Goal: Task Accomplishment & Management: Use online tool/utility

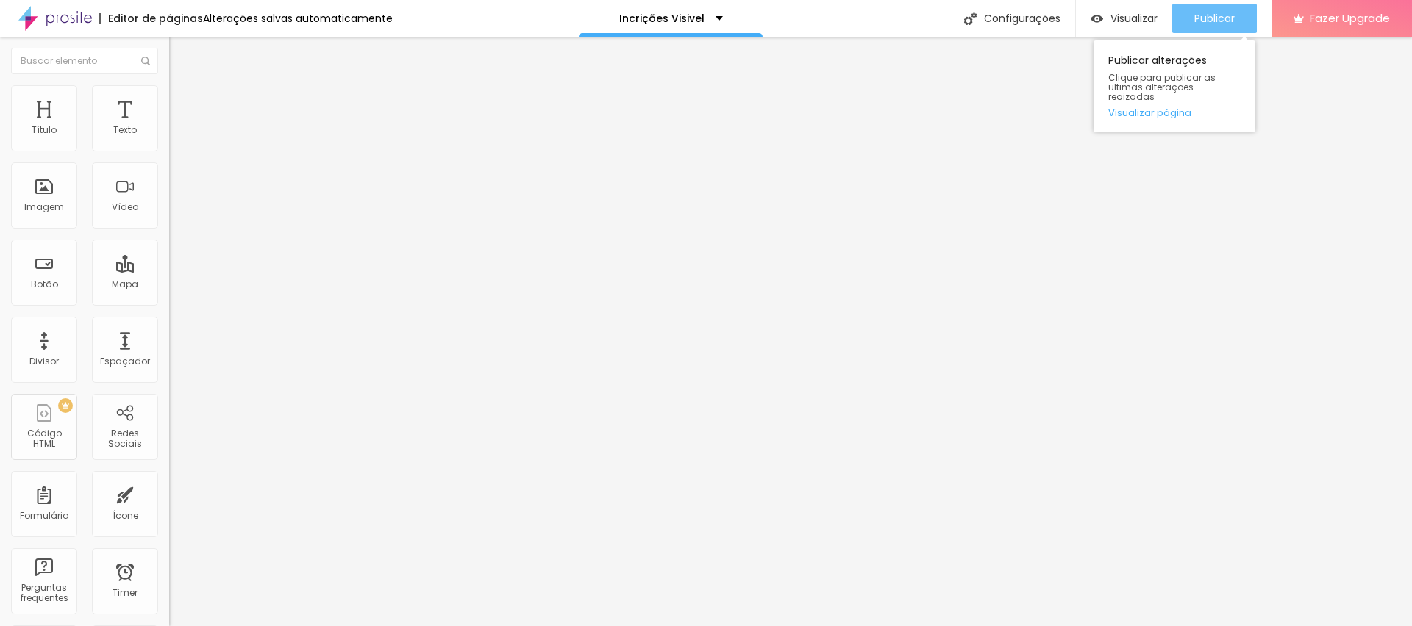
click at [1205, 15] on span "Publicar" at bounding box center [1214, 18] width 40 height 12
click at [169, 138] on input "https://vimeo.com/1110189074?share=copy#t=0" at bounding box center [257, 131] width 176 height 15
click at [176, 135] on icon "button" at bounding box center [179, 132] width 6 height 6
click at [169, 90] on ul "Conteúdo Estilo Avançado" at bounding box center [253, 93] width 169 height 44
click at [180, 55] on img "button" at bounding box center [186, 54] width 12 height 12
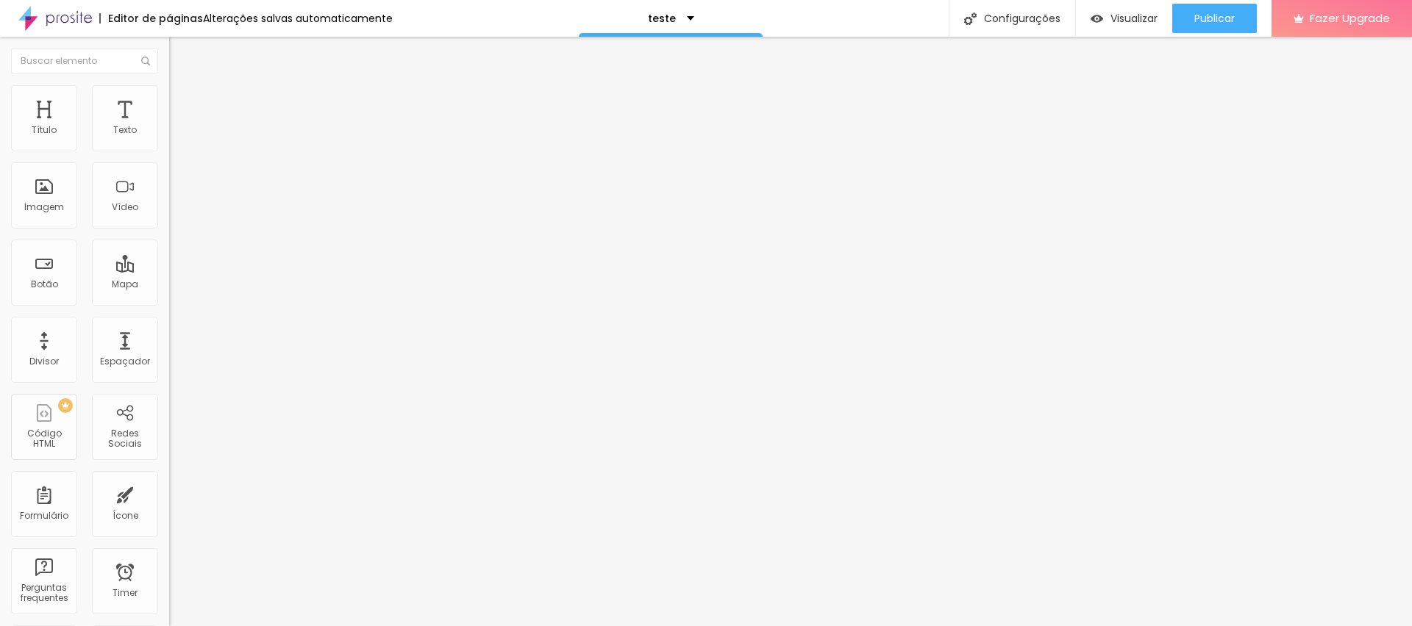
click at [169, 138] on input "text" at bounding box center [257, 131] width 176 height 15
paste input "https://vimeo.com/1110189074?share=copy#t=0"
type input "https://vimeo.com/1110189074?share=copy#t=0"
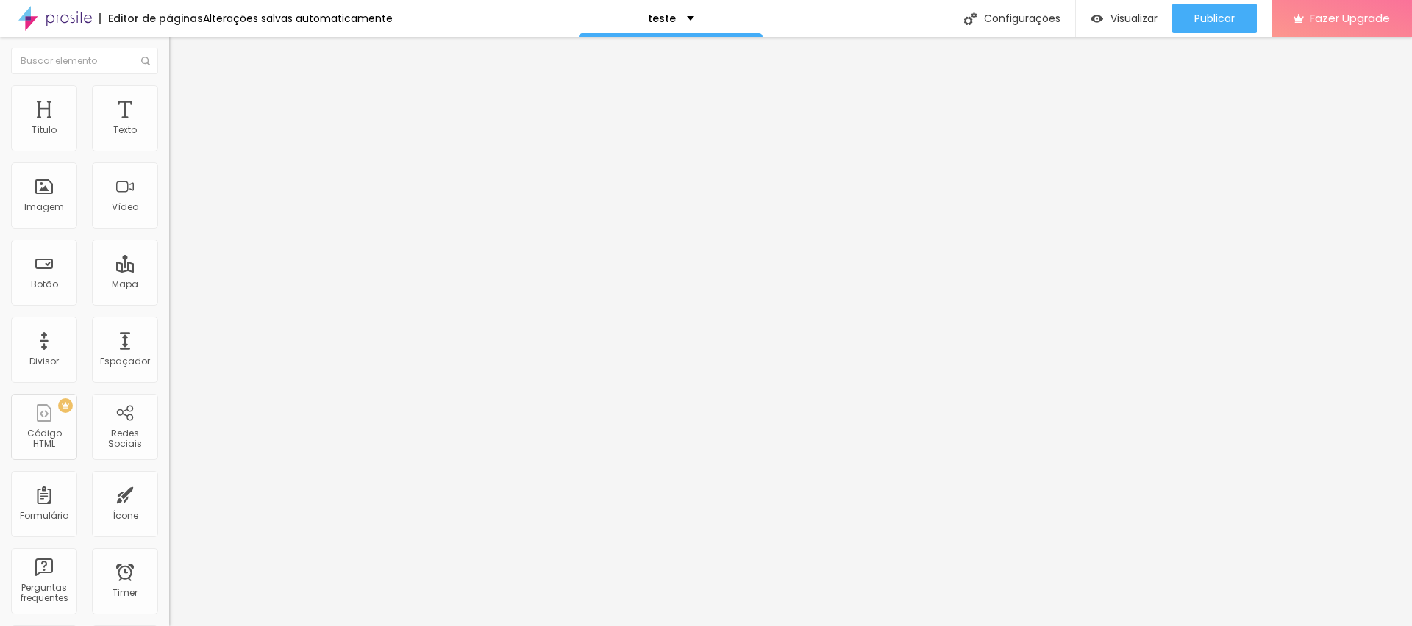
click at [180, 51] on img "button" at bounding box center [186, 54] width 12 height 12
click at [169, 141] on button "button" at bounding box center [179, 133] width 21 height 15
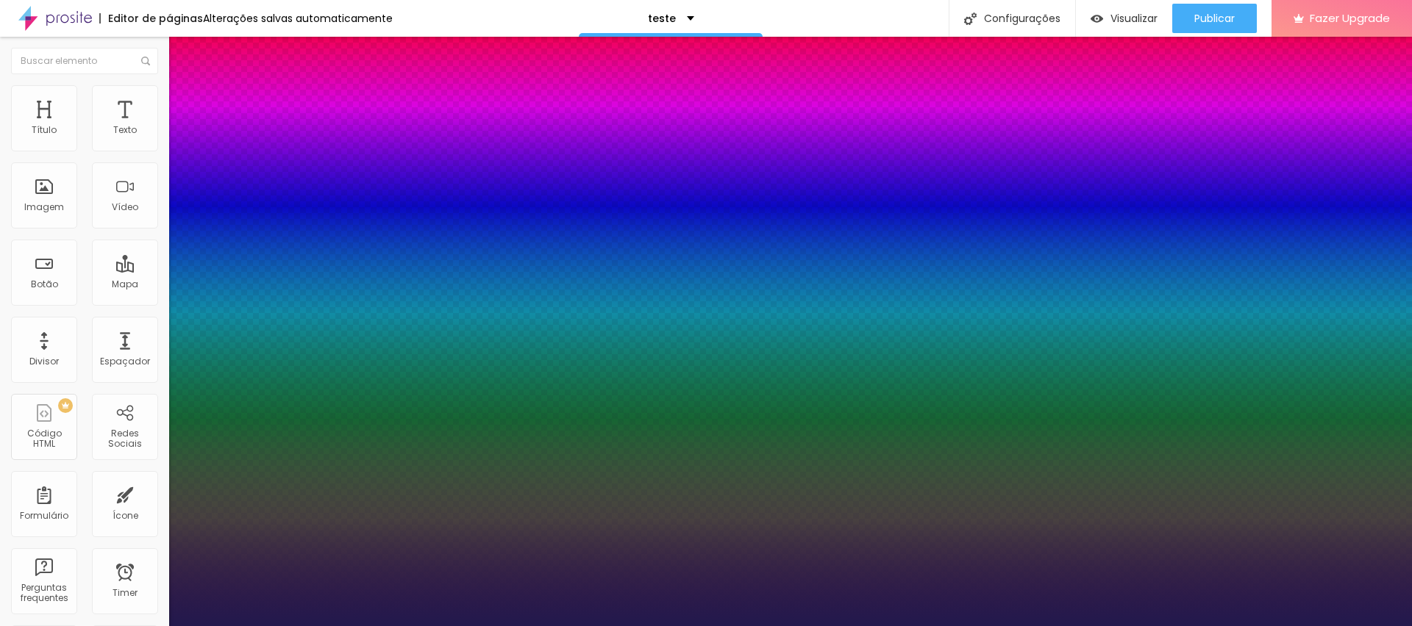
type input "55"
type input "1"
type input "57"
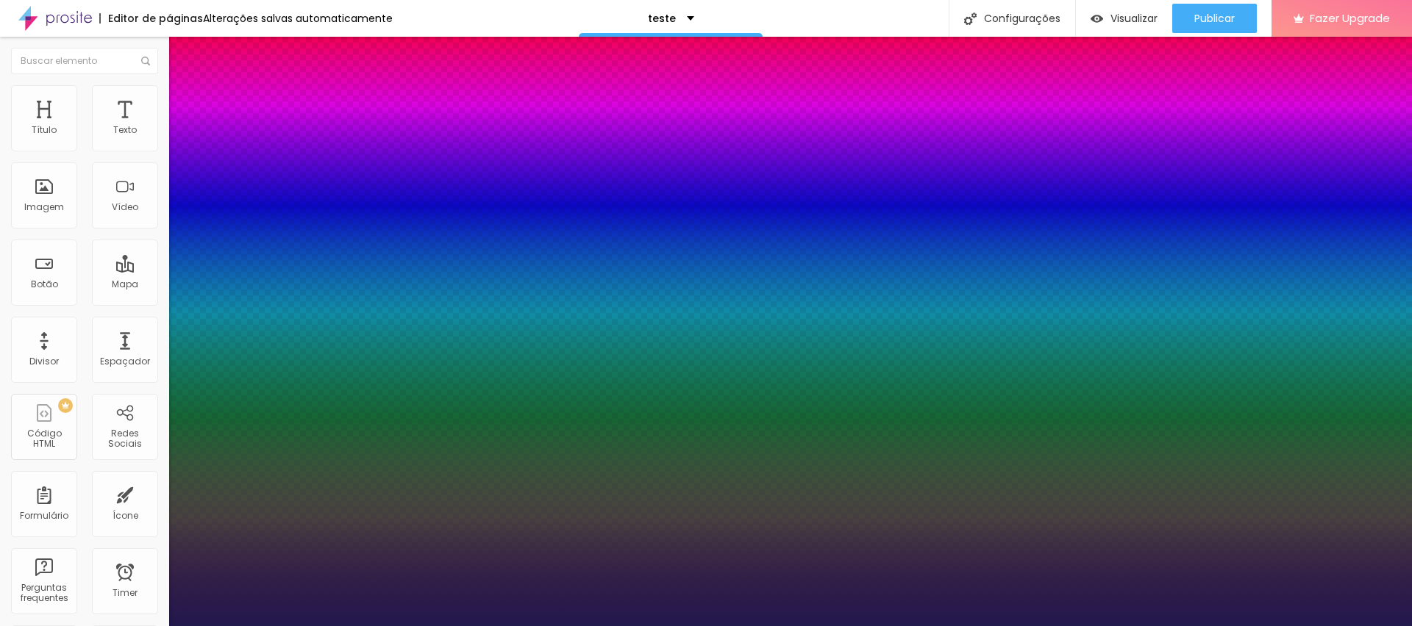
type input "1"
type input "59"
type input "1"
type input "60"
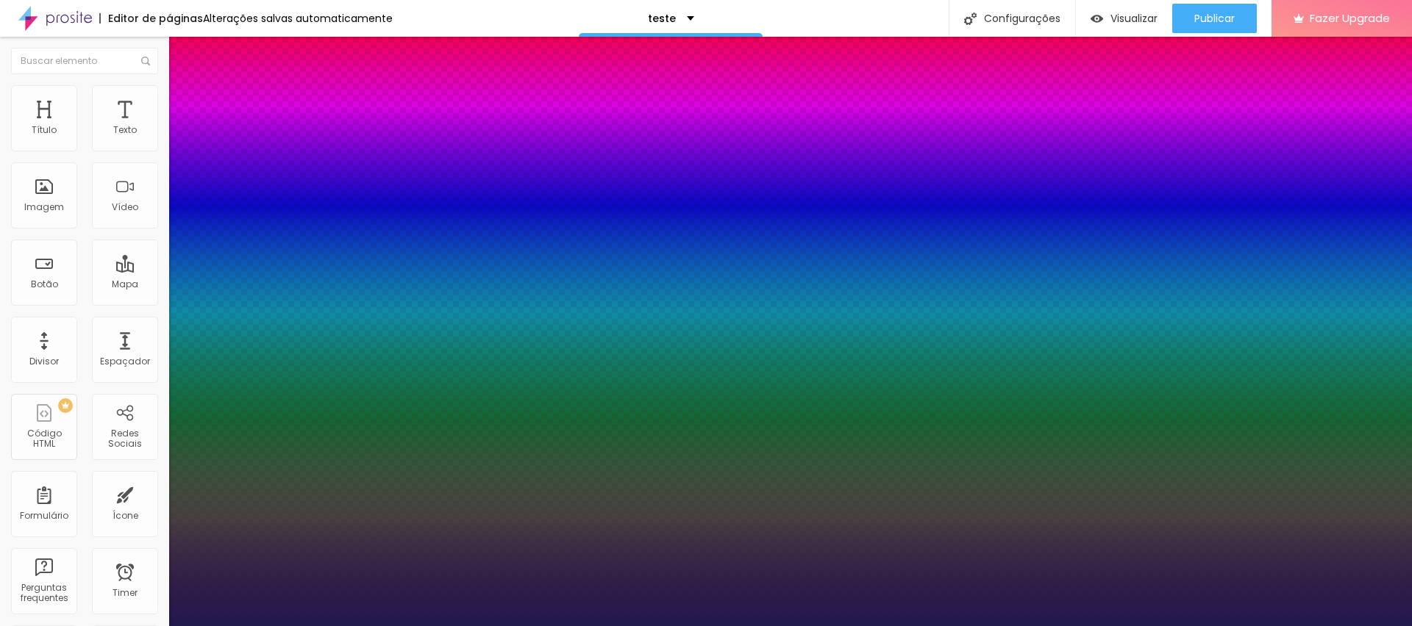
type input "60"
type input "1"
type input "61"
type input "1"
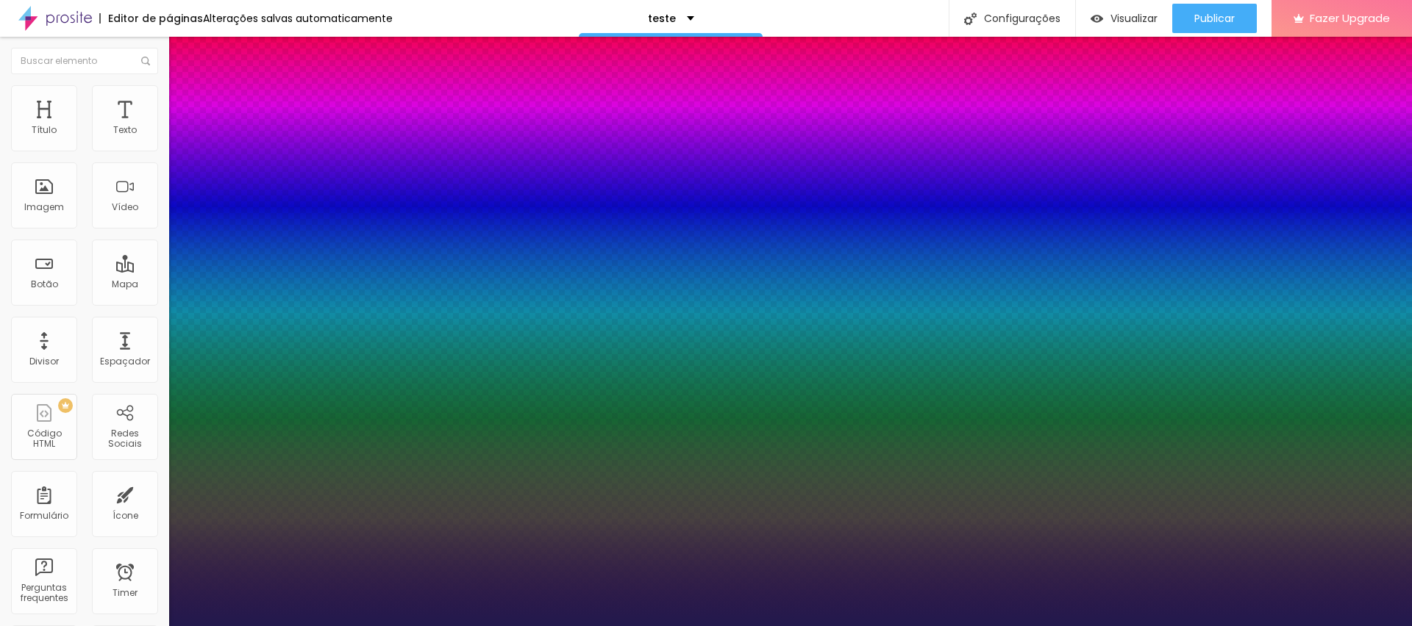
type input "63"
type input "1"
type input "64"
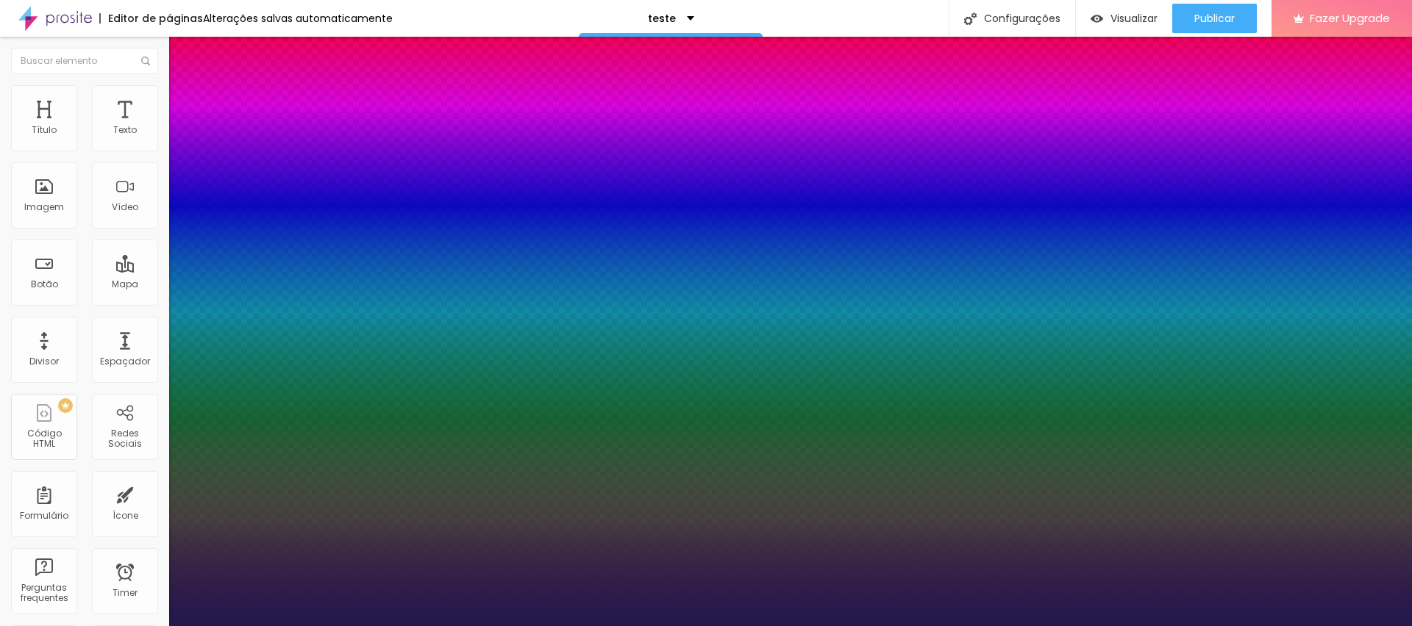
type input "1"
type input "65"
type input "1"
type input "66"
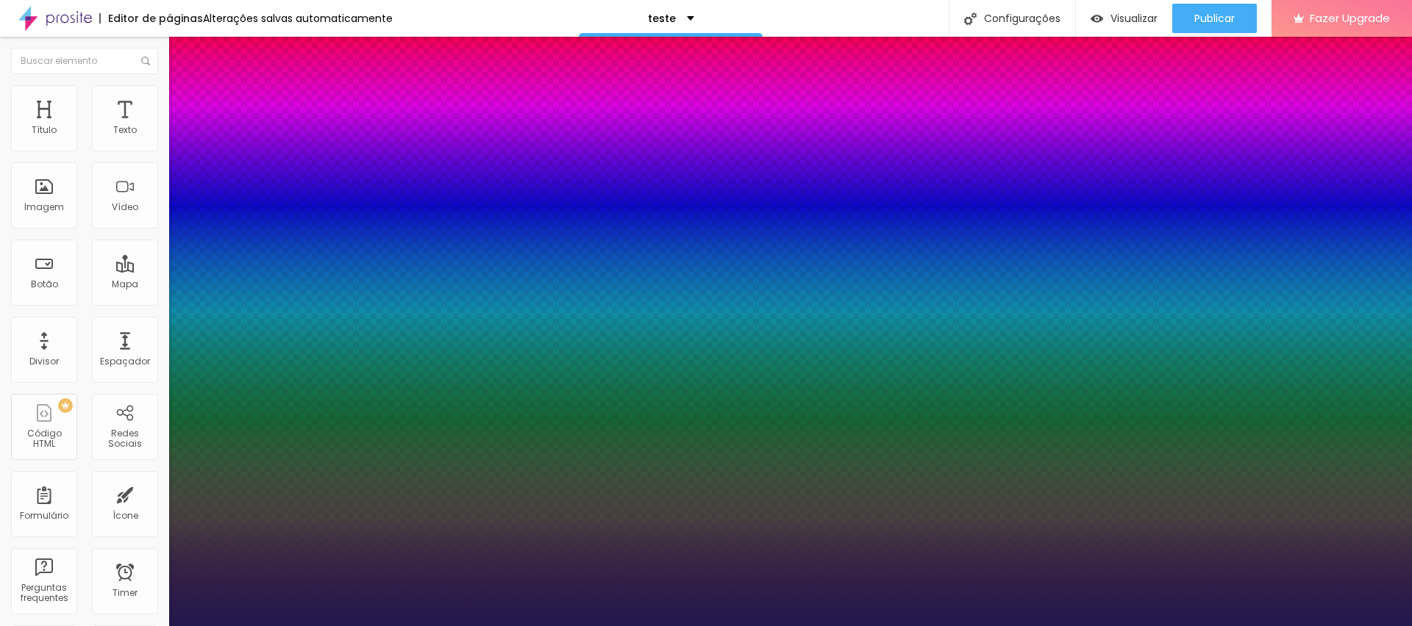
type input "66"
type input "1"
drag, startPoint x: 199, startPoint y: 251, endPoint x: 253, endPoint y: 227, distance: 58.6
type input "65"
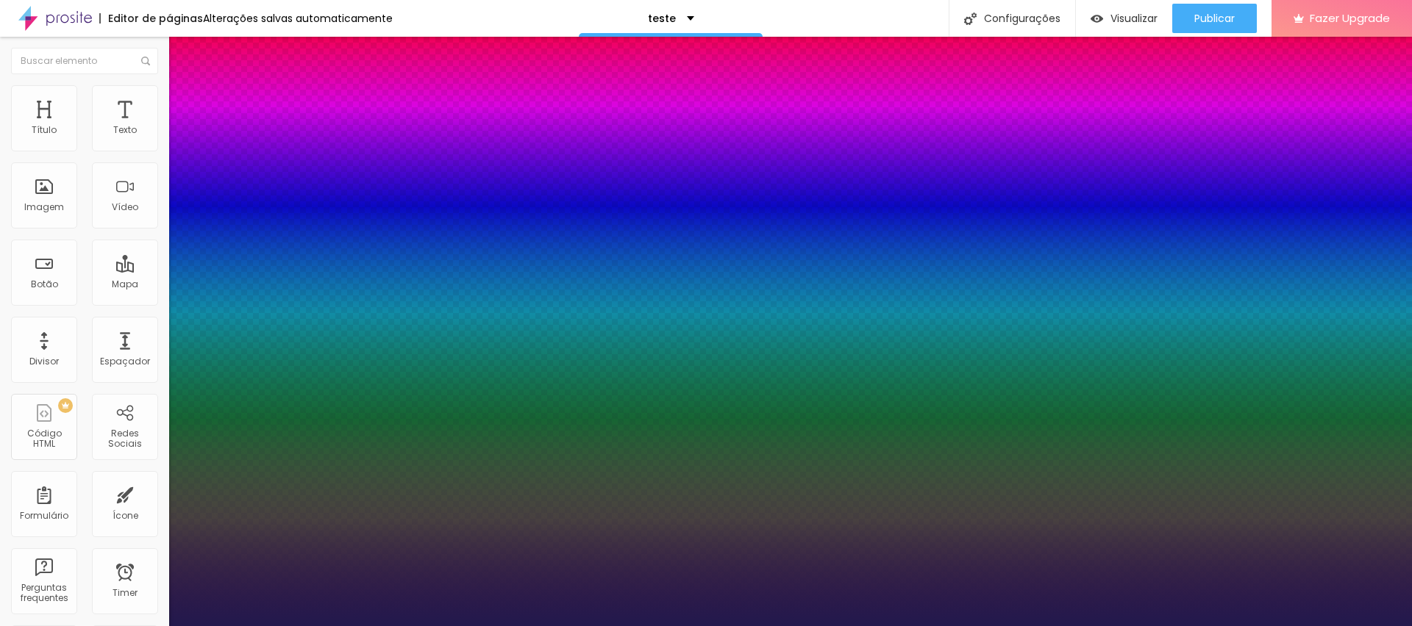
type input "65"
type input "1"
select select "Oswald"
type input "1"
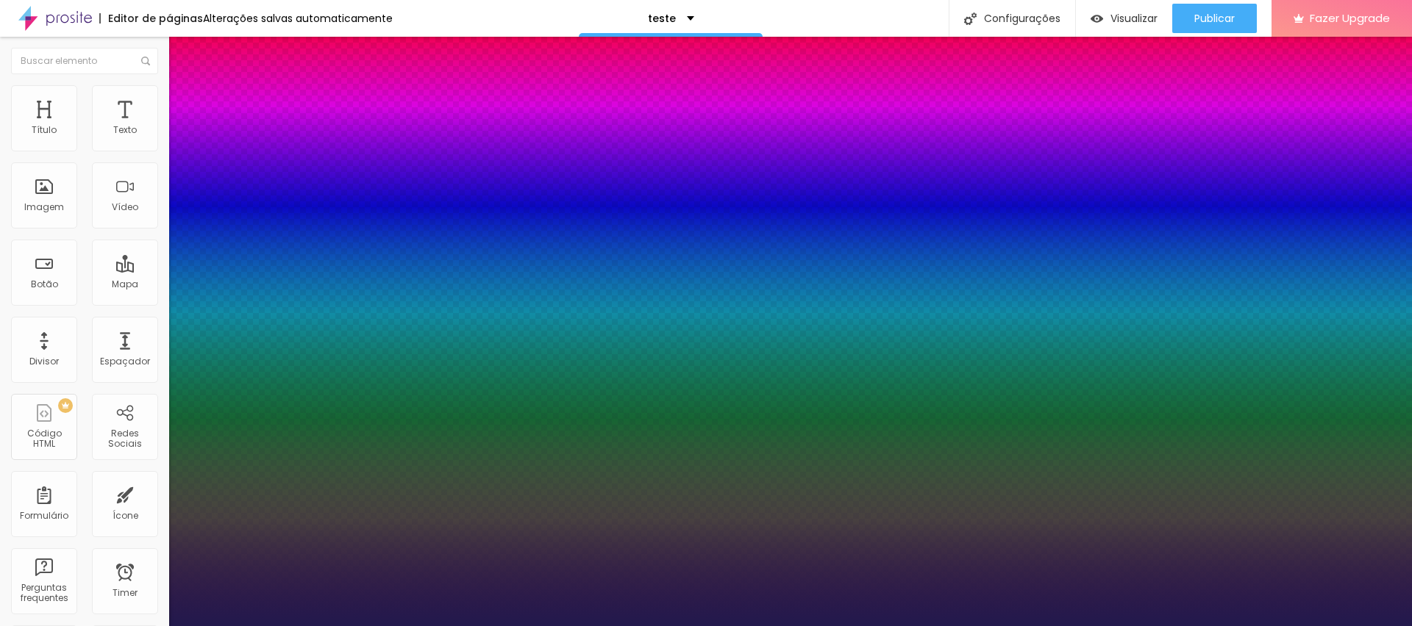
type input "1.4"
drag, startPoint x: 243, startPoint y: 353, endPoint x: 251, endPoint y: 354, distance: 8.1
type input "1.4"
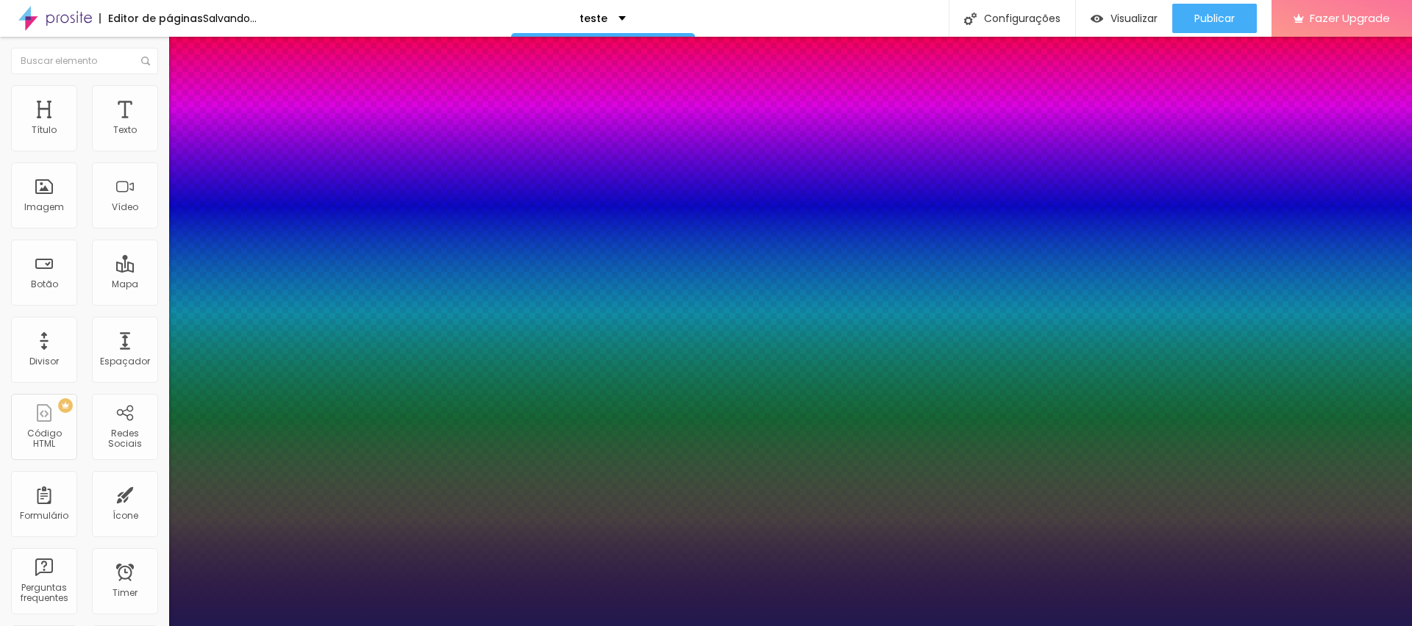
type input "1"
type input "71"
type input "1"
type input "74"
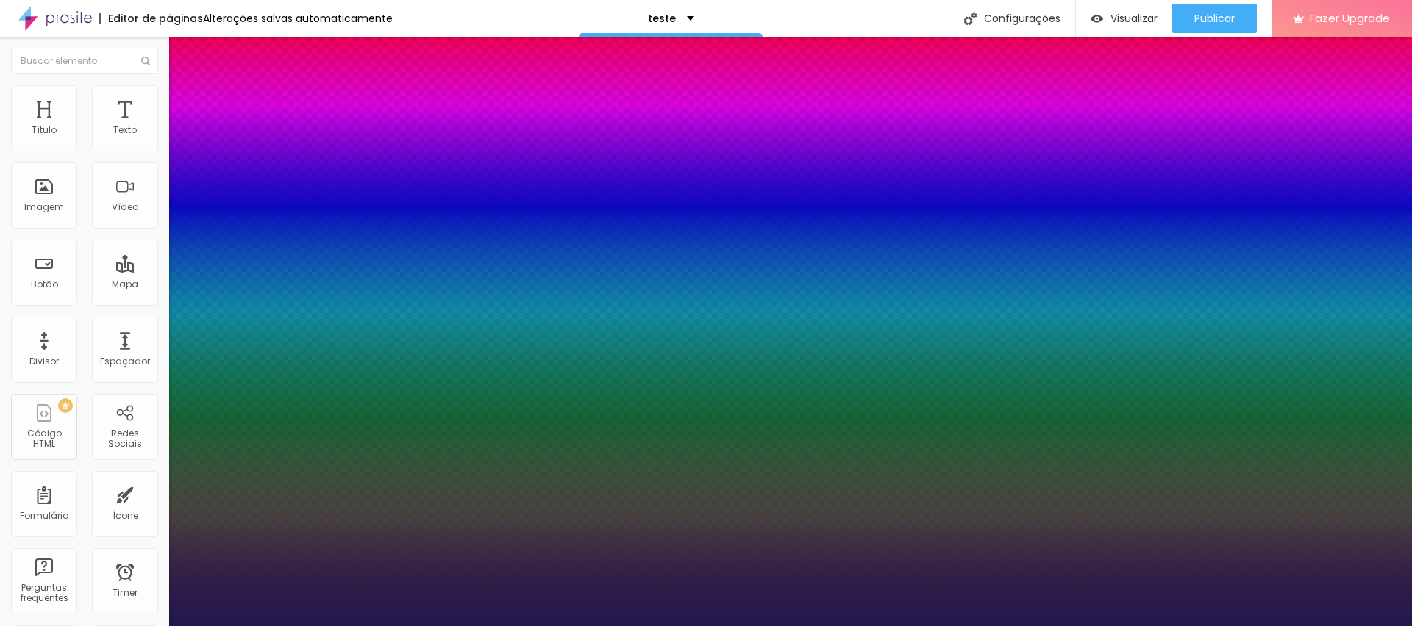
type input "74"
type input "1"
type input "76"
type input "1"
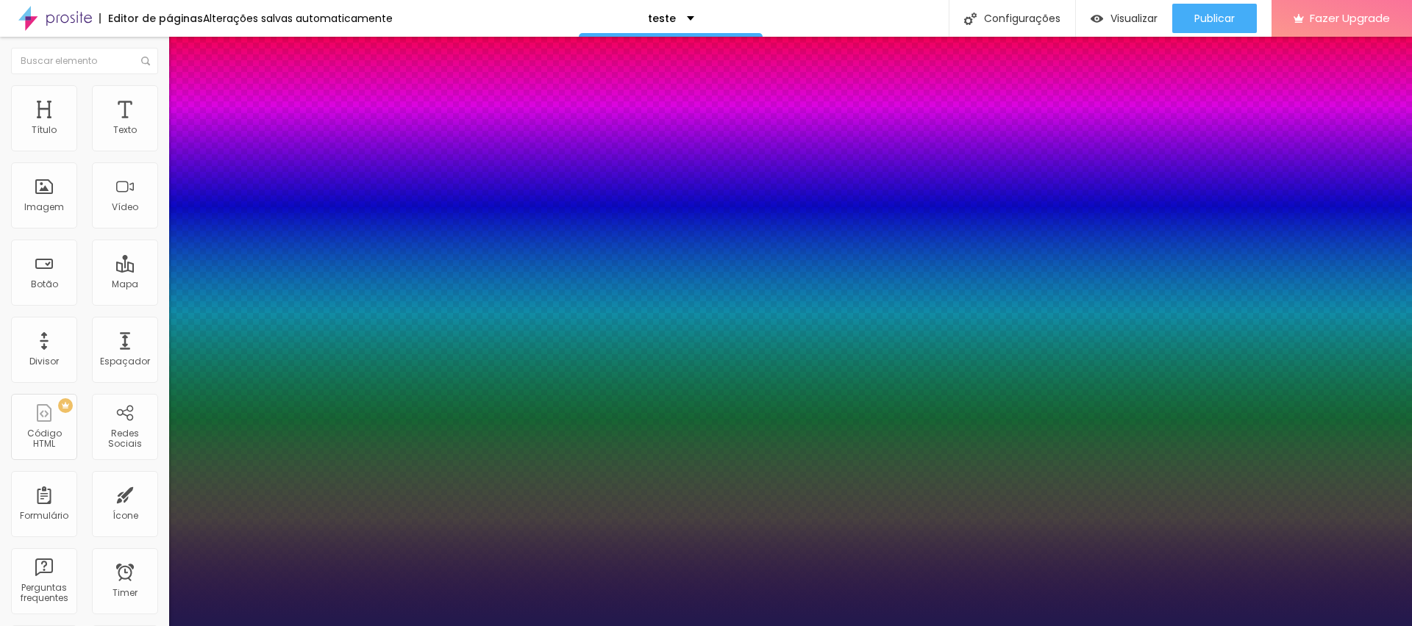
type input "78"
type input "1"
type input "76"
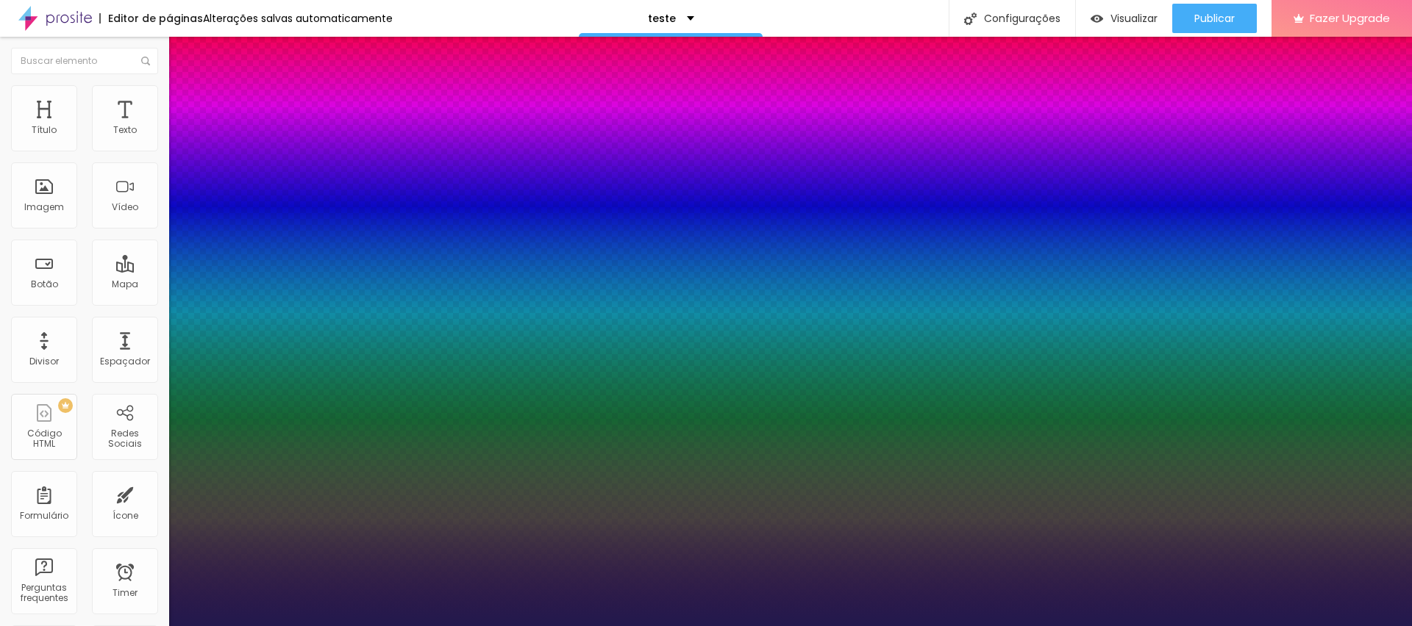
type input "1"
type input "75"
type input "1"
type input "74"
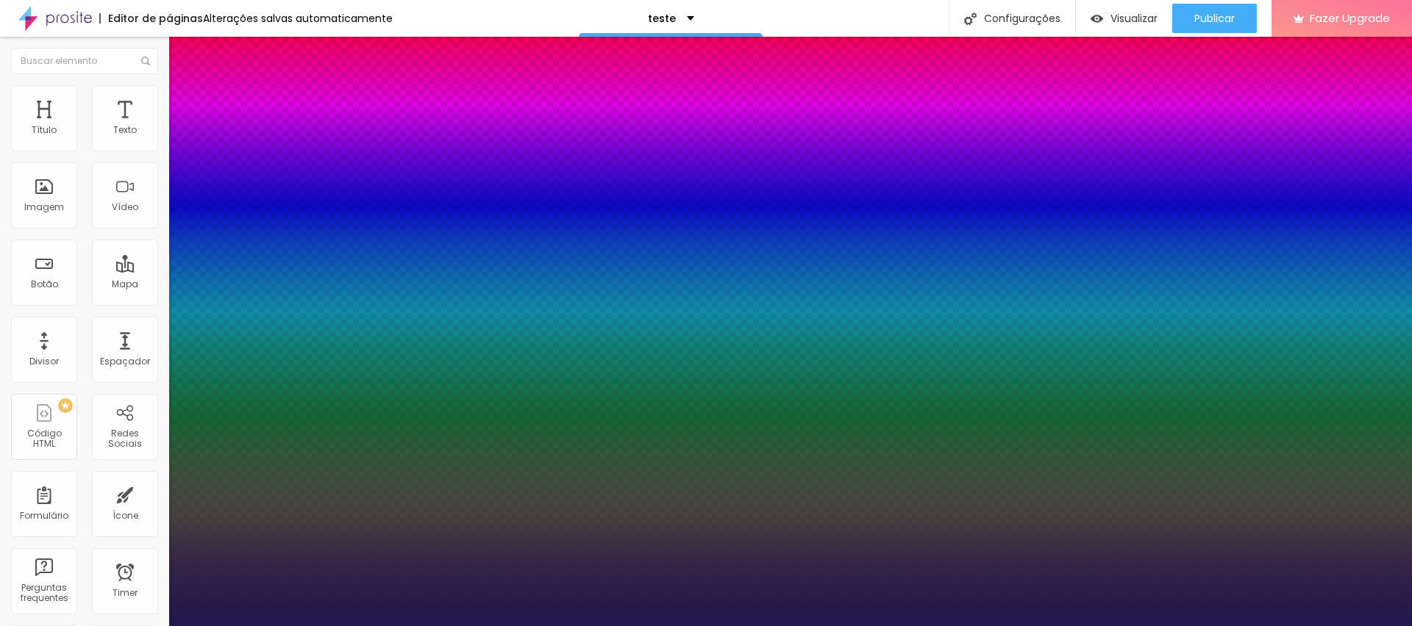
type input "74"
type input "1"
type input "73"
type input "1"
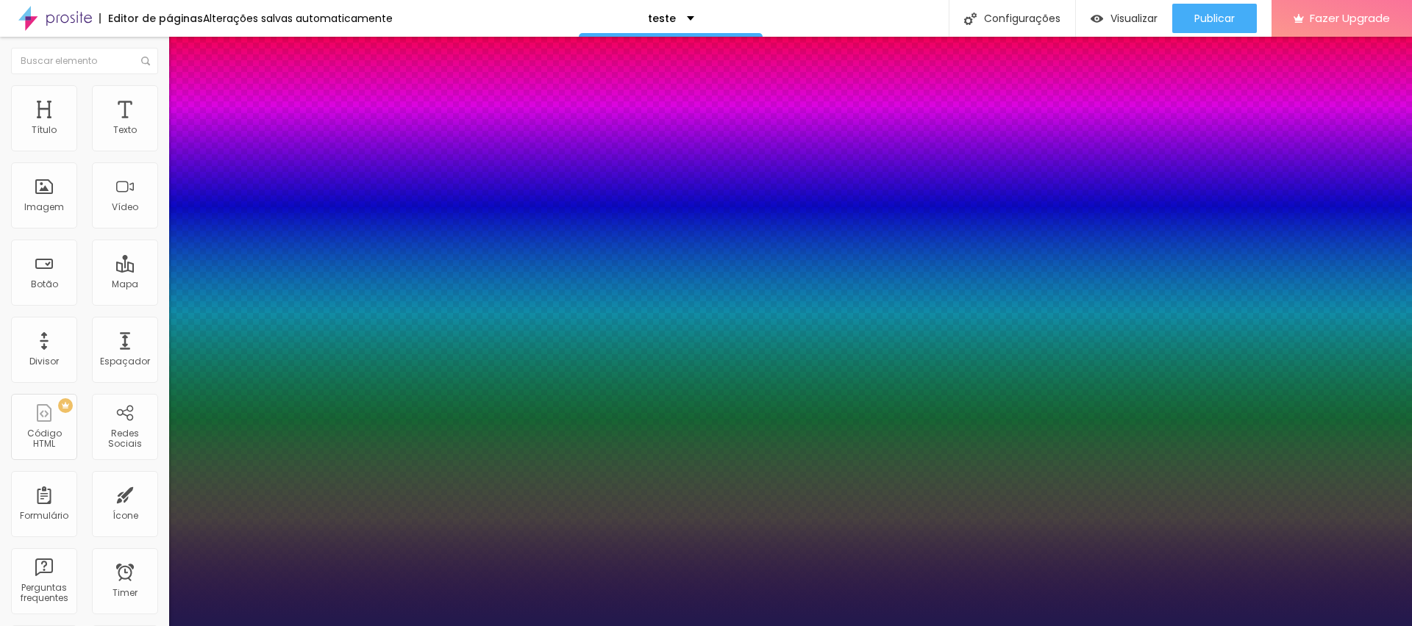
type input "72"
type input "1"
type input "71"
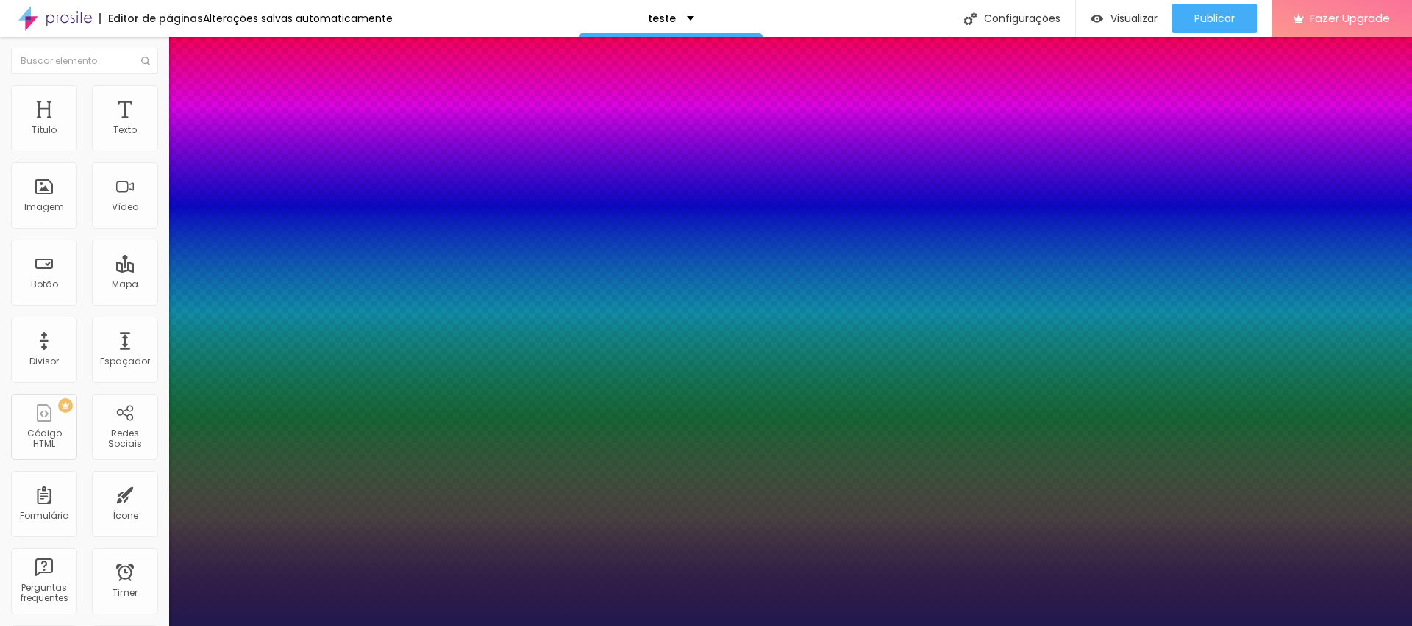
type input "1"
type input "70"
type input "1"
type input "70"
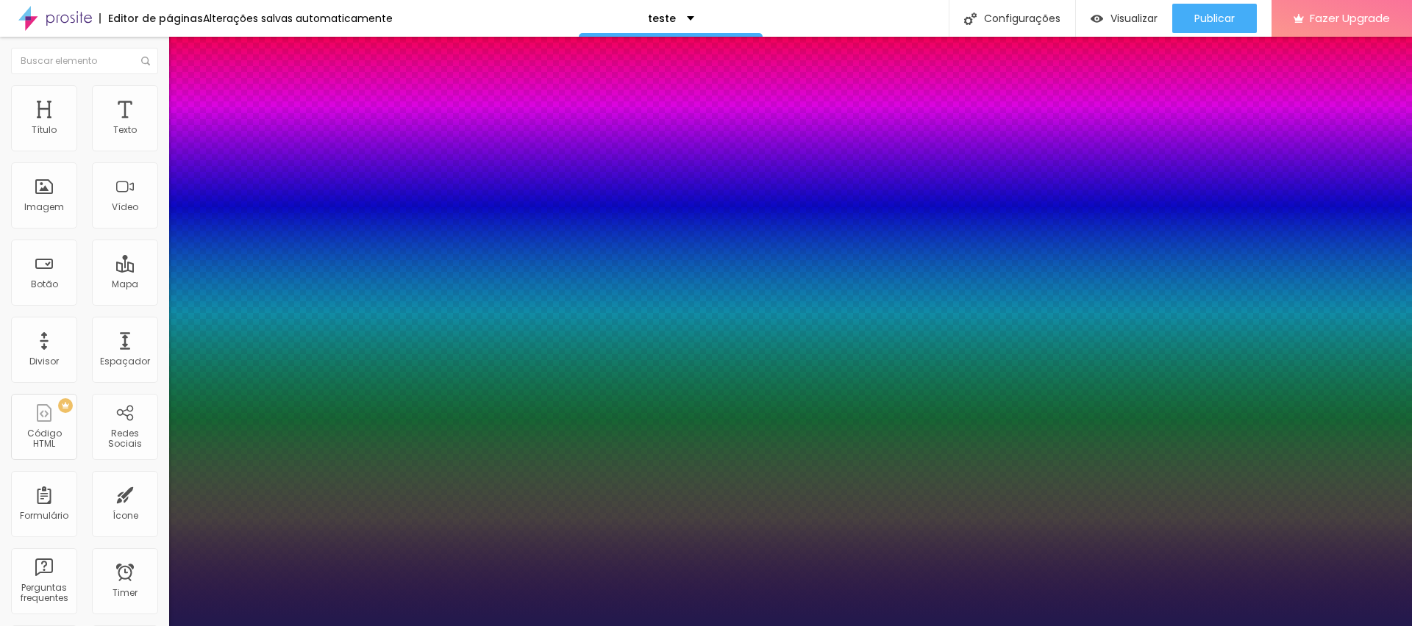
type input "0"
drag, startPoint x: 187, startPoint y: 321, endPoint x: 111, endPoint y: 309, distance: 76.6
type input "0"
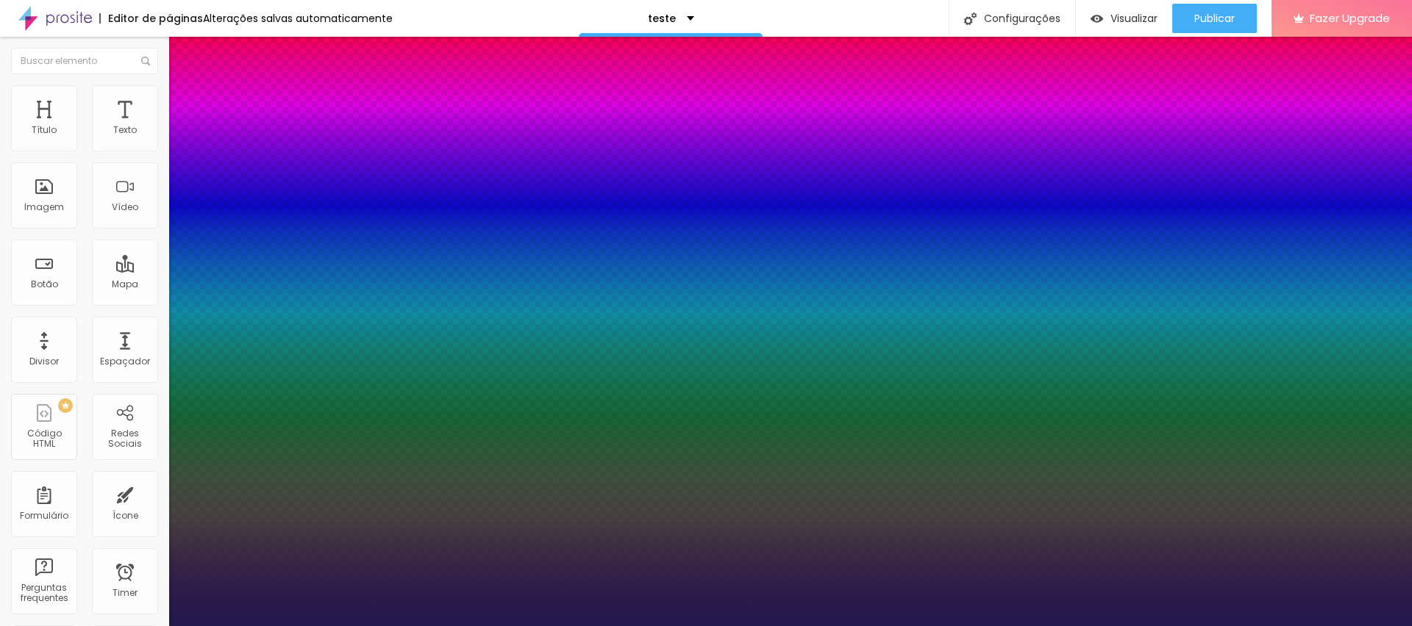
click at [259, 626] on div at bounding box center [706, 626] width 1412 height 0
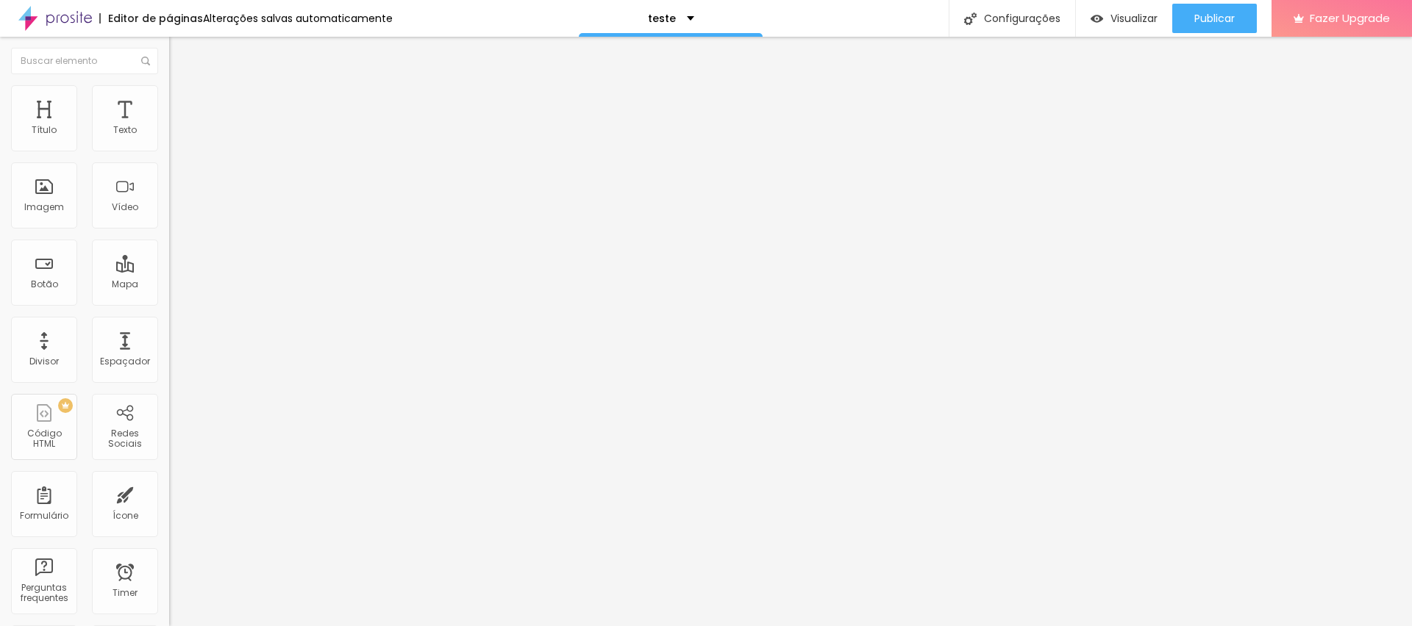
click at [169, 86] on li "Estilo" at bounding box center [253, 92] width 169 height 15
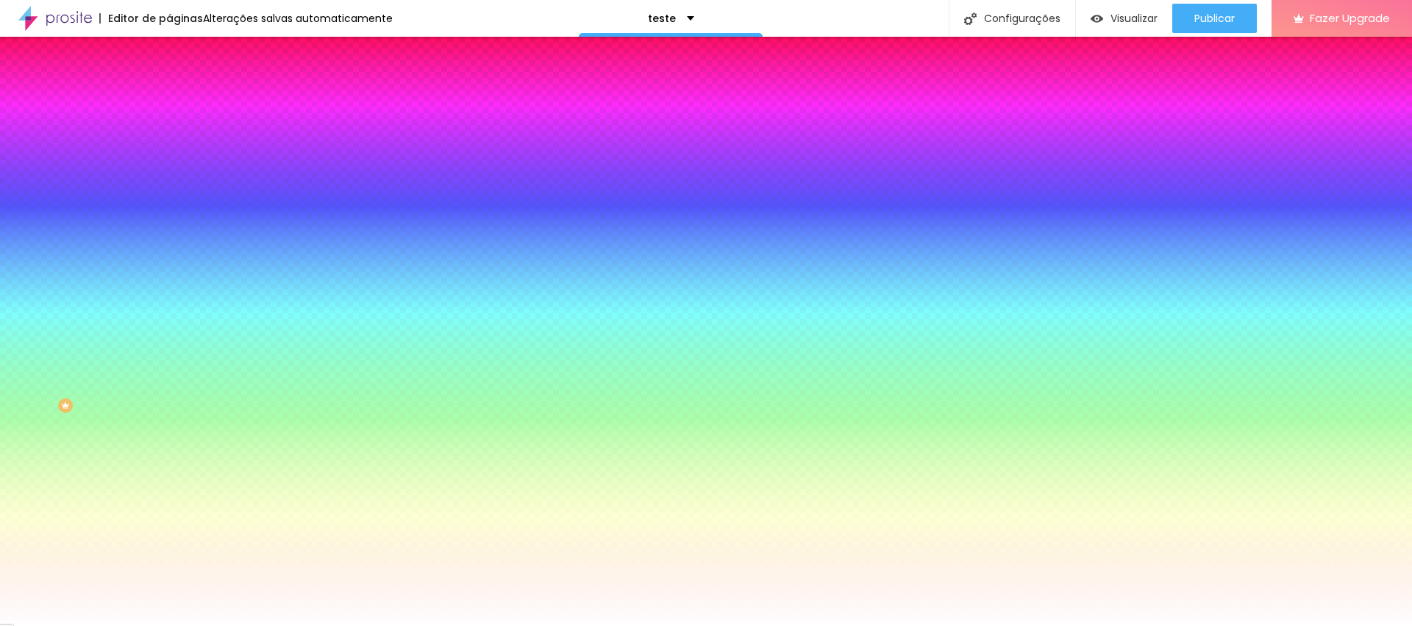
click at [169, 135] on span "Trocar imagem" at bounding box center [209, 129] width 80 height 12
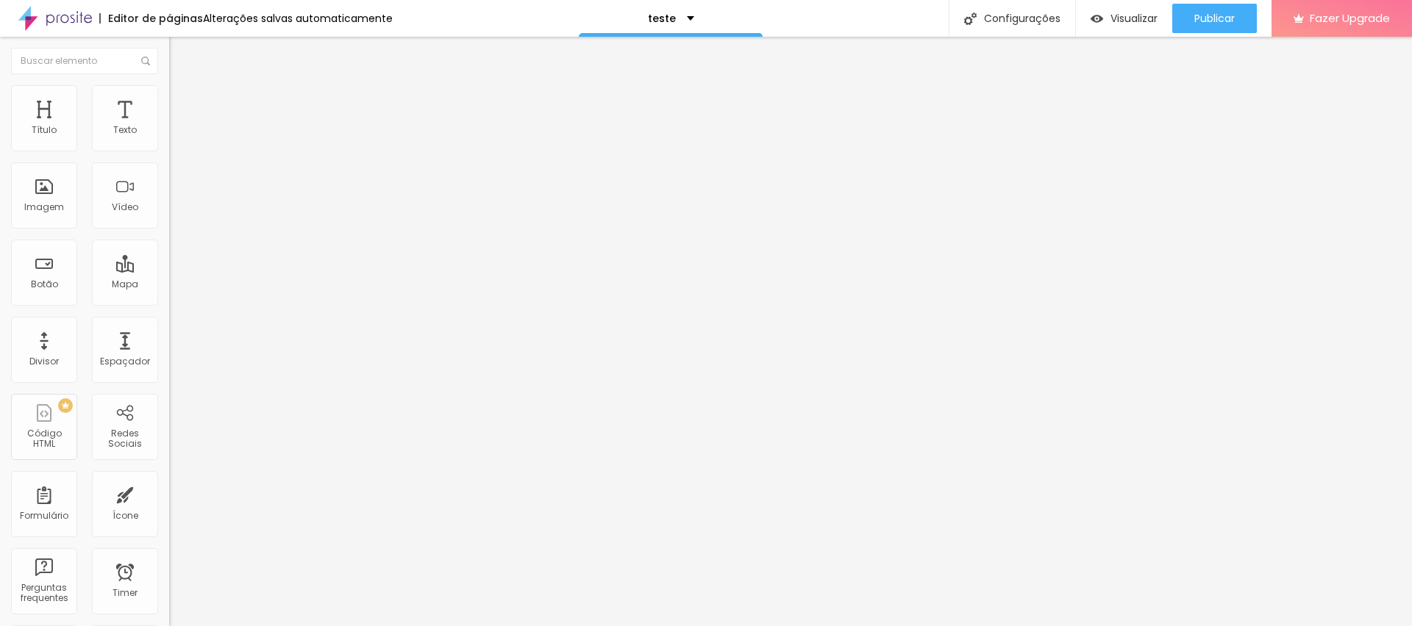
click at [169, 134] on span "Encaixotado" at bounding box center [197, 127] width 57 height 12
click at [169, 157] on span "Completo" at bounding box center [191, 150] width 45 height 12
click at [169, 143] on span "Encaixotado" at bounding box center [197, 136] width 57 height 12
click at [169, 93] on img at bounding box center [175, 91] width 13 height 13
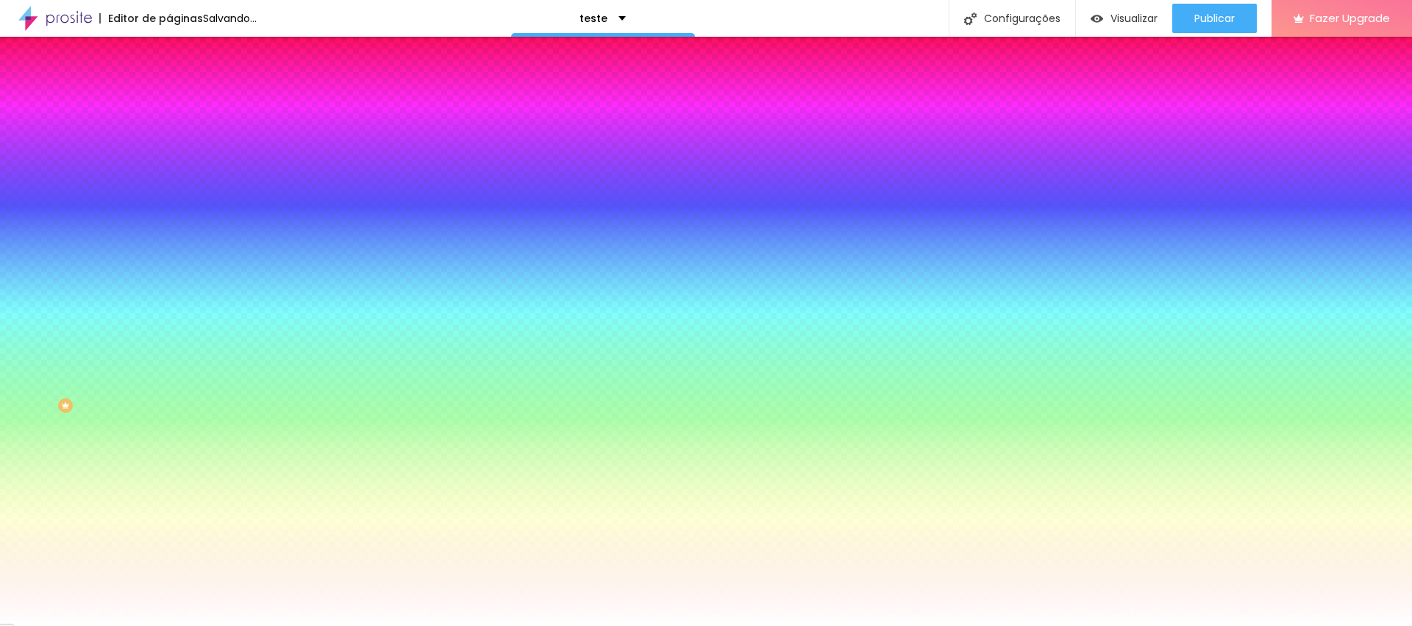
click at [169, 111] on li "Avançado" at bounding box center [253, 107] width 169 height 15
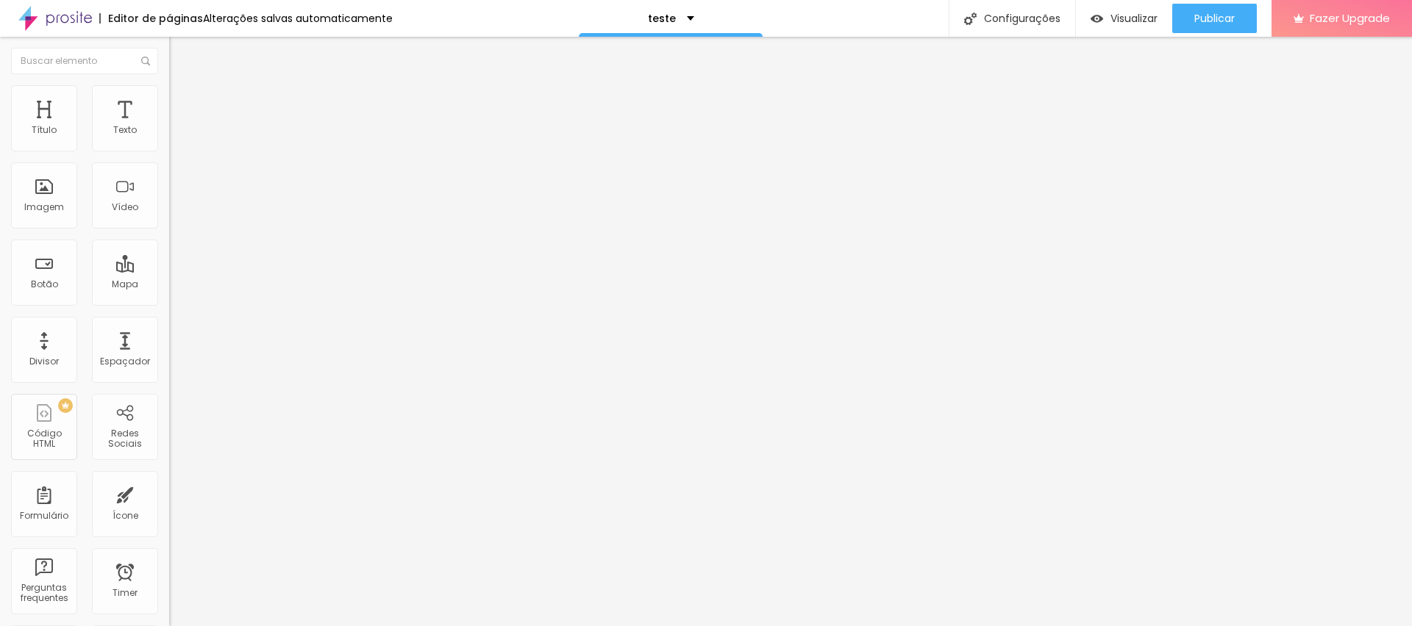
type input "232"
click at [169, 493] on input "range" at bounding box center [216, 499] width 95 height 12
type input "15"
click at [169, 285] on input "range" at bounding box center [216, 291] width 95 height 12
type input "15"
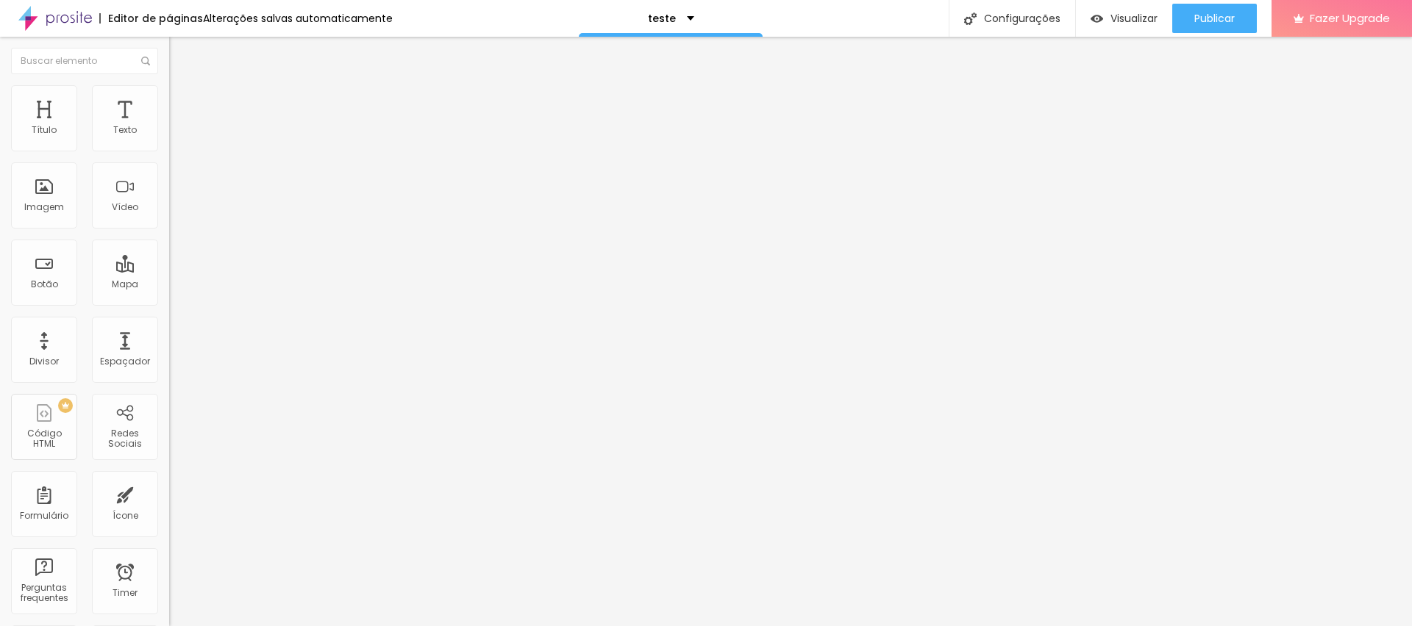
type input "232"
type input "10"
type input "5"
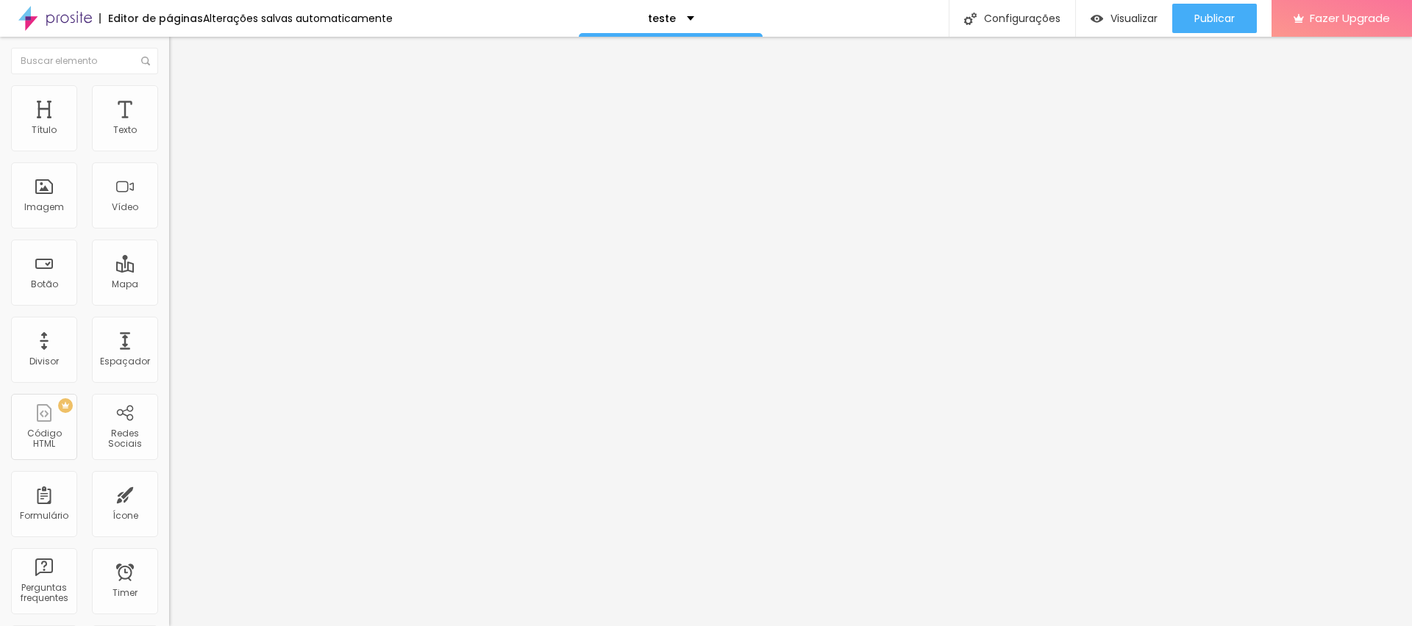
type input "0"
drag, startPoint x: 78, startPoint y: 146, endPoint x: 0, endPoint y: 147, distance: 78.0
type input "0"
click at [169, 285] on input "range" at bounding box center [216, 291] width 95 height 12
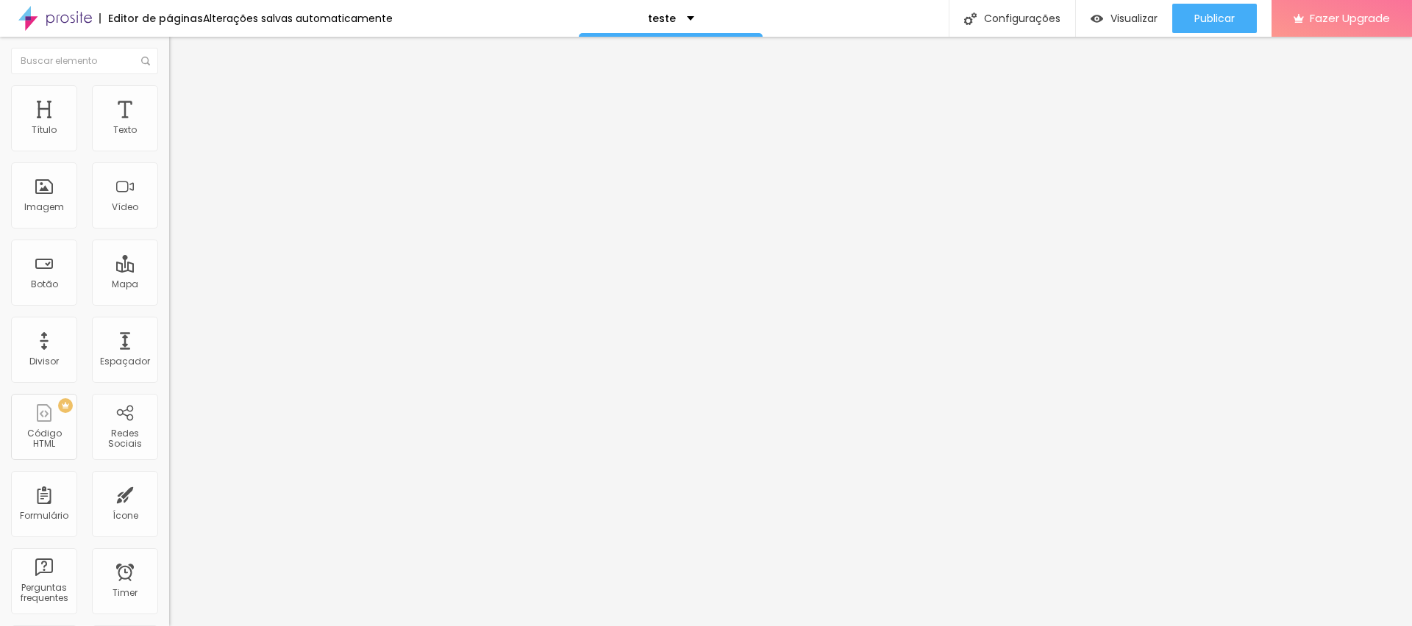
type input "244"
type input "253"
type input "258"
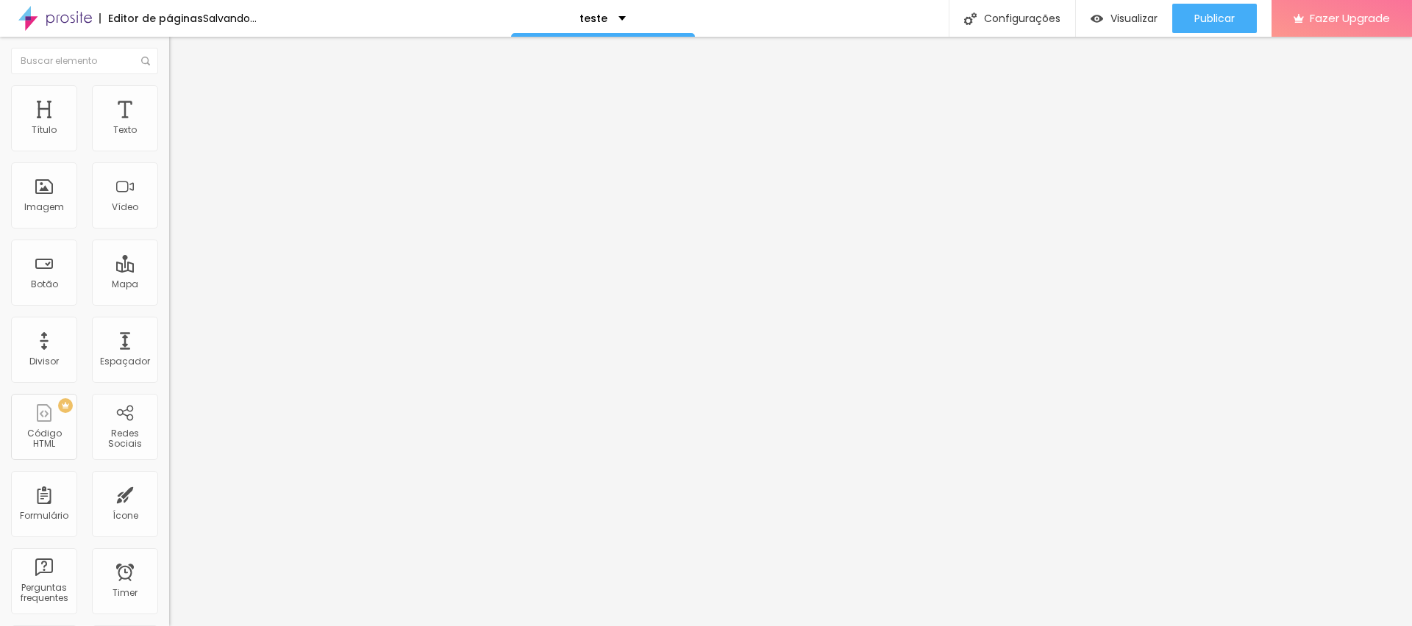
type input "258"
type input "267"
type input "272"
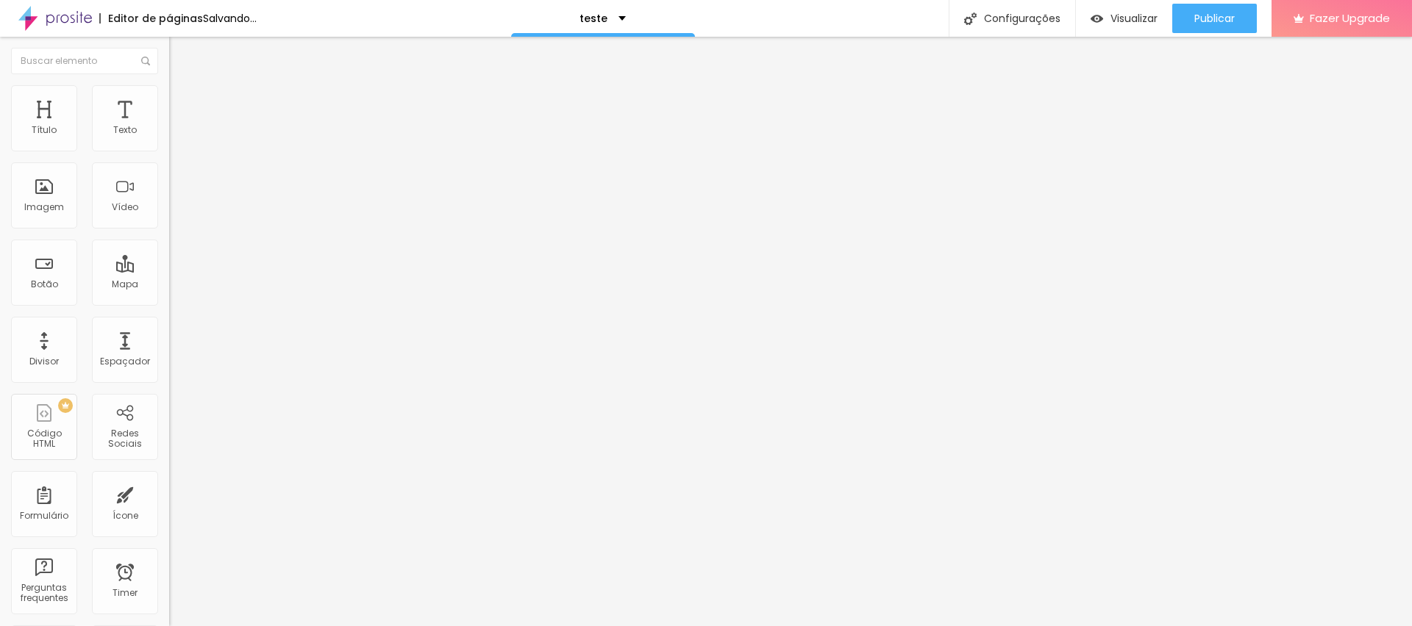
type input "309"
type input "500"
type input "470"
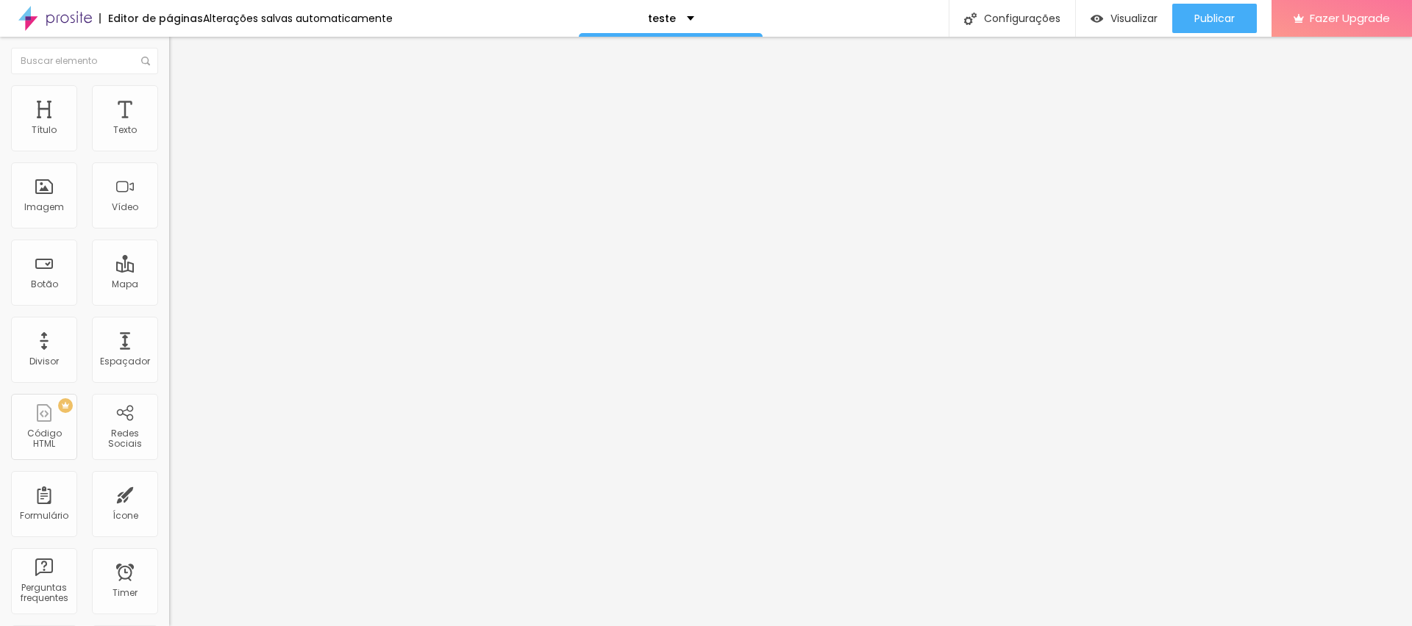
type input "470"
type input "360"
type input "287"
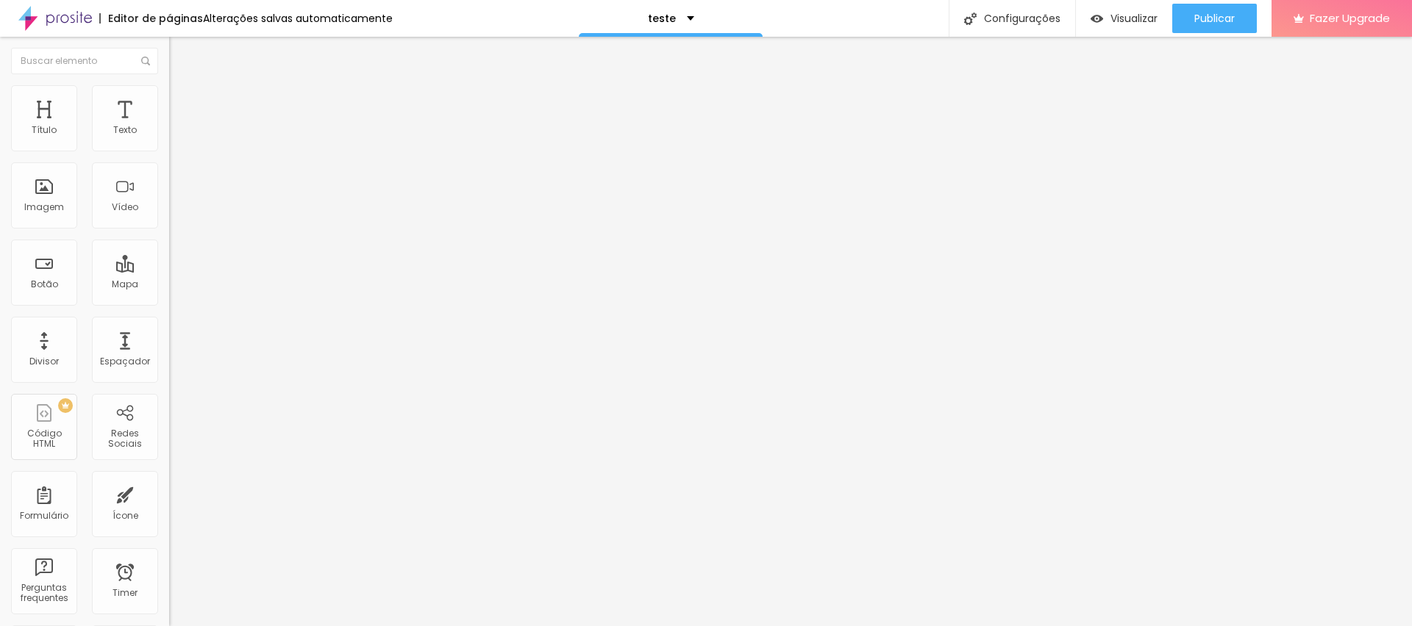
type input "242"
type input "237"
type input "234"
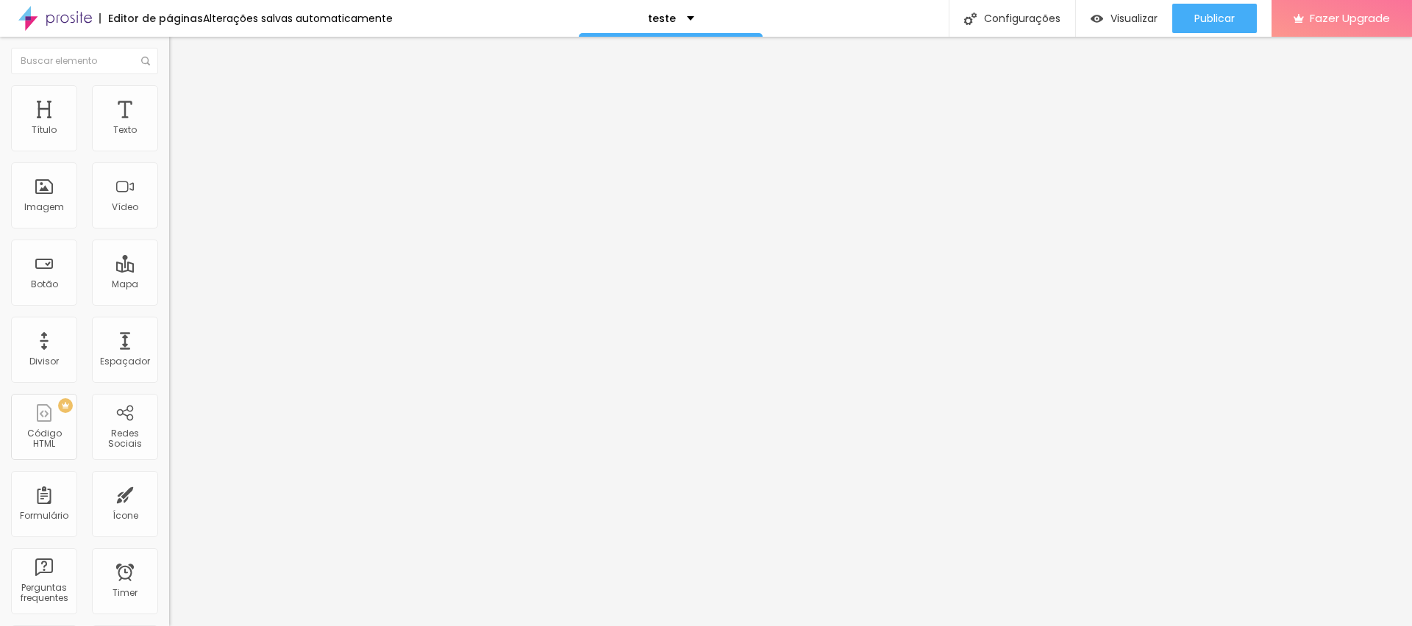
type input "234"
type input "232"
type input "227"
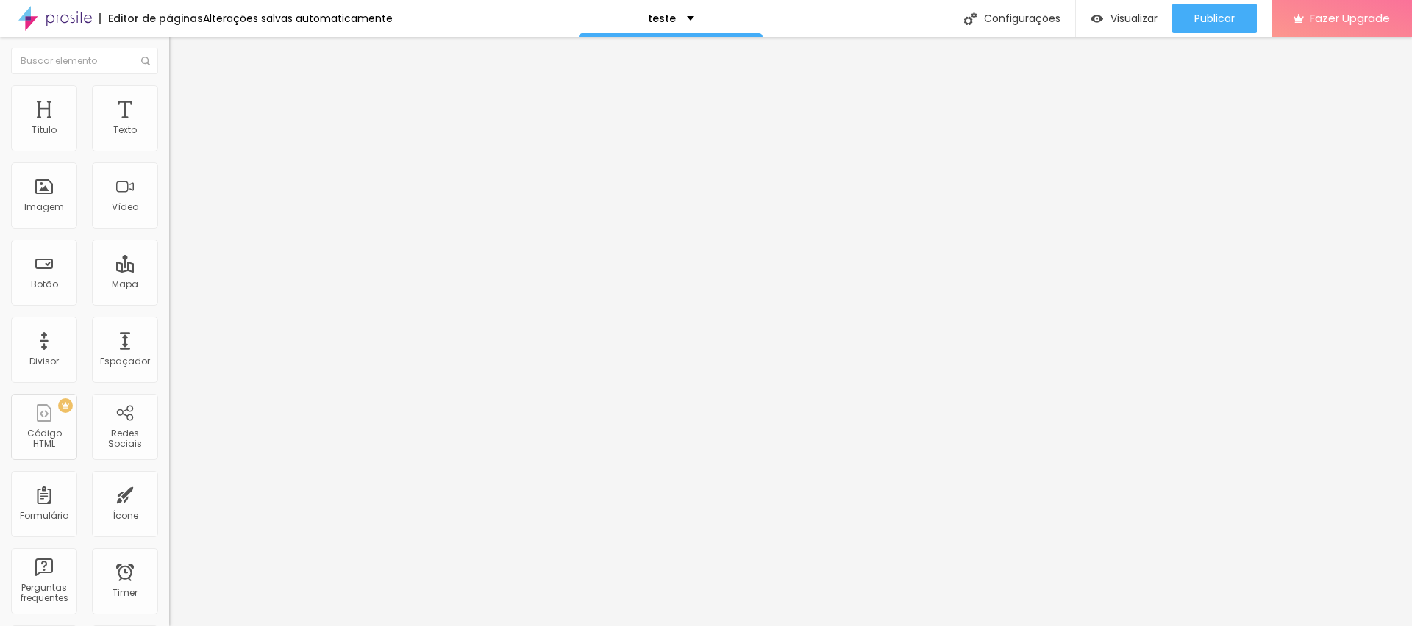
type input "222"
type input "217"
type input "210"
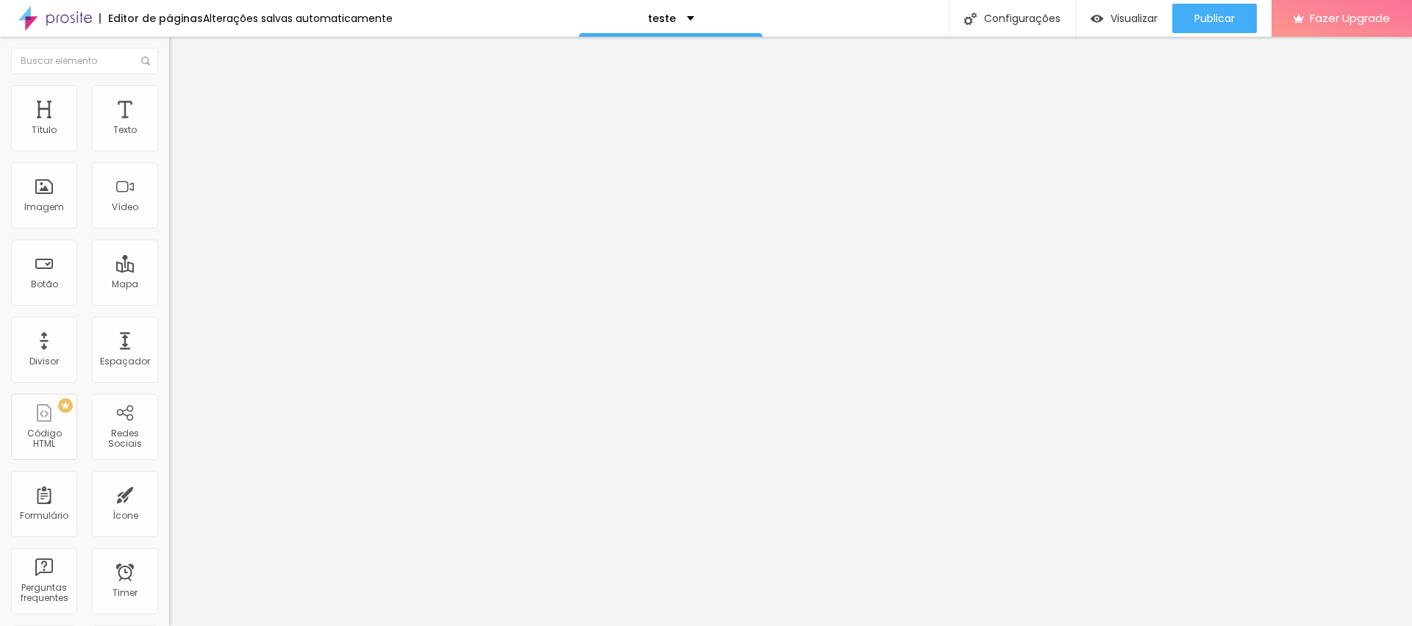
type input "210"
type input "208"
type input "205"
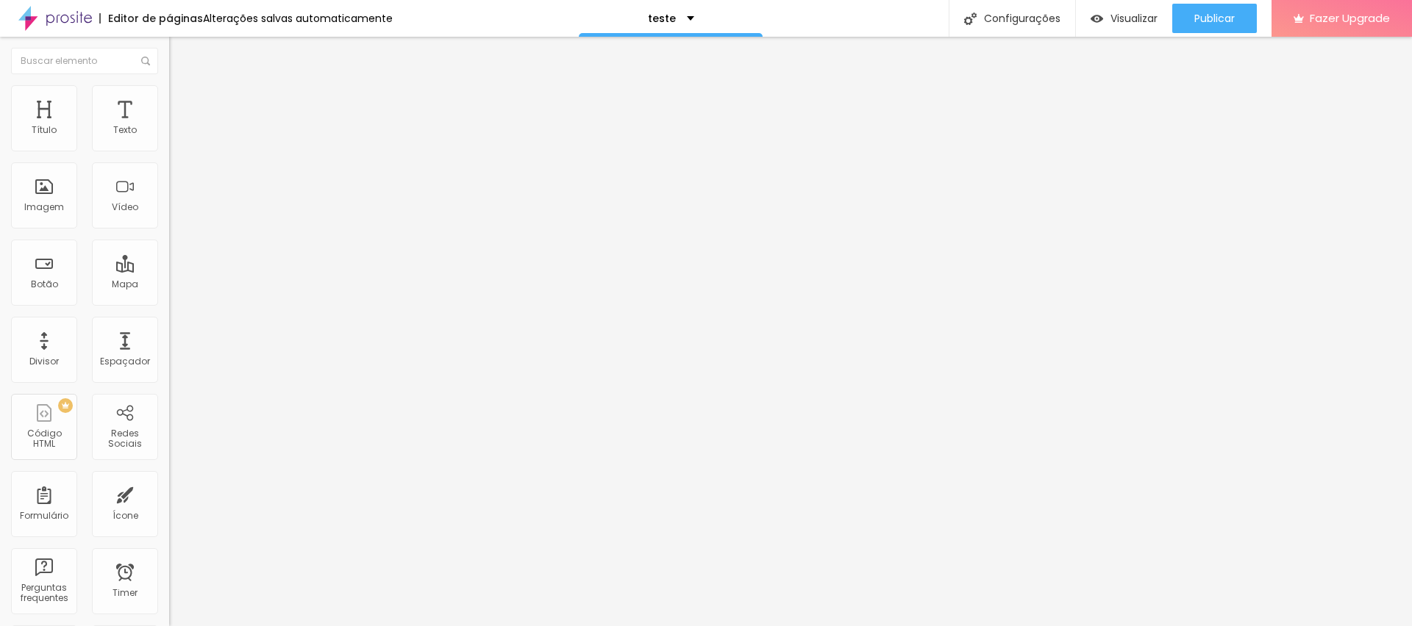
type input "202"
type input "195"
type input "187"
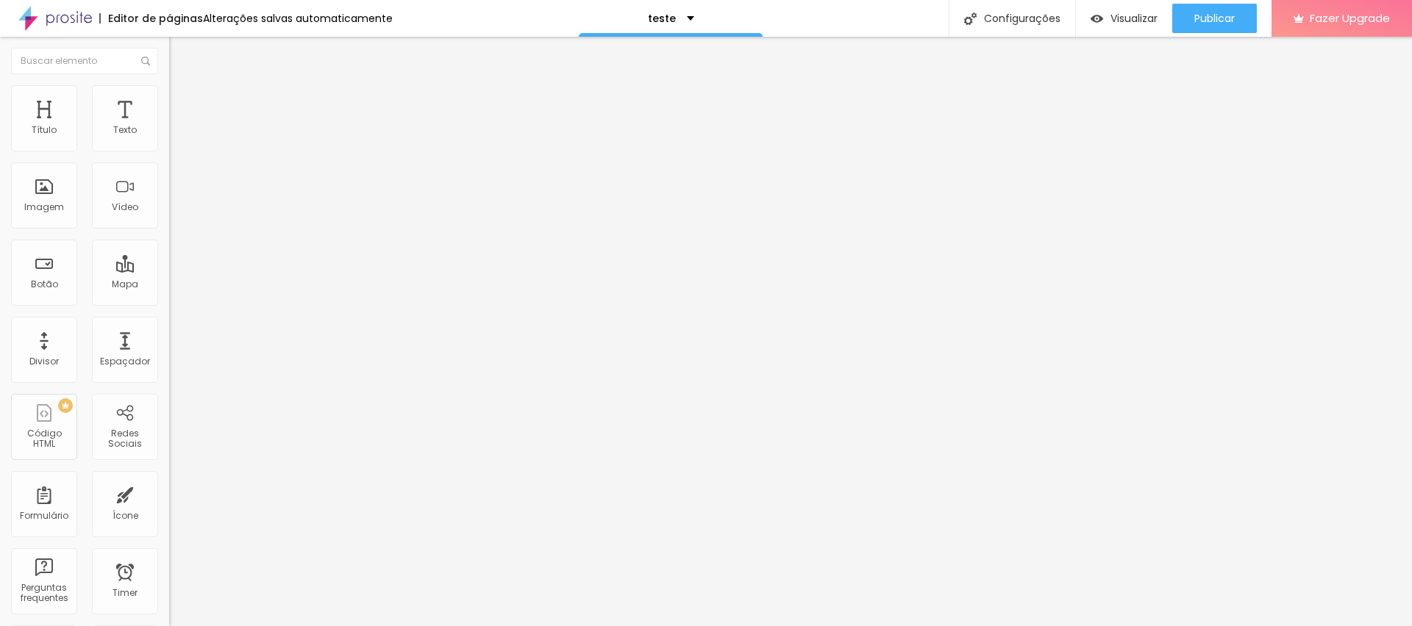
type input "187"
type input "183"
type input "178"
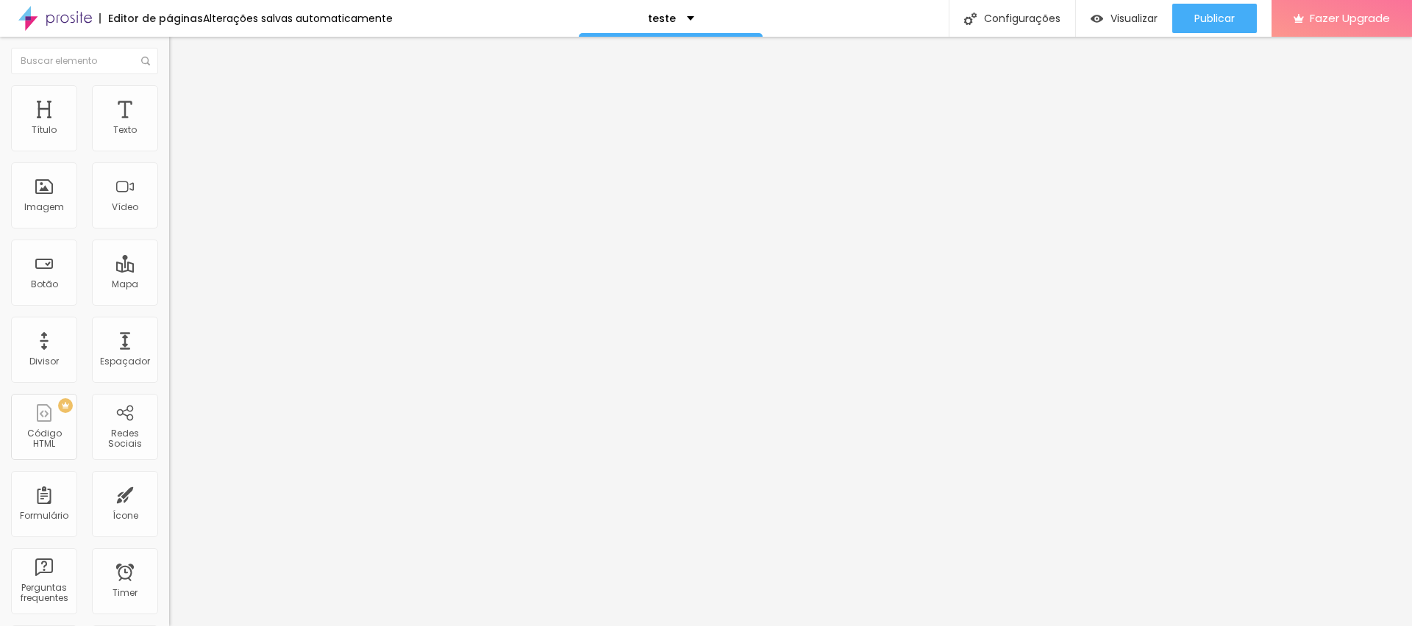
type input "175"
type input "174"
type input "172"
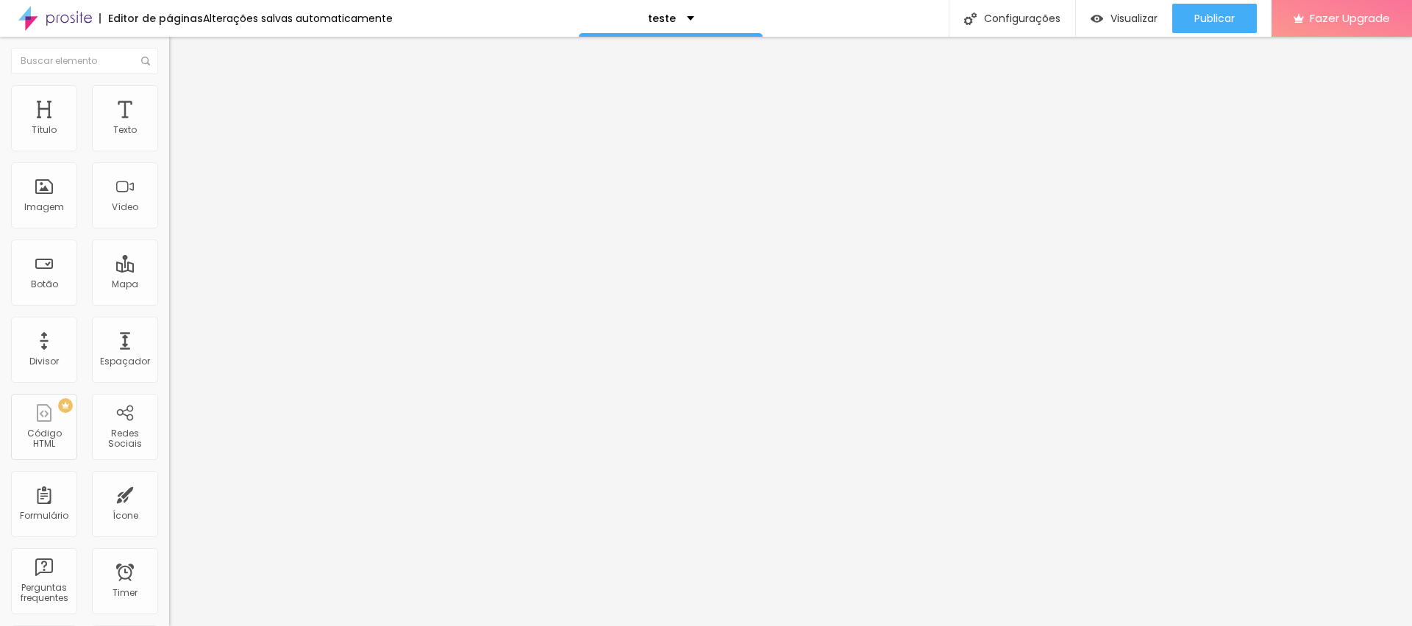
type input "172"
type input "191"
type input "219"
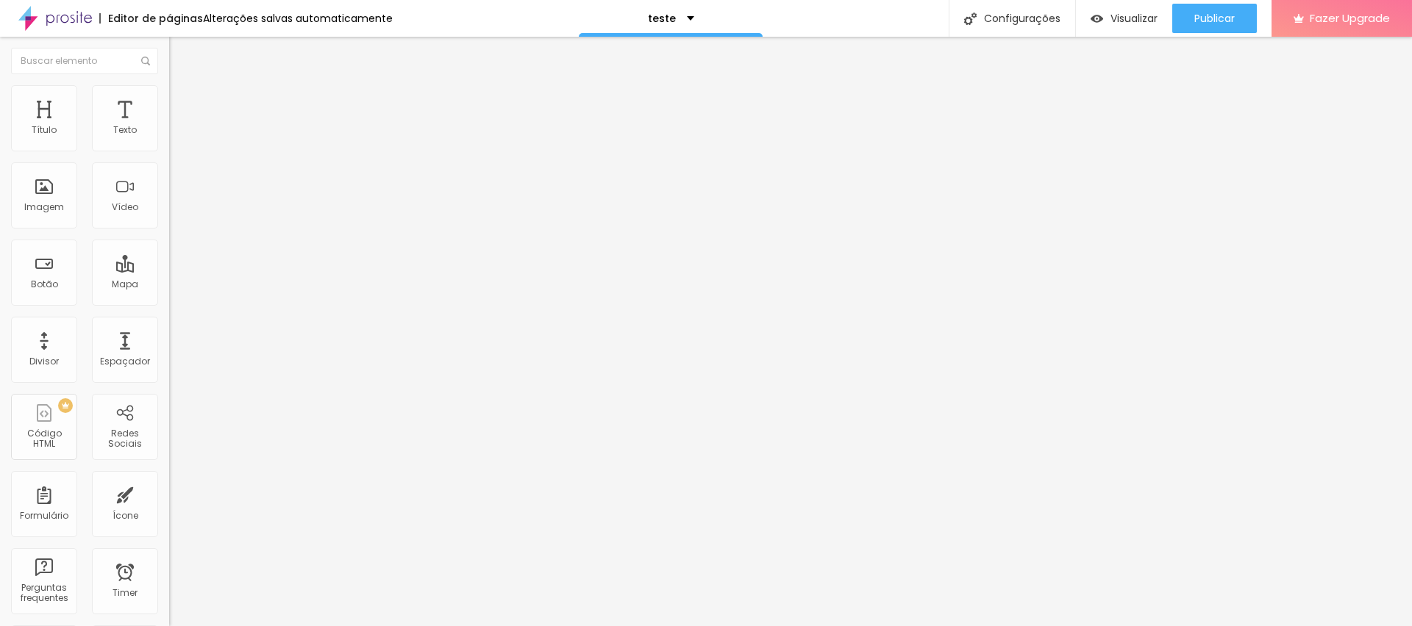
type input "249"
type input "260"
type input "264"
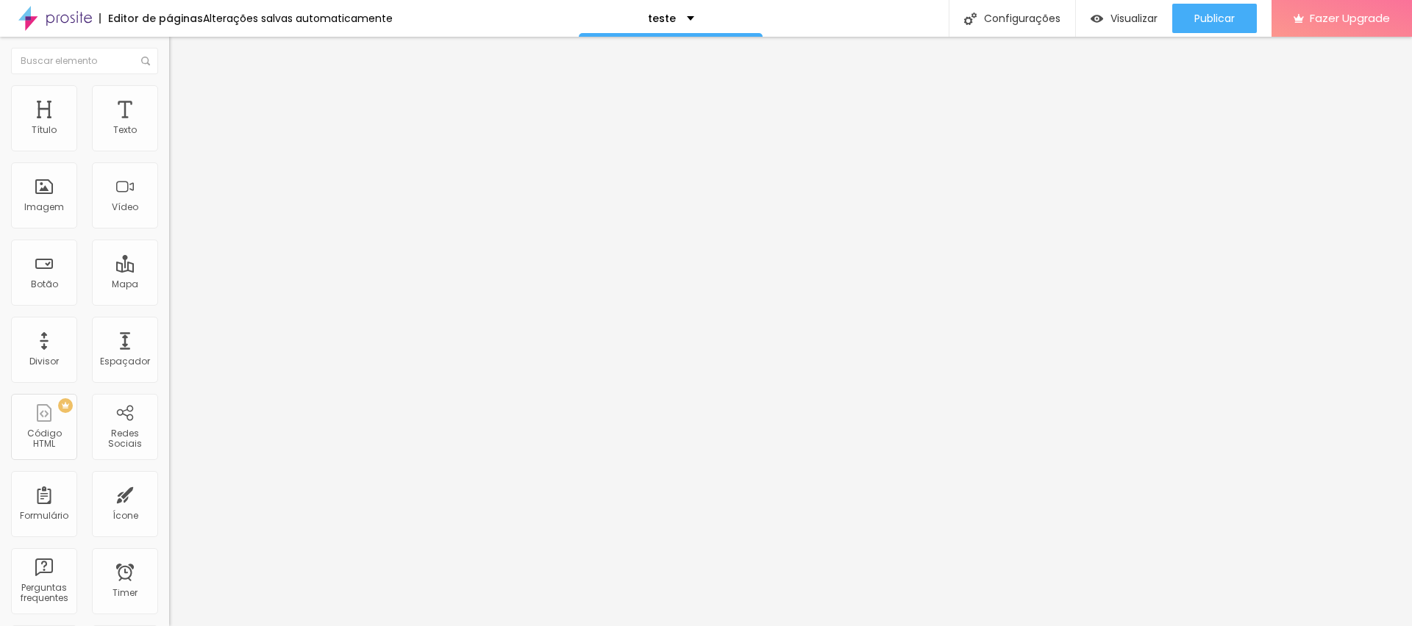
type input "264"
type input "272"
type input "279"
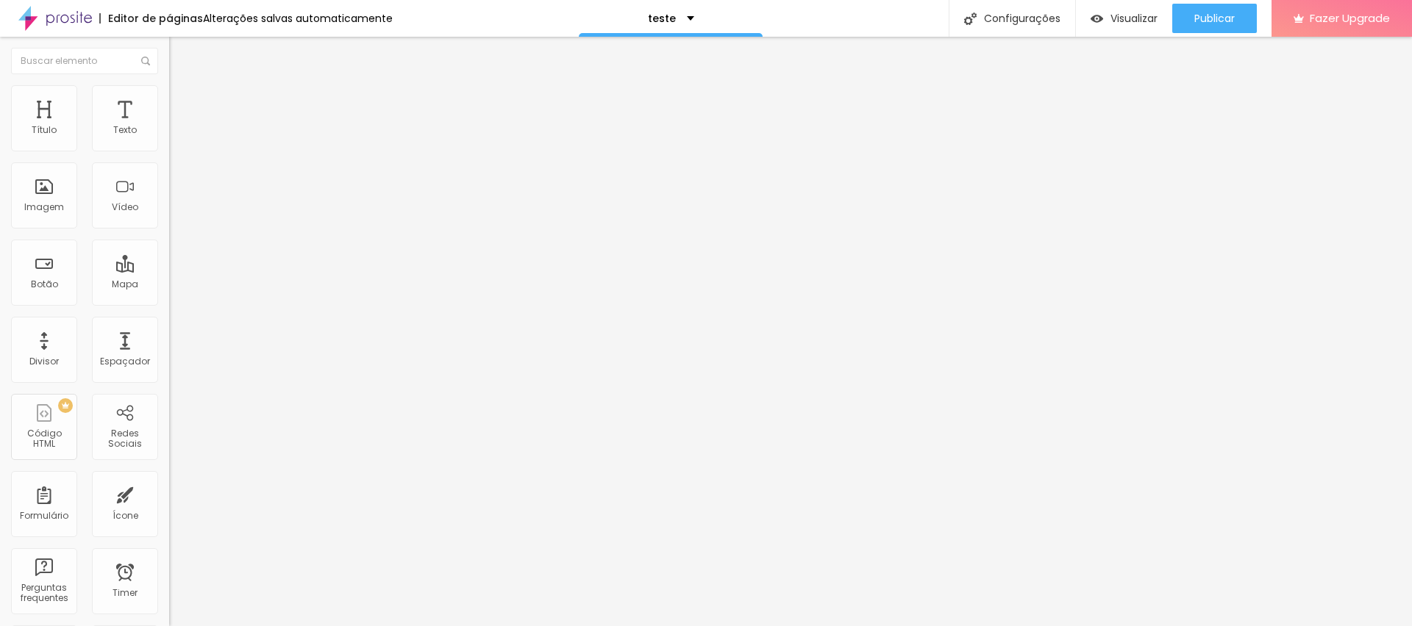
type input "283"
type input "286"
type input "291"
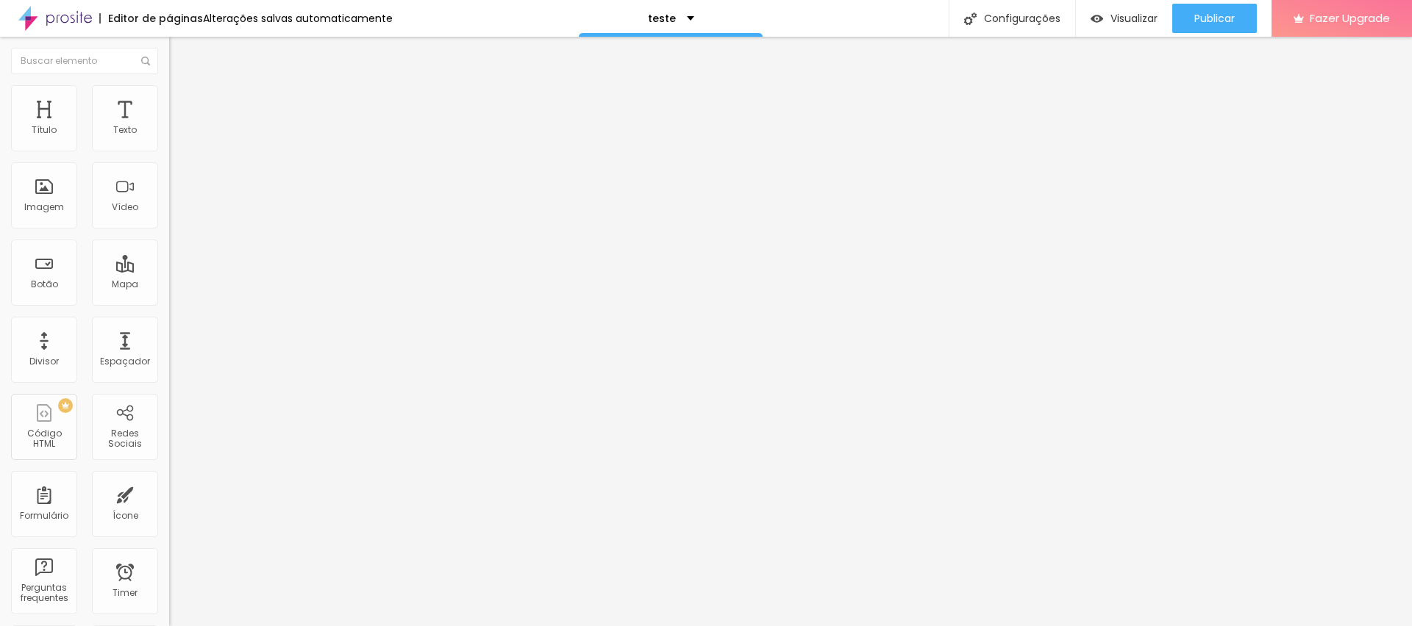
type input "291"
type input "295"
type input "298"
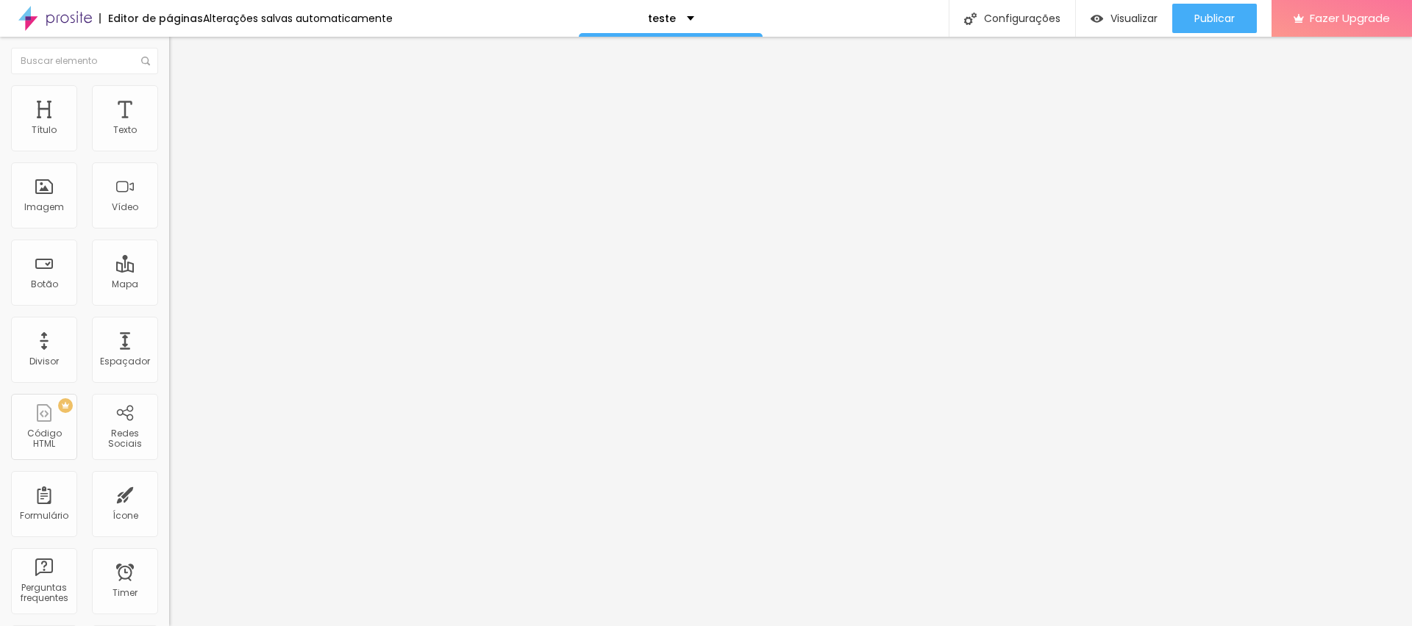
type input "293"
type input "284"
type input "263"
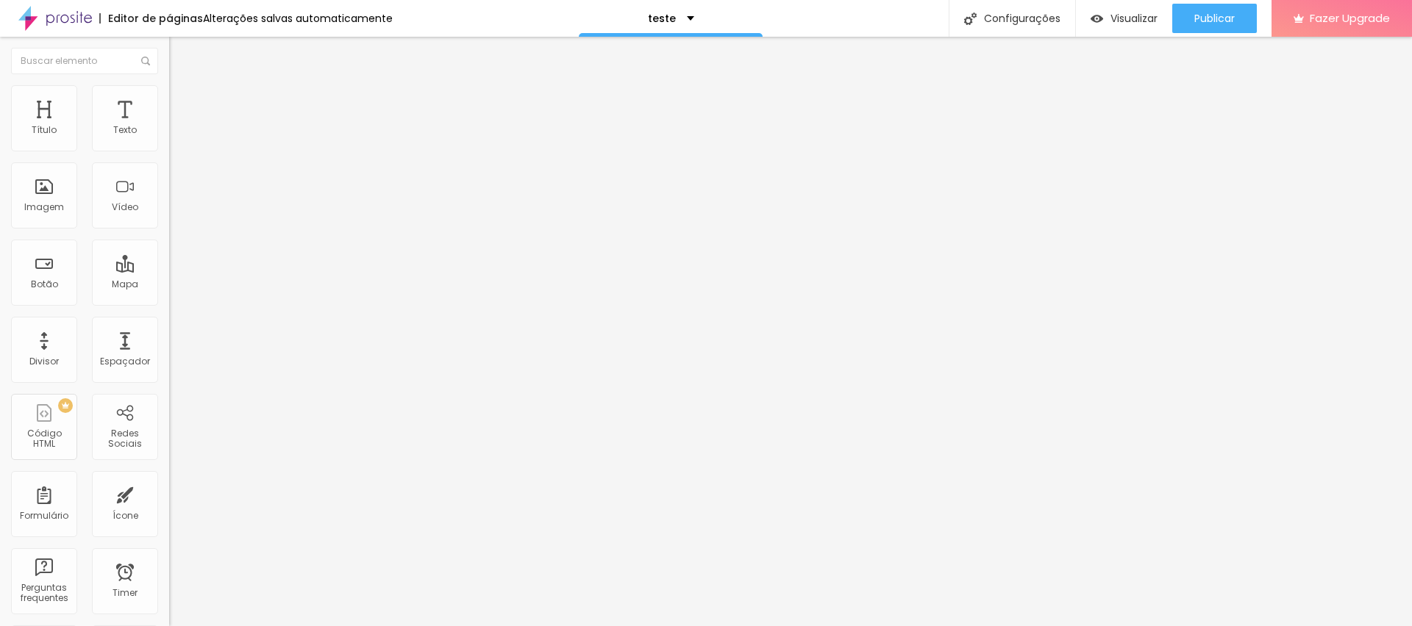
type input "263"
type input "259"
type input "257"
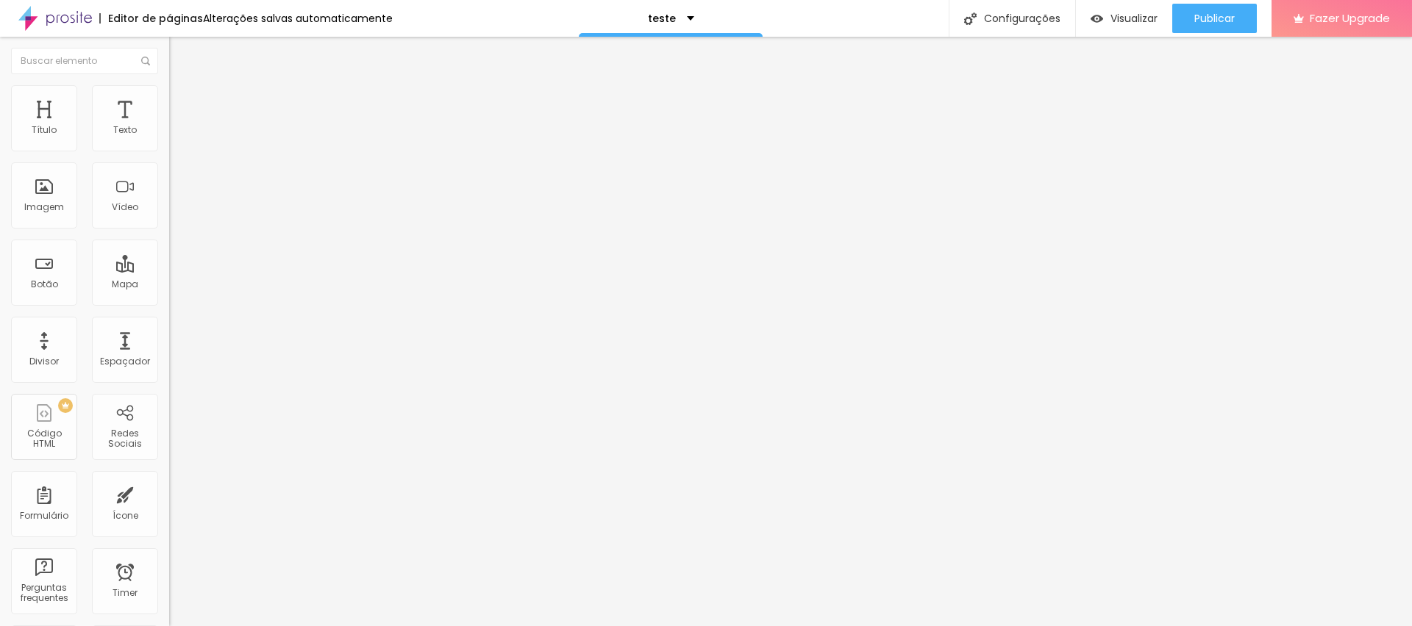
type input "255"
type input "250"
type input "247"
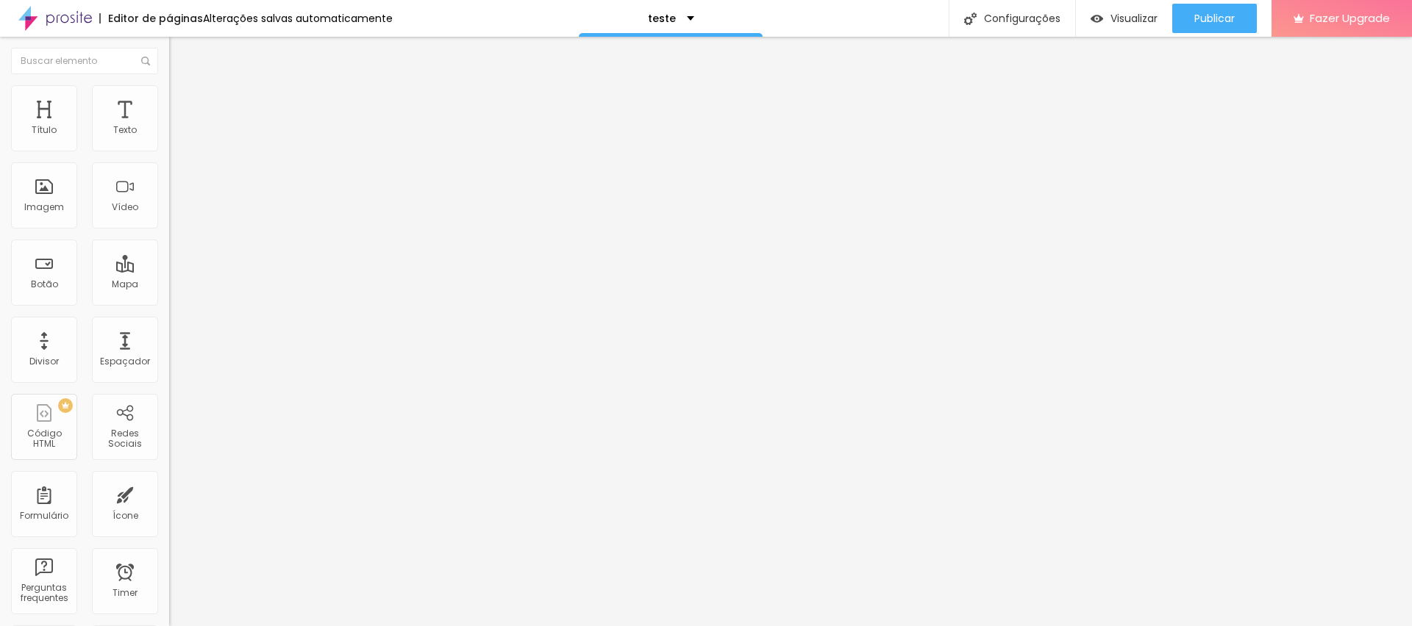
type input "247"
type input "245"
type input "242"
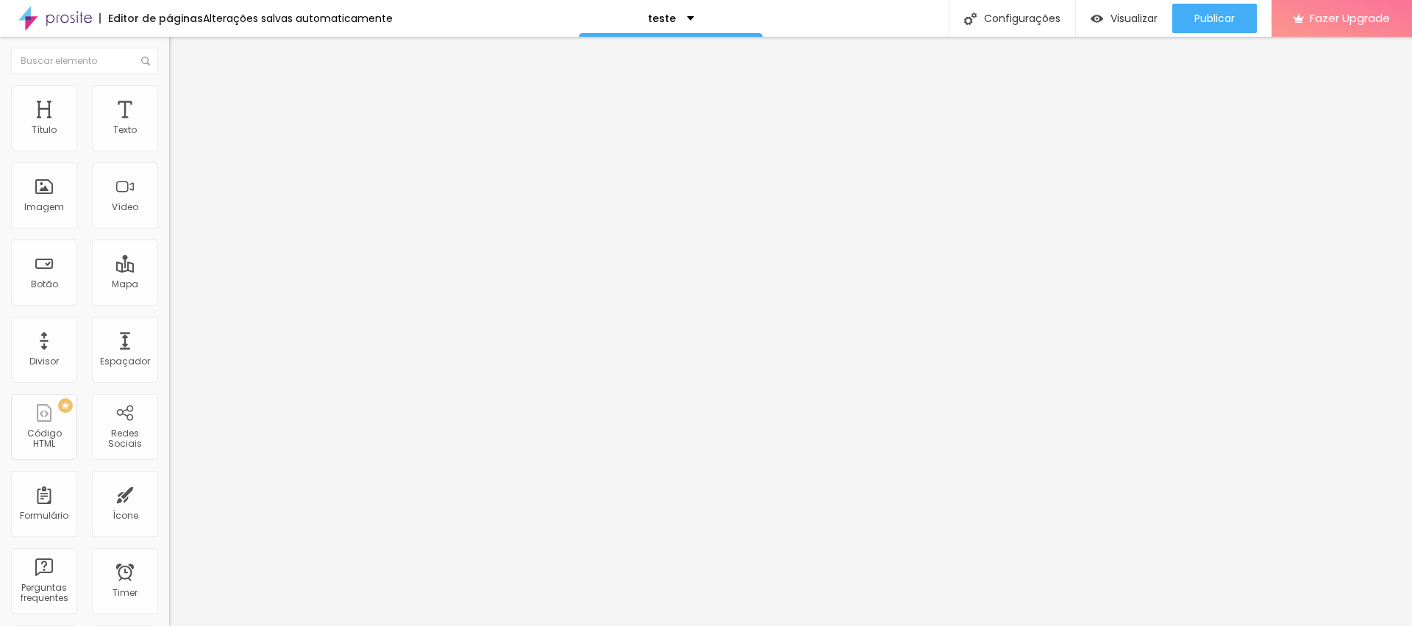
type input "240"
type input "238"
drag, startPoint x: 66, startPoint y: 168, endPoint x: 65, endPoint y: 176, distance: 7.4
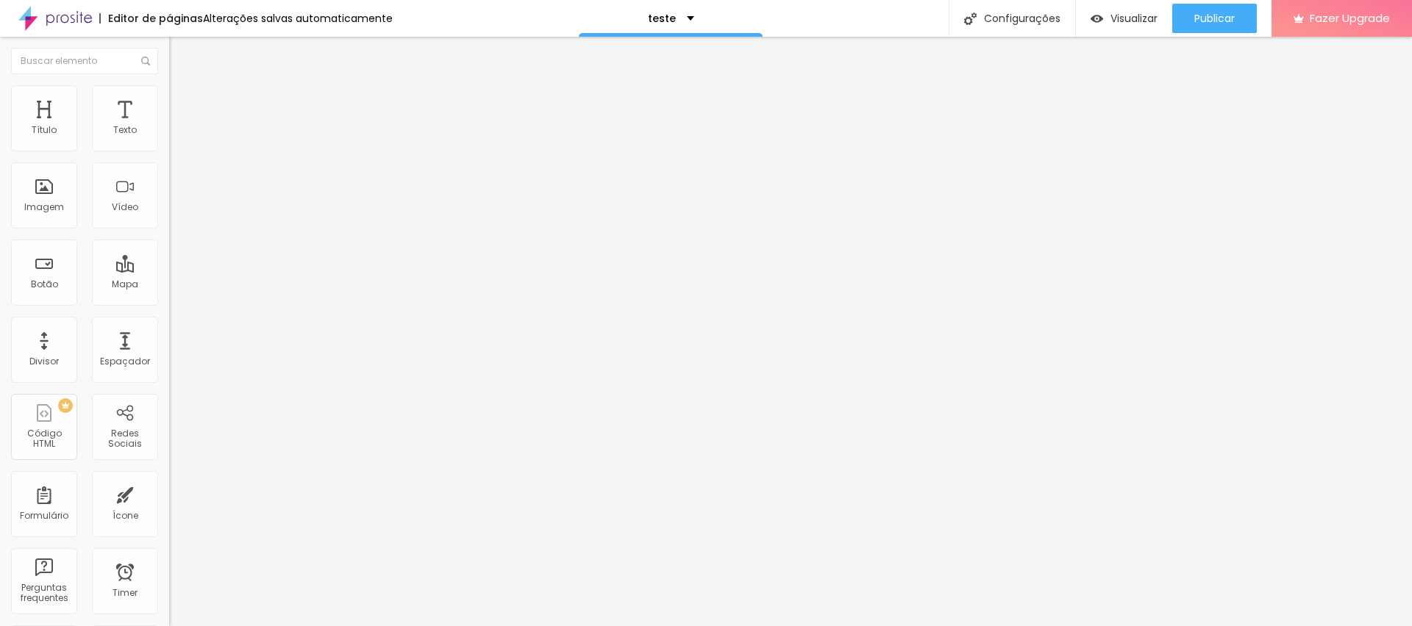
type input "238"
click at [169, 493] on input "range" at bounding box center [216, 499] width 95 height 12
click at [169, 82] on li "Conteúdo" at bounding box center [253, 78] width 169 height 15
click at [169, 93] on img at bounding box center [175, 91] width 13 height 13
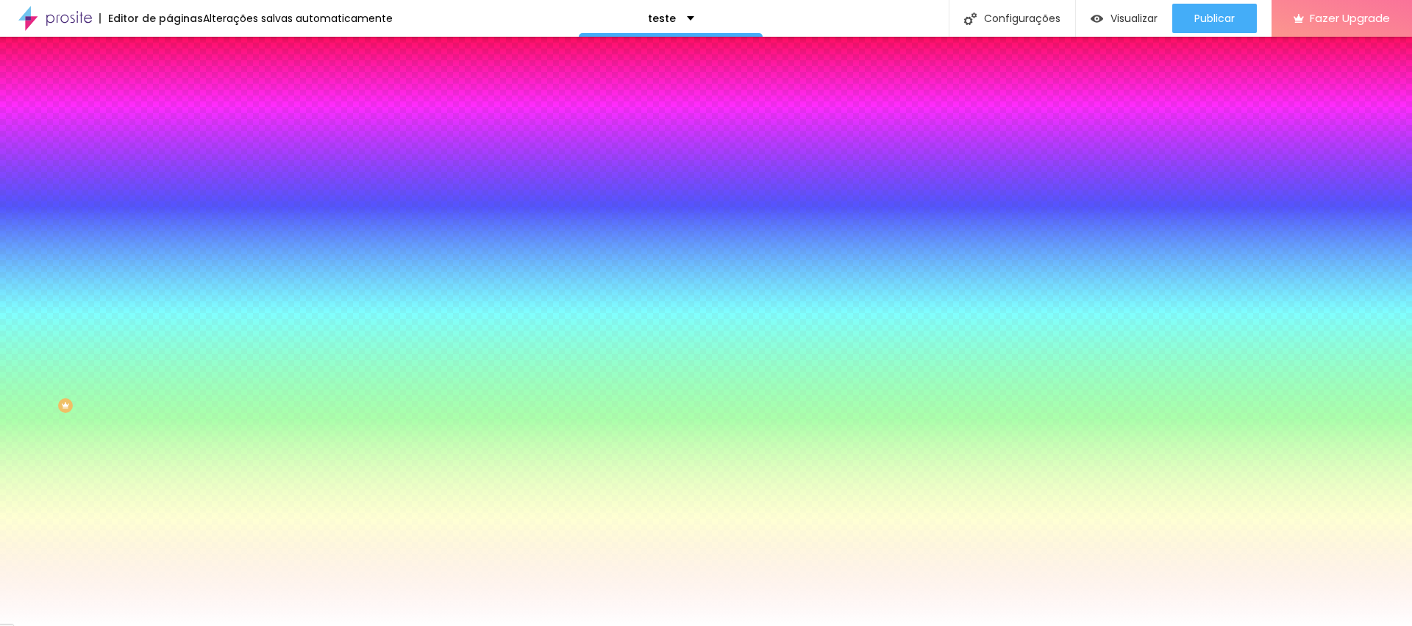
click at [169, 100] on li "Avançado" at bounding box center [253, 107] width 169 height 15
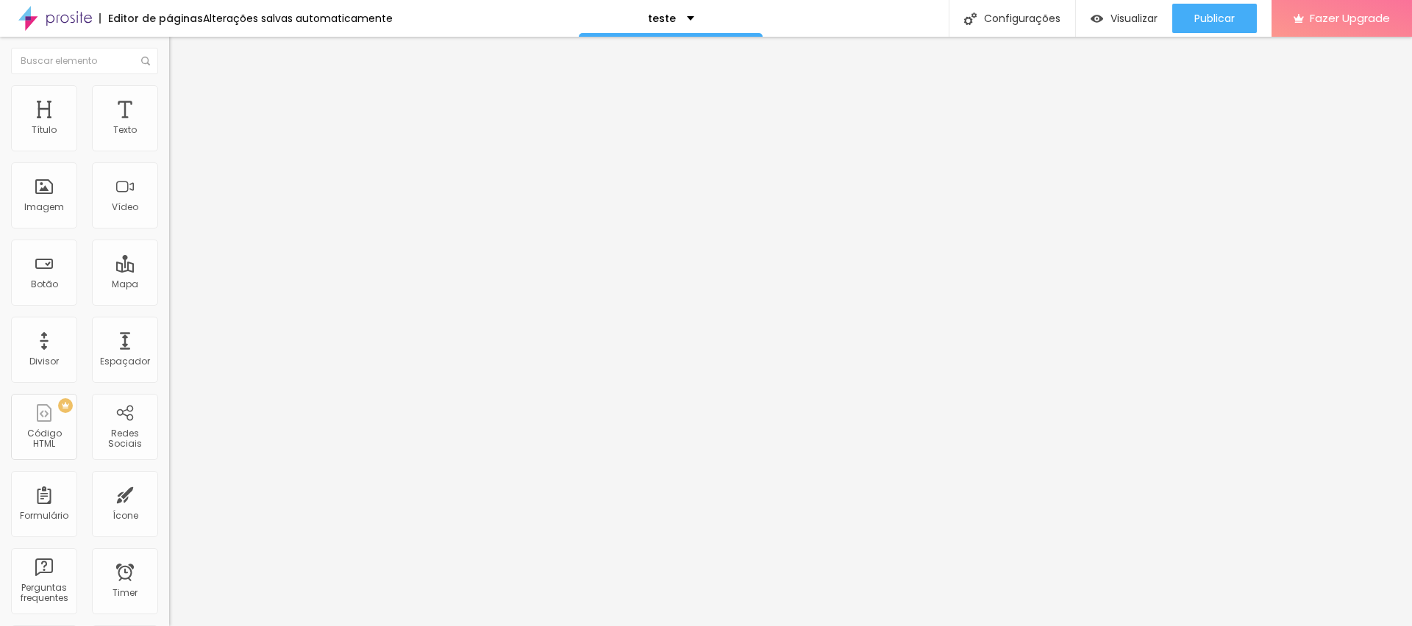
type input "224"
type input "219"
type input "208"
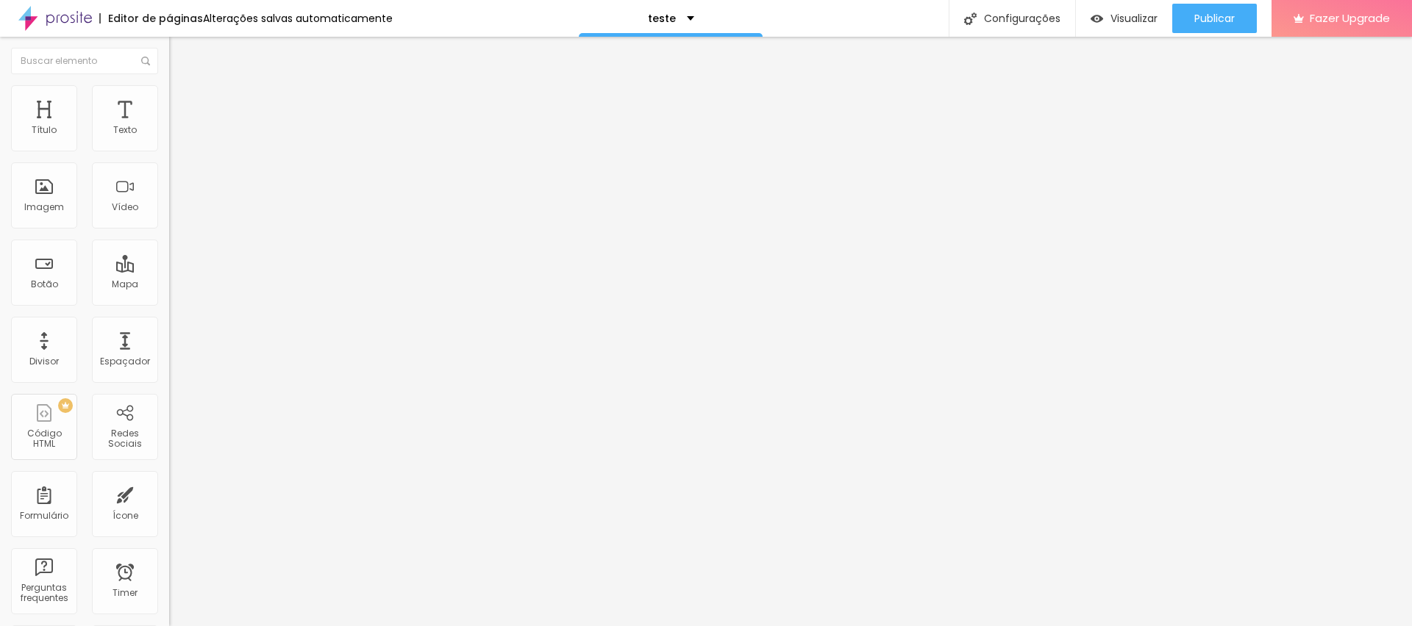
type input "208"
type input "203"
type input "198"
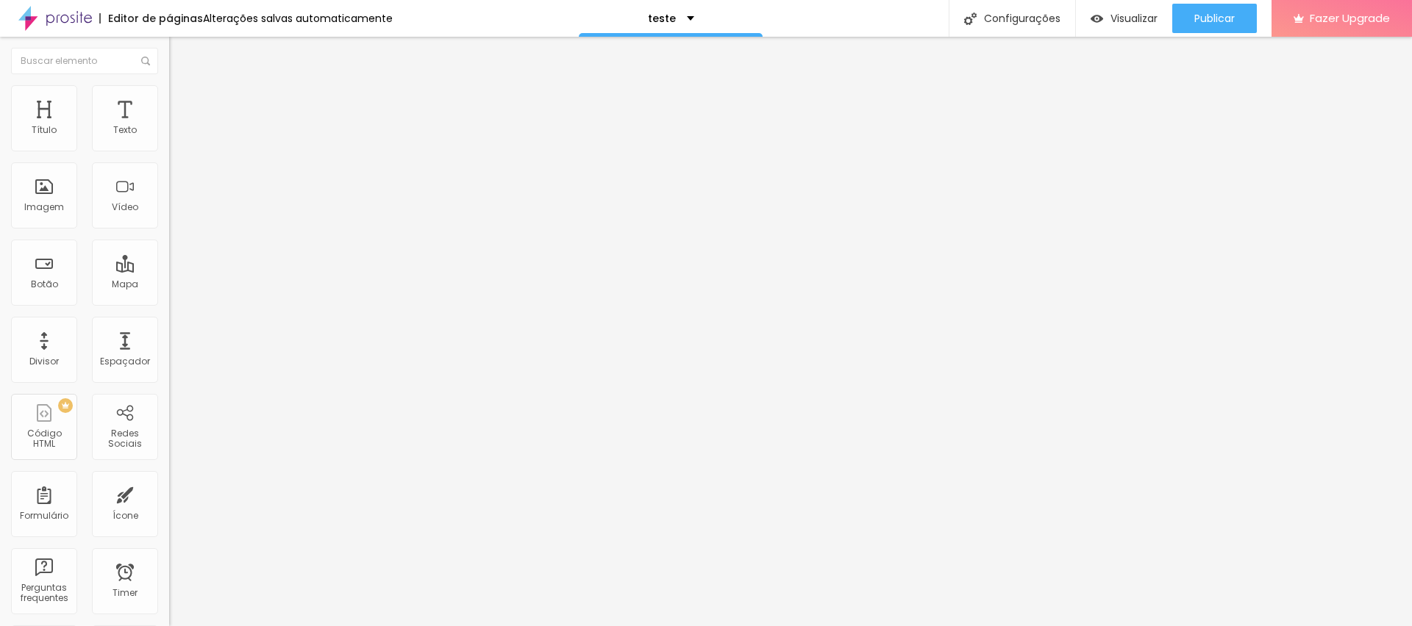
click at [169, 493] on input "range" at bounding box center [216, 499] width 95 height 12
click at [169, 84] on img at bounding box center [175, 77] width 13 height 13
click at [1227, 4] on div "Publicar" at bounding box center [1214, 18] width 40 height 29
click at [1210, 21] on span "Publicar" at bounding box center [1214, 18] width 40 height 12
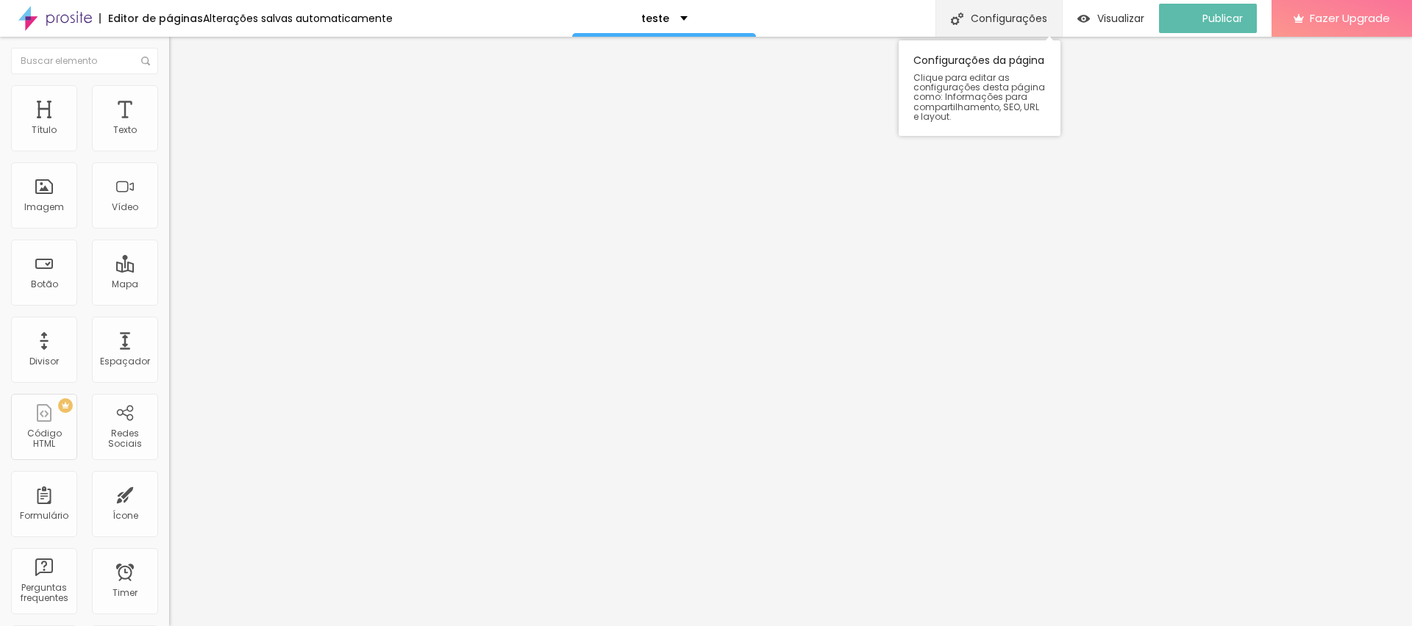
click at [1041, 12] on div "Configurações" at bounding box center [998, 18] width 126 height 37
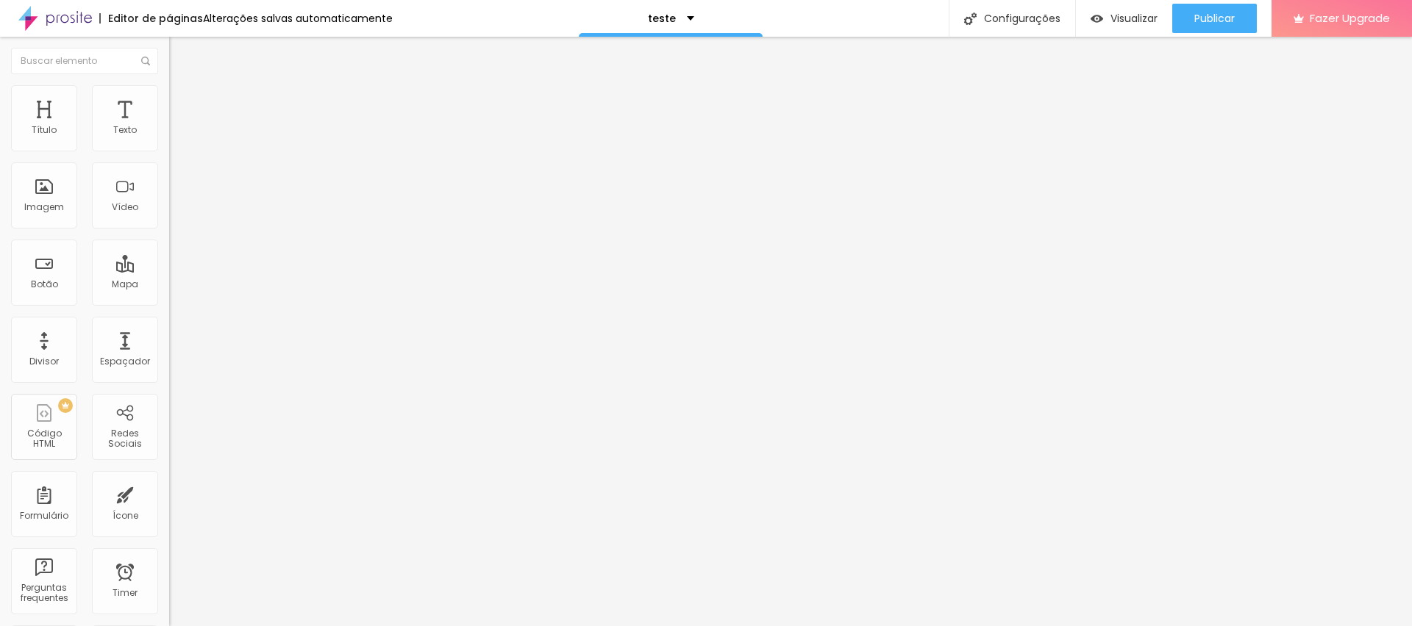
click at [169, 100] on li "Avançado" at bounding box center [253, 107] width 169 height 15
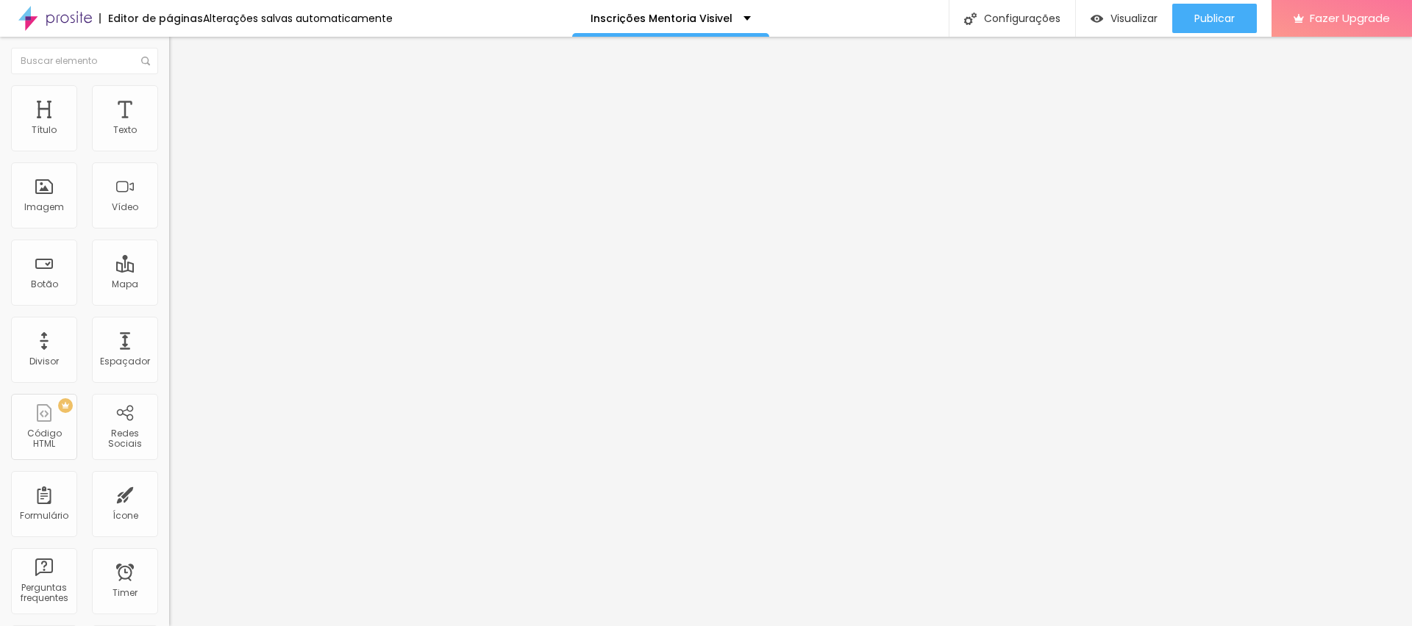
click at [169, 626] on div at bounding box center [253, 632] width 169 height 0
click at [182, 108] on span "Avançado" at bounding box center [206, 110] width 49 height 12
click at [169, 323] on div "240 px Espaçamento vertical" at bounding box center [253, 427] width 169 height 208
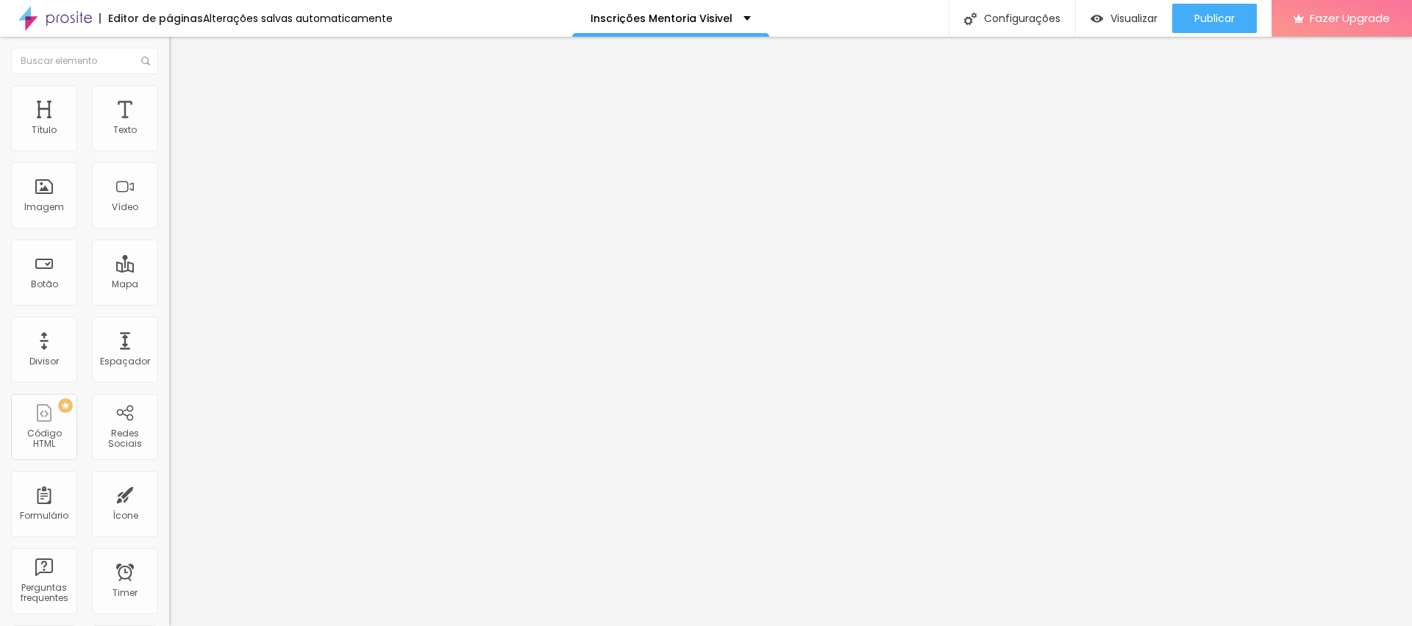
click at [169, 61] on button "Editar Seção" at bounding box center [253, 54] width 169 height 34
click at [169, 126] on span "Adicionar imagem" at bounding box center [216, 120] width 95 height 12
click at [169, 97] on li "Estilo" at bounding box center [253, 92] width 169 height 15
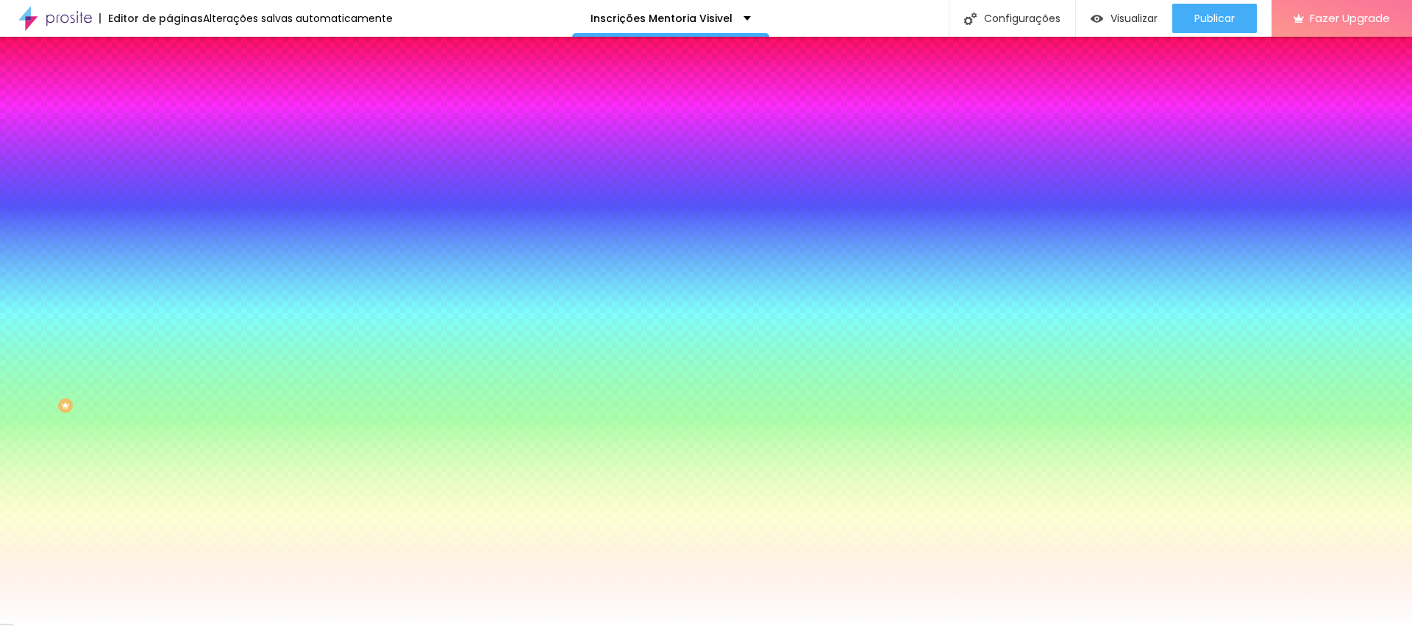
click at [249, 135] on span at bounding box center [253, 129] width 9 height 12
click at [182, 104] on span "Avançado" at bounding box center [206, 110] width 49 height 12
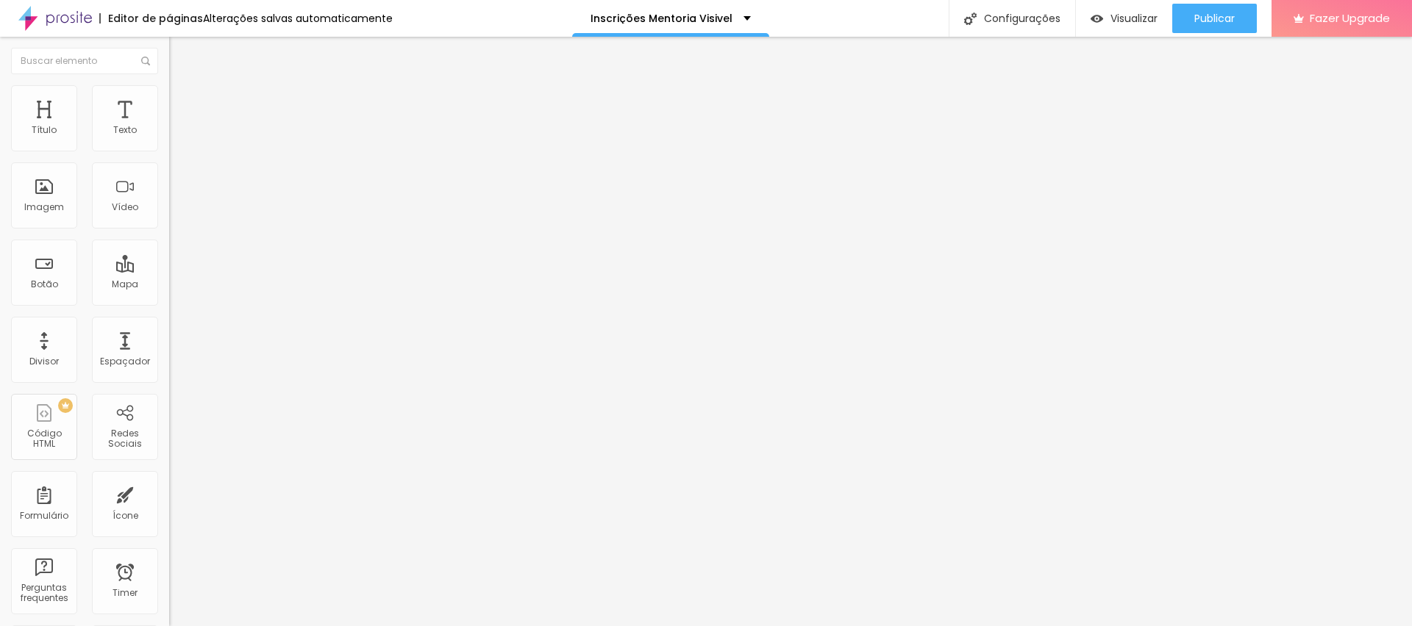
type input "211"
type input "182"
type input "145"
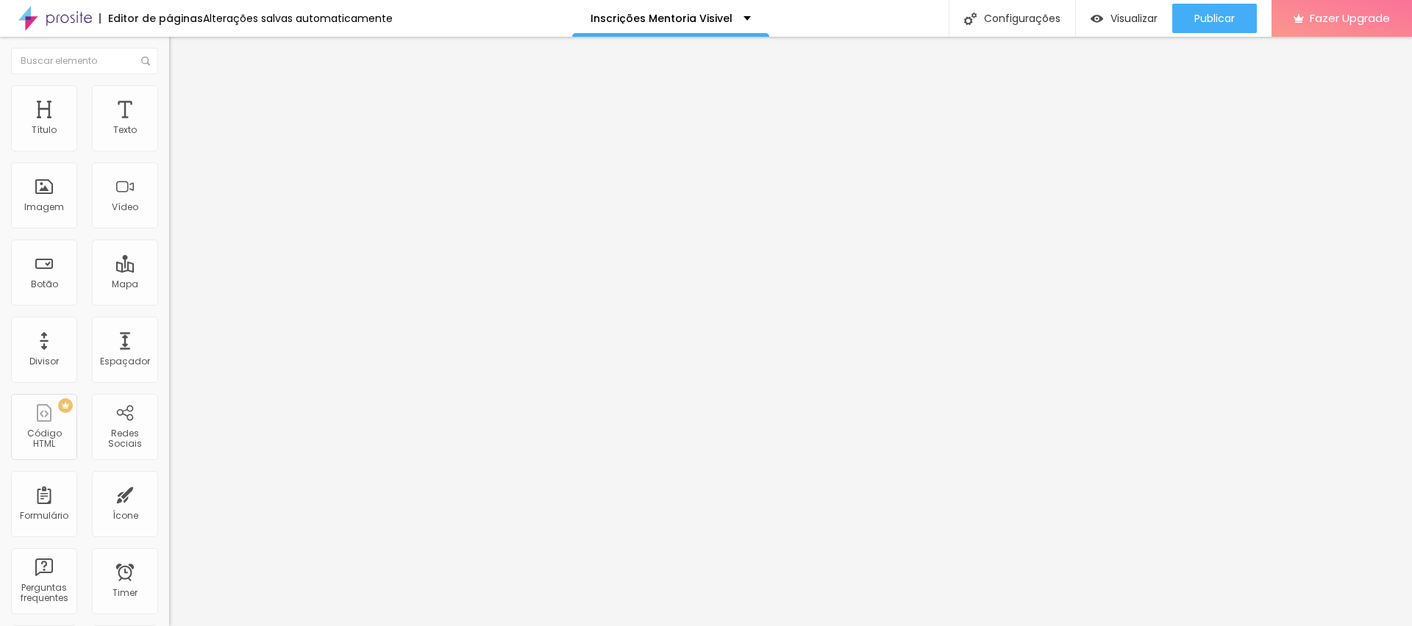
type input "145"
type input "116"
type input "94"
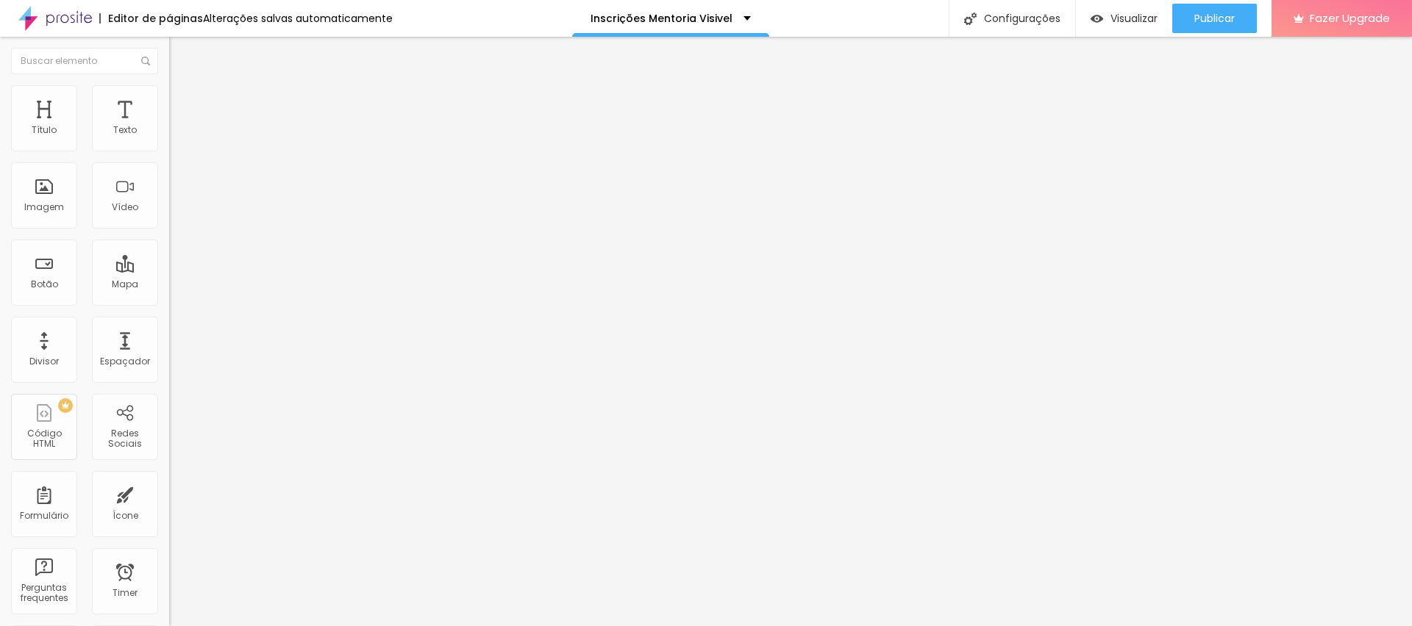
type input "0"
drag, startPoint x: 66, startPoint y: 171, endPoint x: 0, endPoint y: 172, distance: 66.2
type input "0"
click at [169, 493] on input "range" at bounding box center [216, 499] width 95 height 12
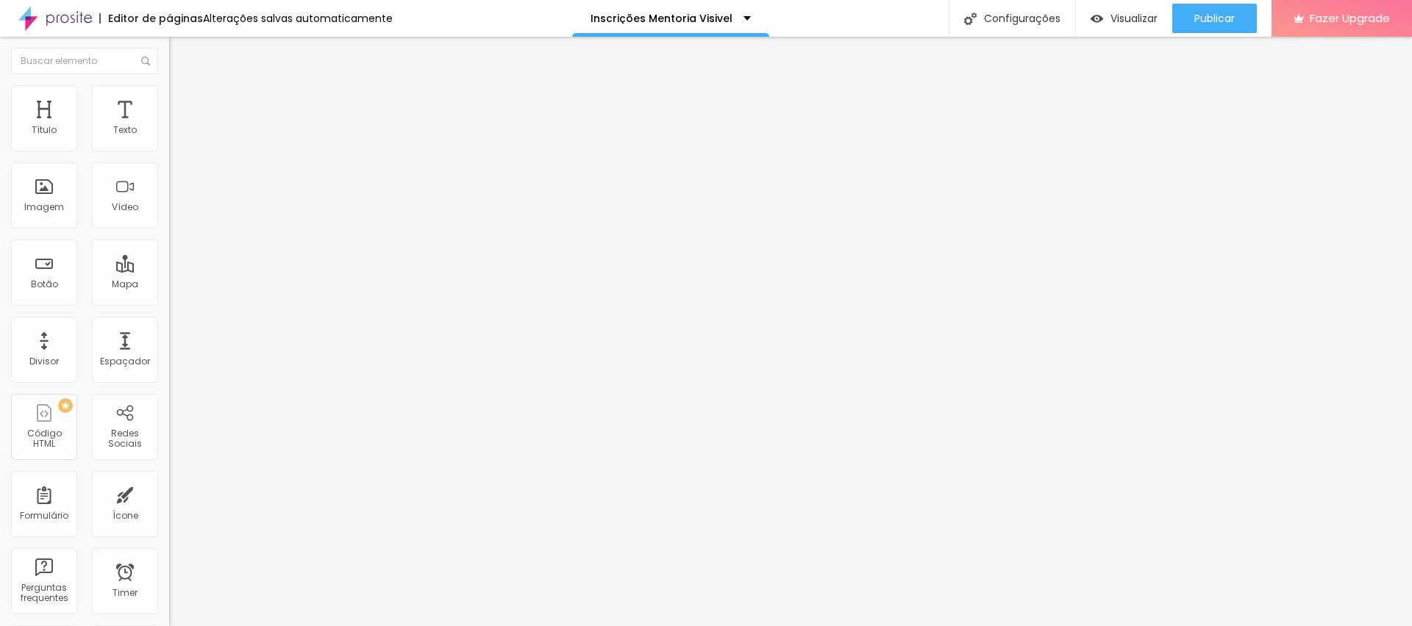
type input "5"
type input "10"
type input "15"
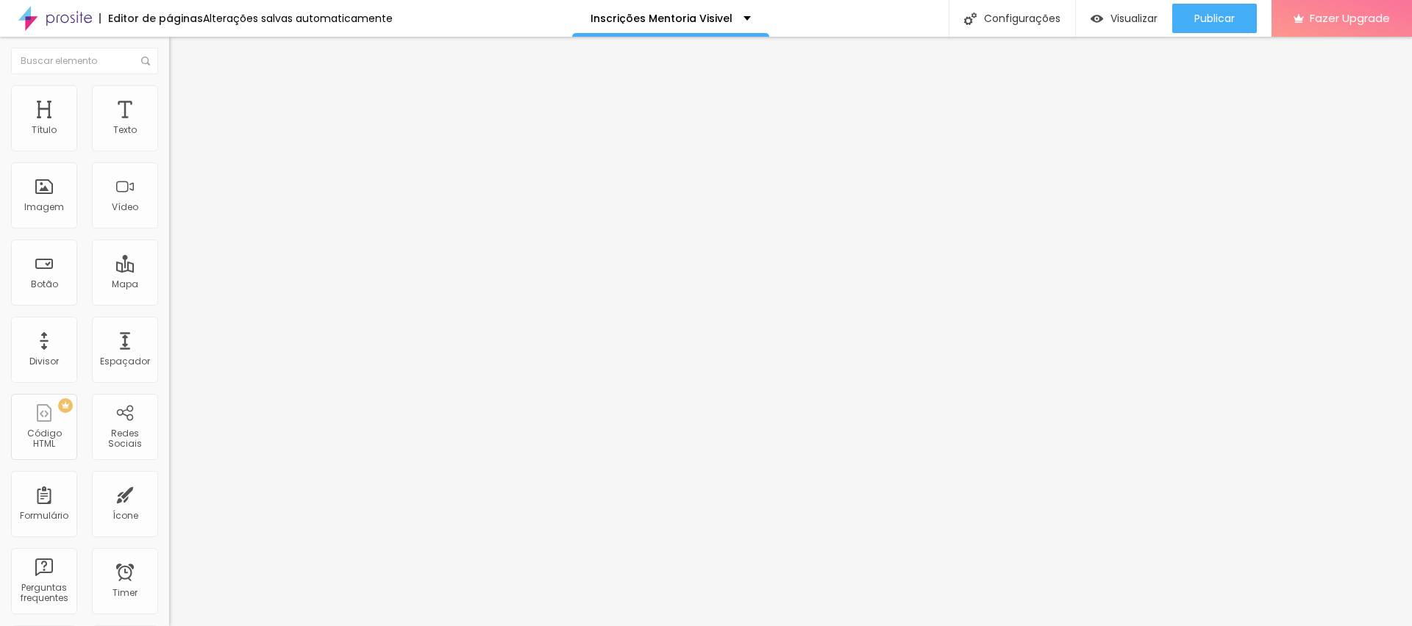
type input "15"
type input "20"
type input "25"
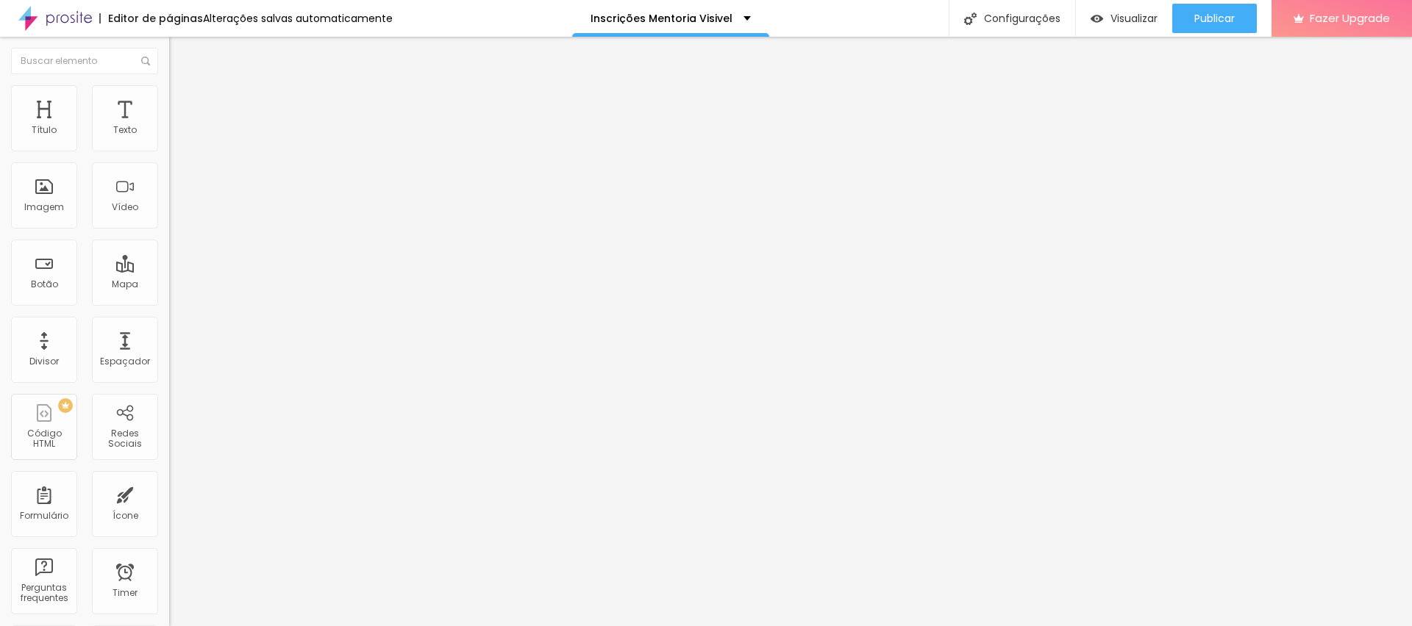
type input "30"
type input "25"
type input "20"
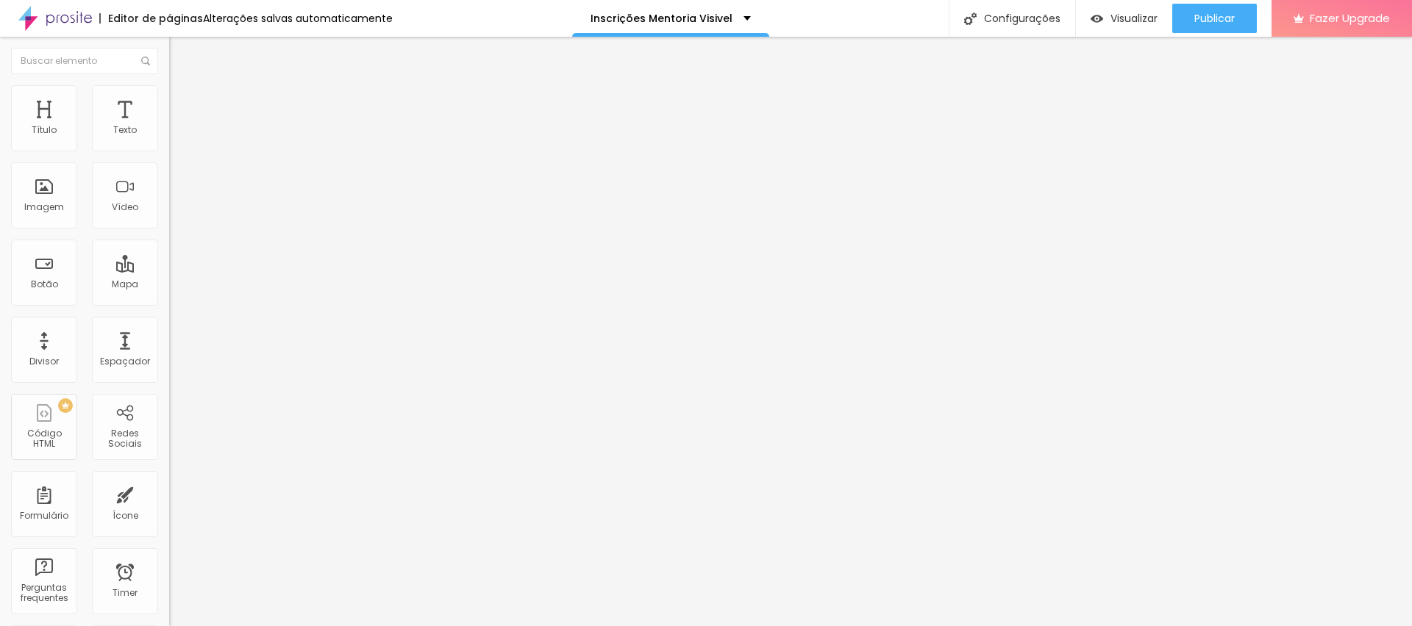
type input "20"
type input "15"
type input "10"
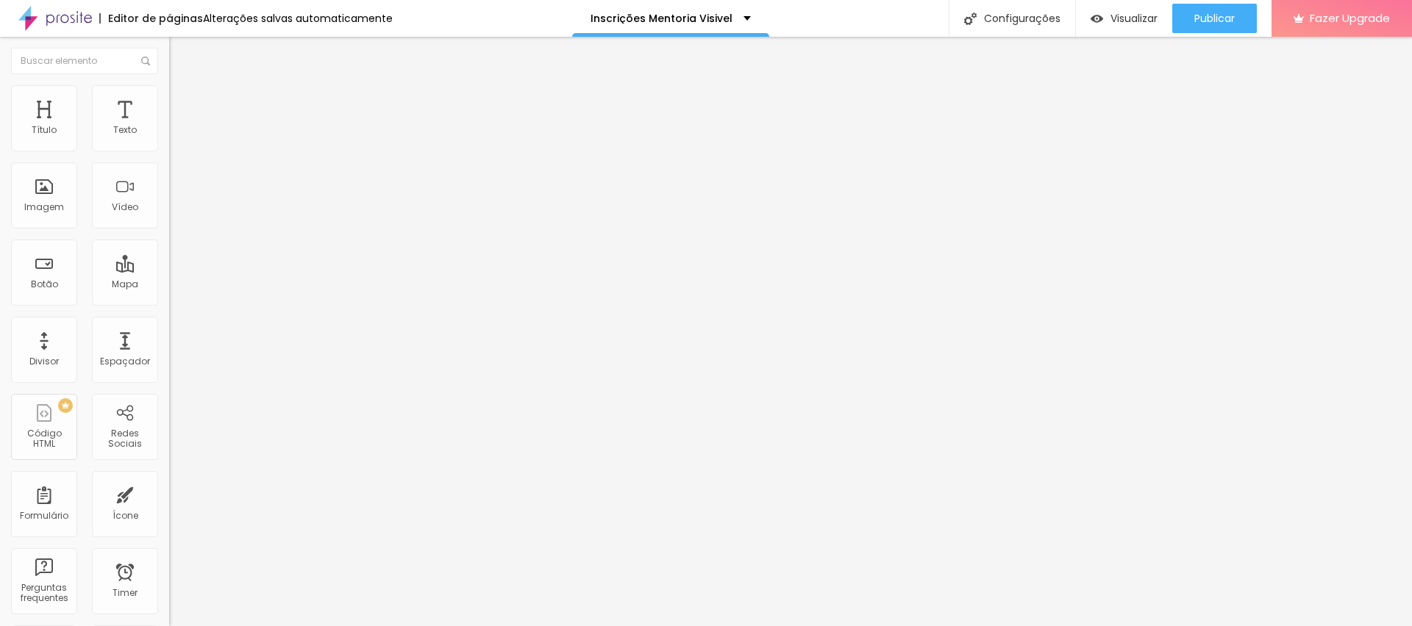
type input "0"
drag, startPoint x: 40, startPoint y: 144, endPoint x: 0, endPoint y: 169, distance: 47.5
click at [169, 285] on input "range" at bounding box center [216, 291] width 95 height 12
click at [169, 96] on li "Estilo" at bounding box center [253, 92] width 169 height 15
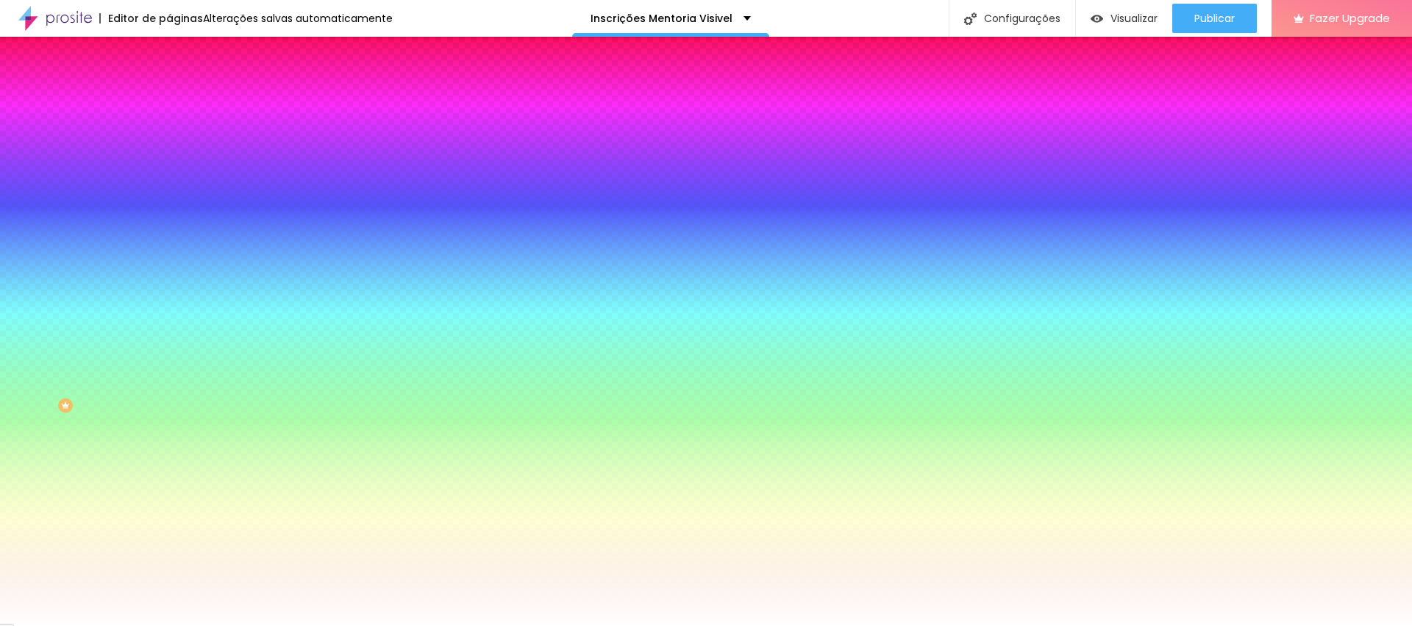
click at [169, 153] on span "Parallax" at bounding box center [187, 146] width 36 height 12
click at [182, 87] on span "Conteúdo" at bounding box center [205, 80] width 46 height 12
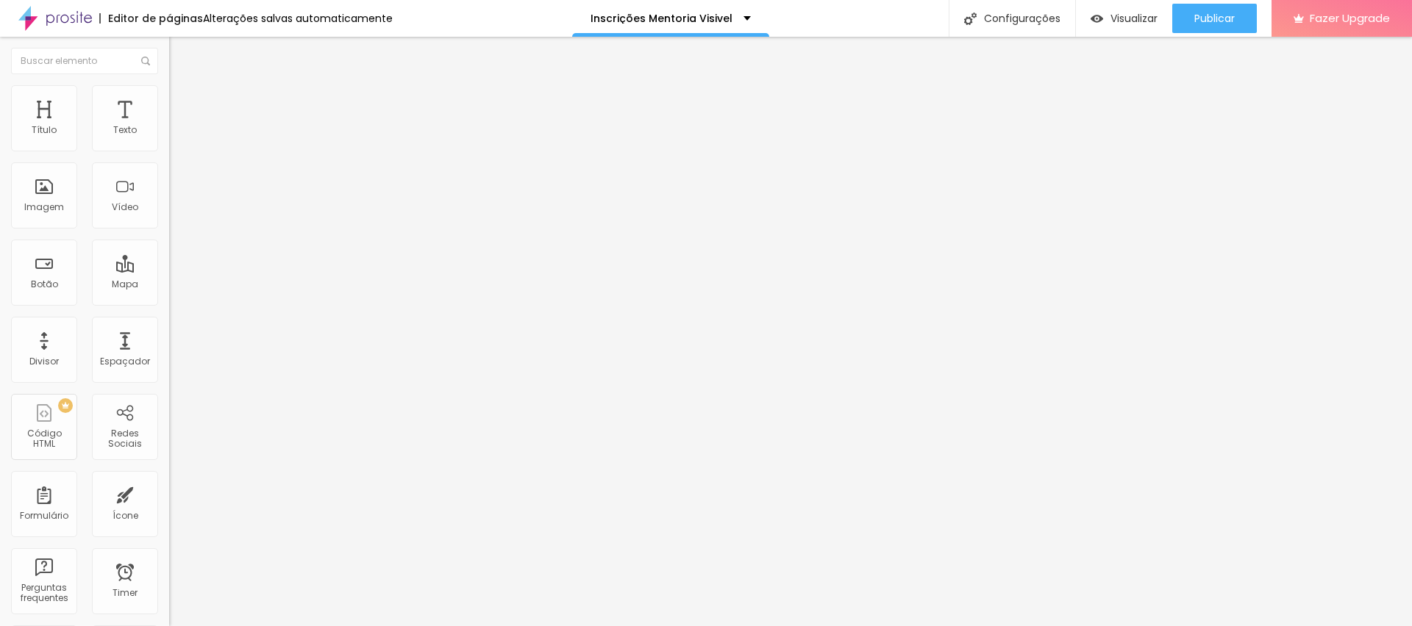
click at [169, 126] on div "Modo Encaixotado Encaixotado Completo" at bounding box center [253, 135] width 169 height 40
click at [169, 134] on span "Encaixotado" at bounding box center [197, 127] width 57 height 12
click at [169, 157] on span "Completo" at bounding box center [191, 150] width 45 height 12
click at [1206, 8] on div "Publicar" at bounding box center [1214, 18] width 40 height 29
click at [182, 100] on span "Estilo" at bounding box center [193, 95] width 23 height 12
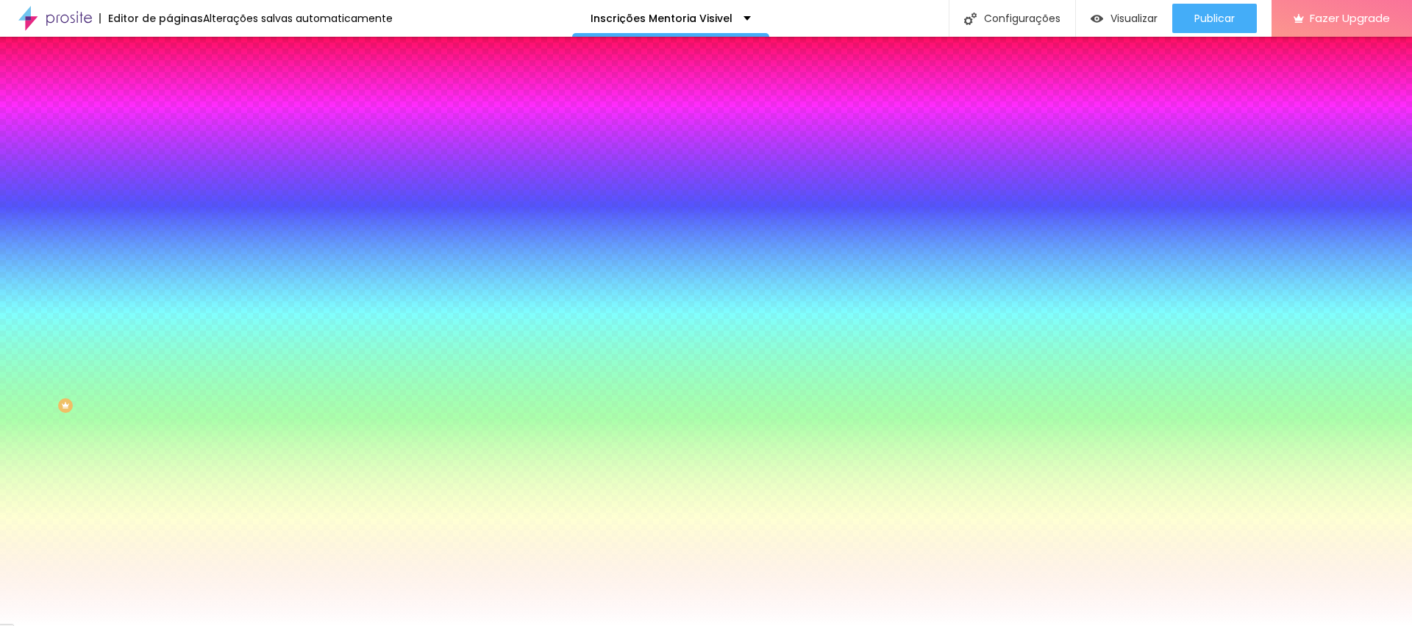
click at [169, 140] on div at bounding box center [253, 140] width 169 height 0
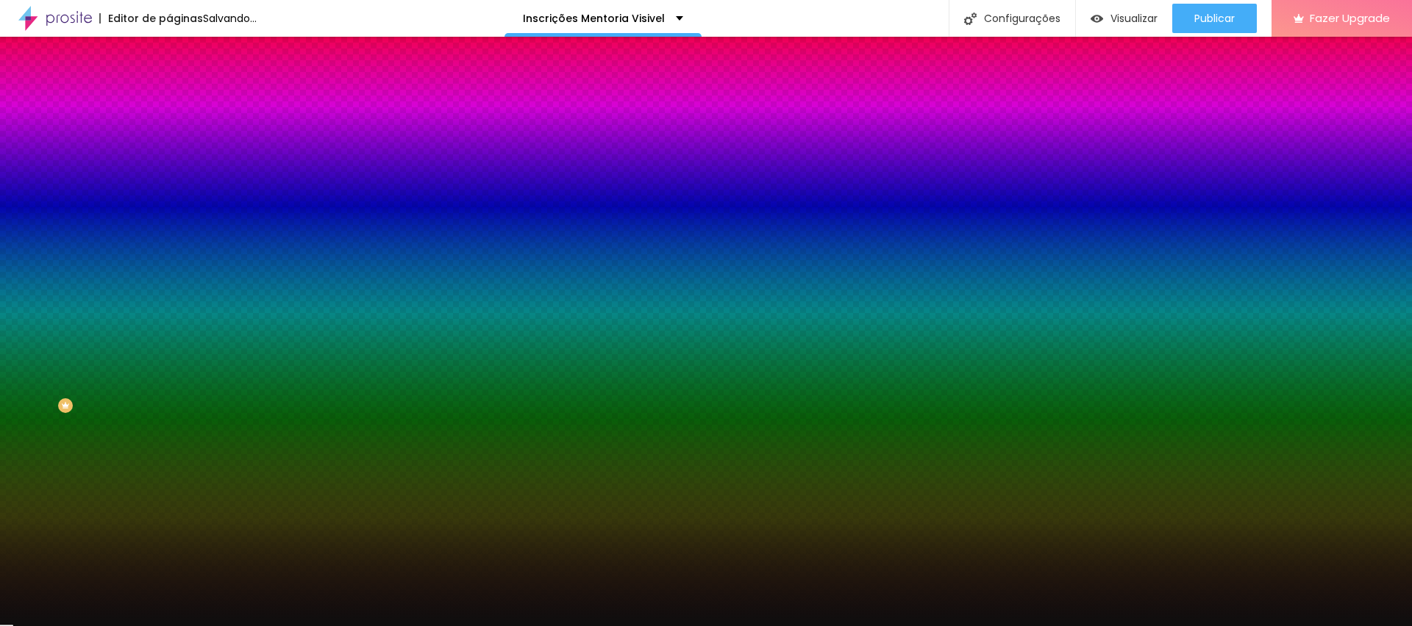
type input "#000000"
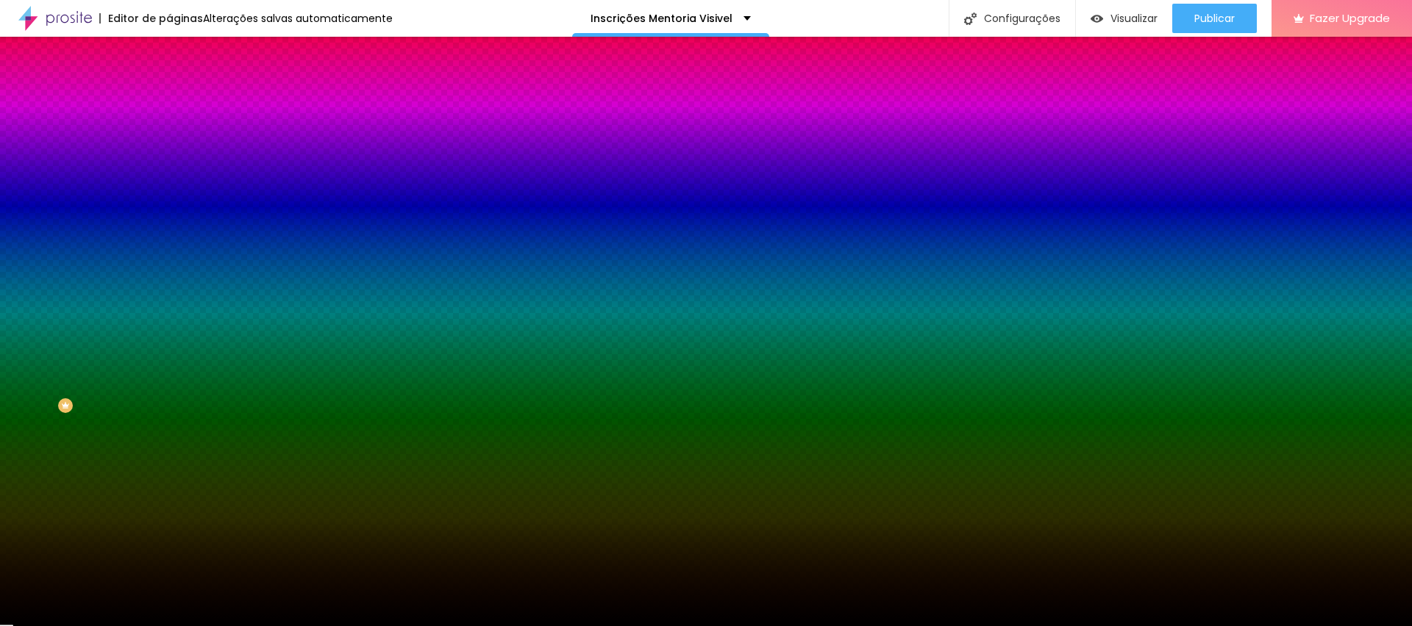
drag, startPoint x: 54, startPoint y: 221, endPoint x: 0, endPoint y: 279, distance: 79.1
click at [169, 279] on div "Editar Coluna Conteúdo Estilo Avançado Cor de fundo Voltar ao padrão #000000 0 …" at bounding box center [253, 332] width 169 height 590
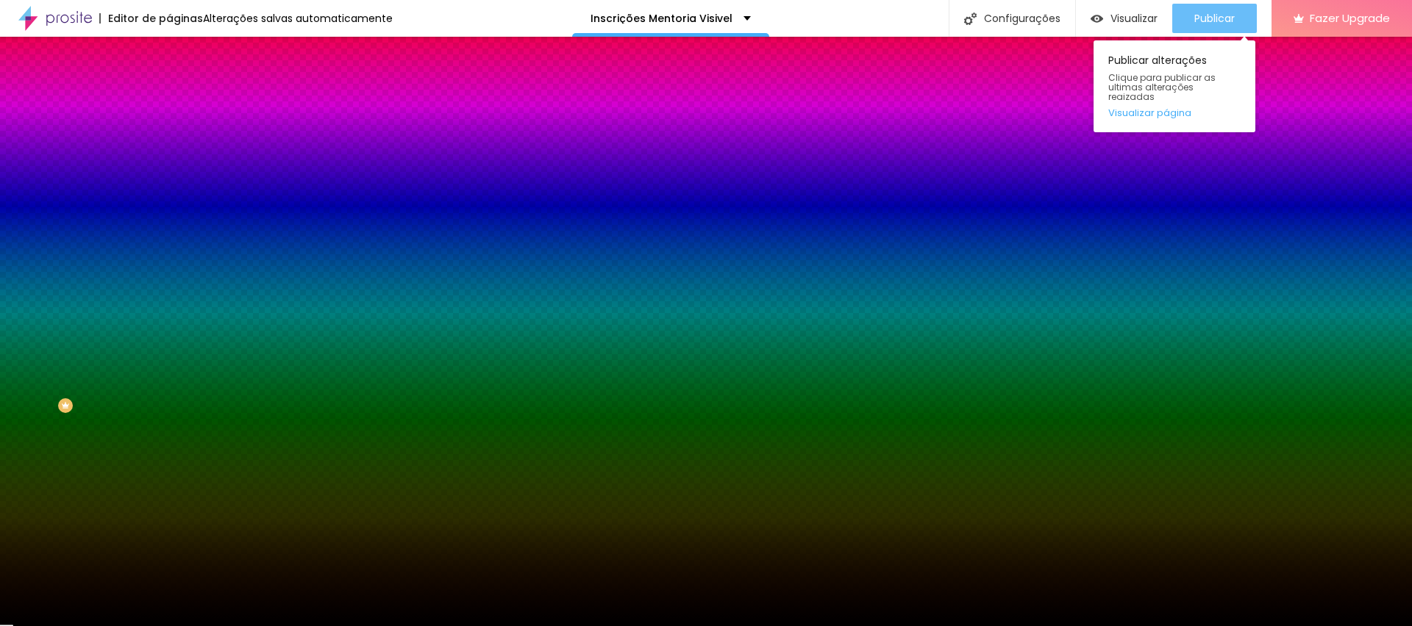
click at [1209, 30] on div "Publicar" at bounding box center [1214, 18] width 40 height 29
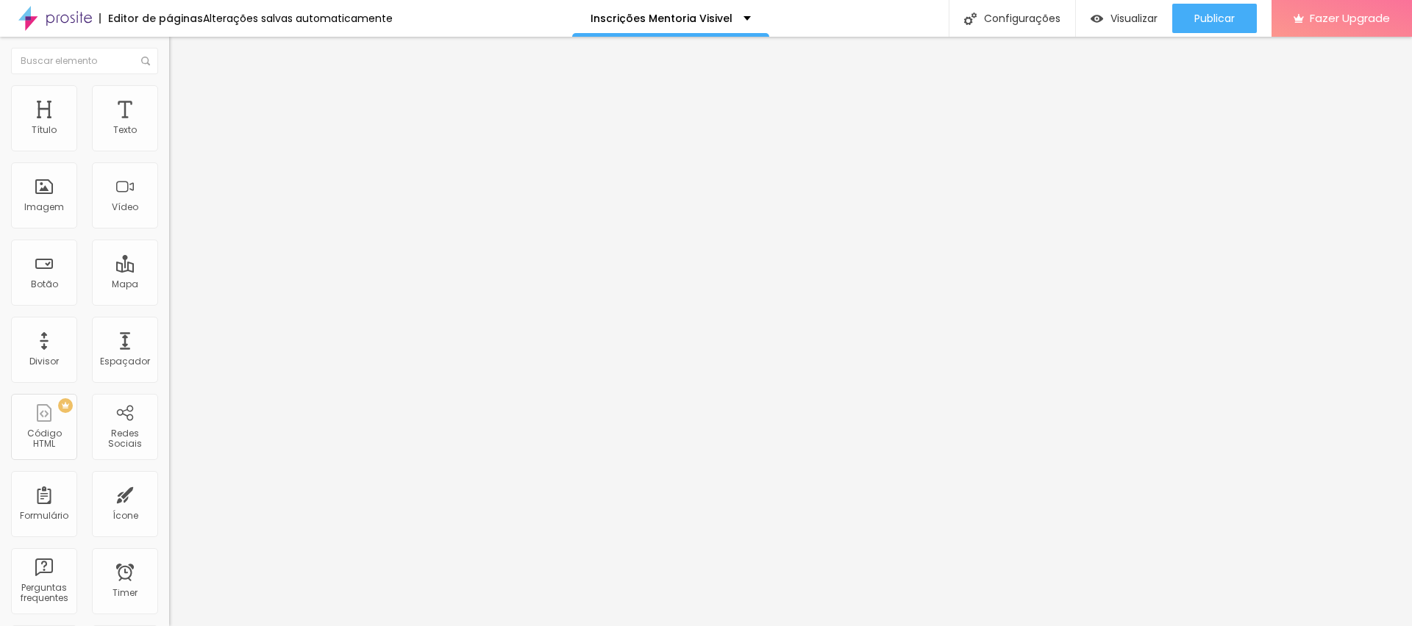
click at [169, 92] on img at bounding box center [175, 91] width 13 height 13
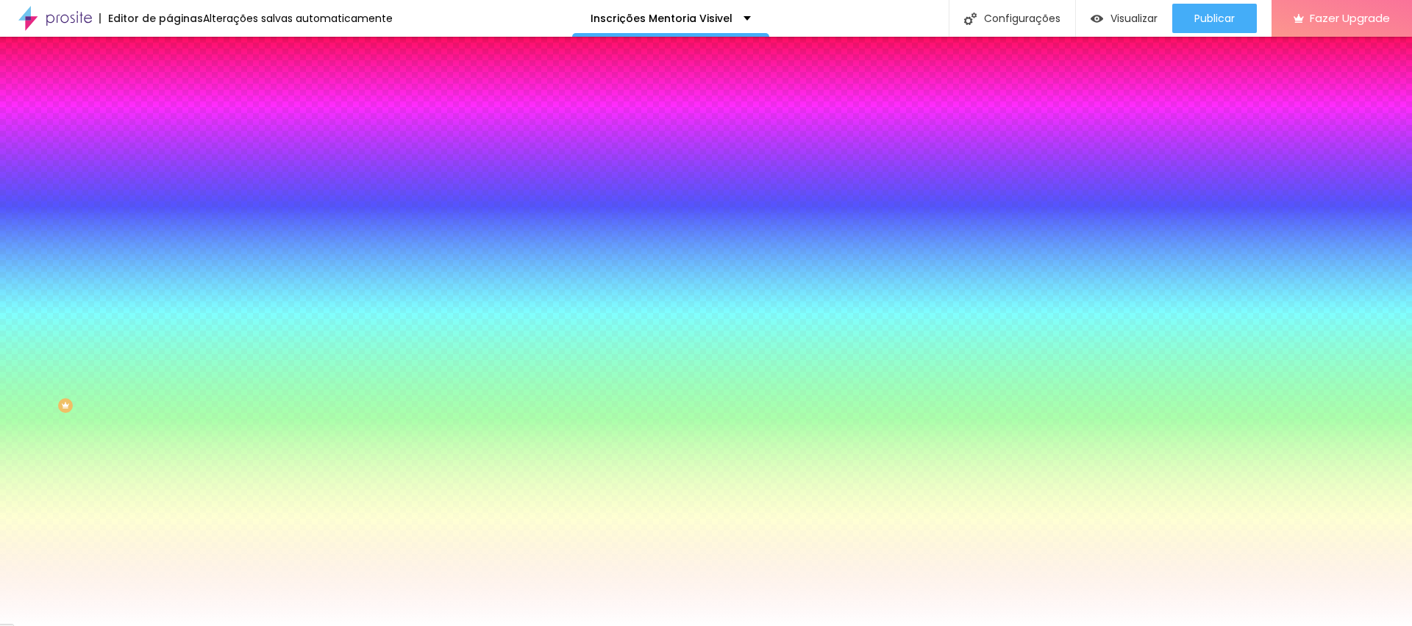
click at [169, 100] on li "Avançado" at bounding box center [253, 107] width 169 height 15
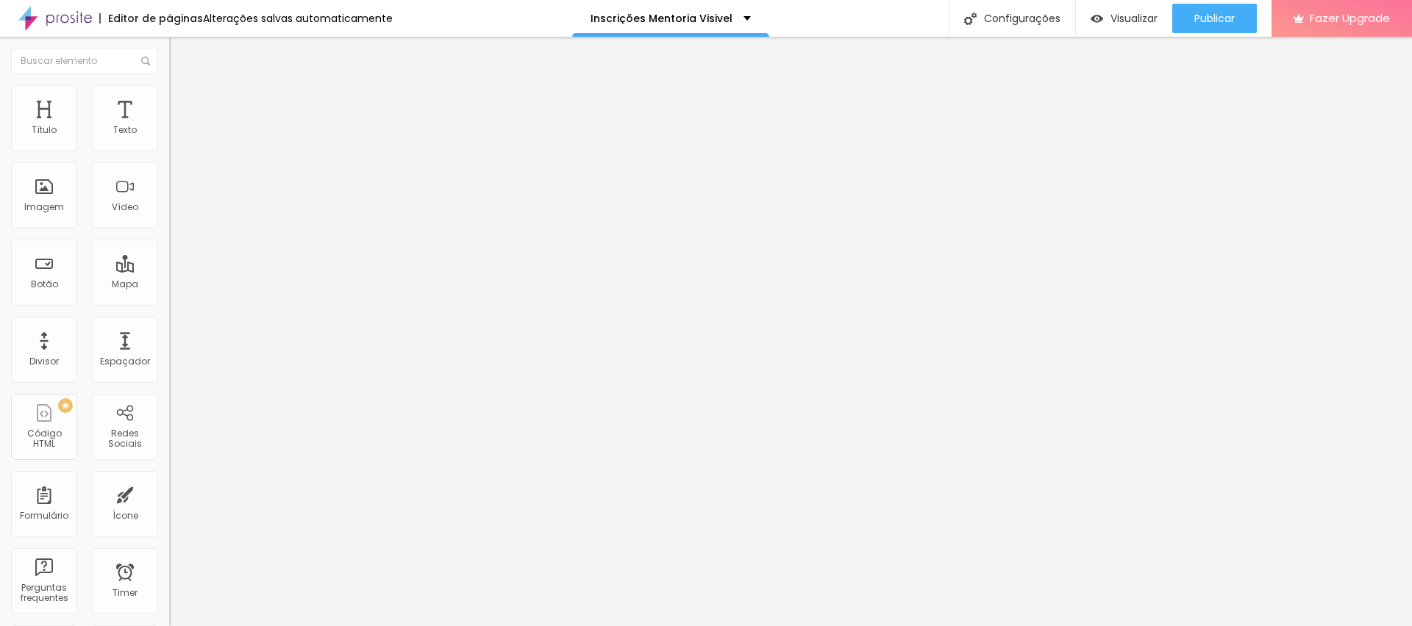
drag, startPoint x: 26, startPoint y: 143, endPoint x: 84, endPoint y: 149, distance: 58.3
click at [169, 149] on div "0 px Espaçamento Interno" at bounding box center [253, 219] width 169 height 208
type input "5"
type input "15"
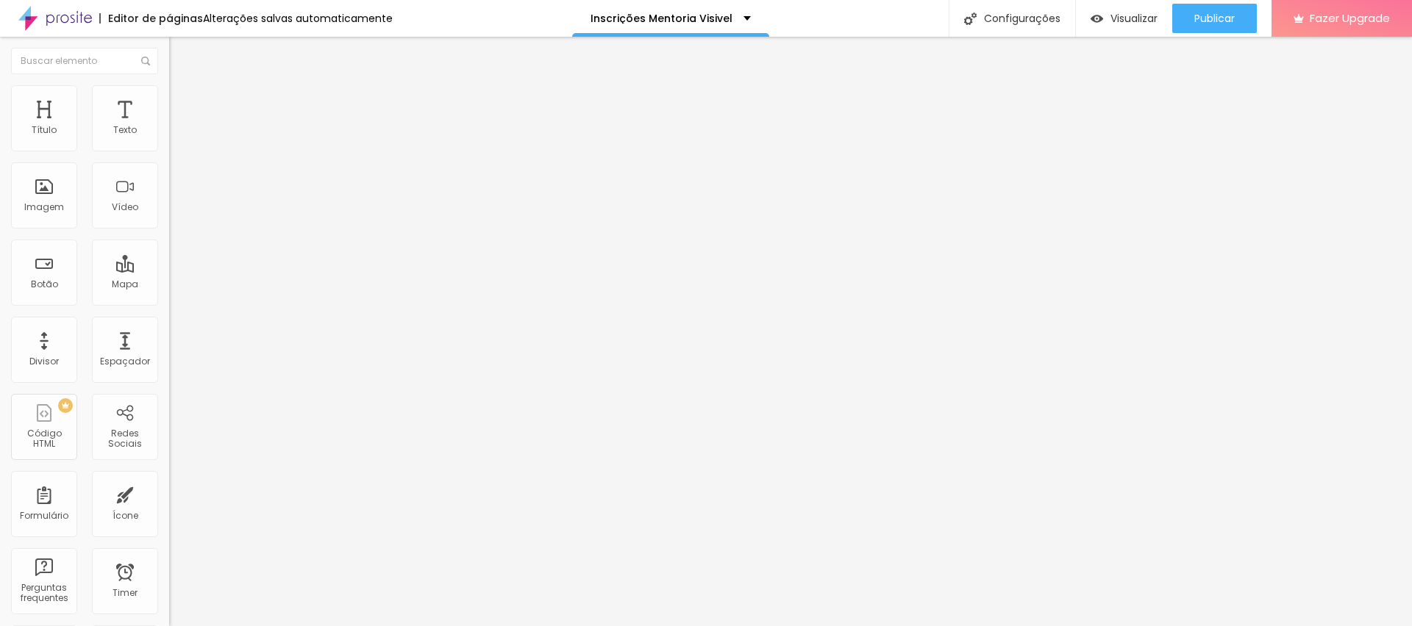
type input "15"
type input "20"
drag, startPoint x: 31, startPoint y: 140, endPoint x: 60, endPoint y: 145, distance: 29.7
type input "20"
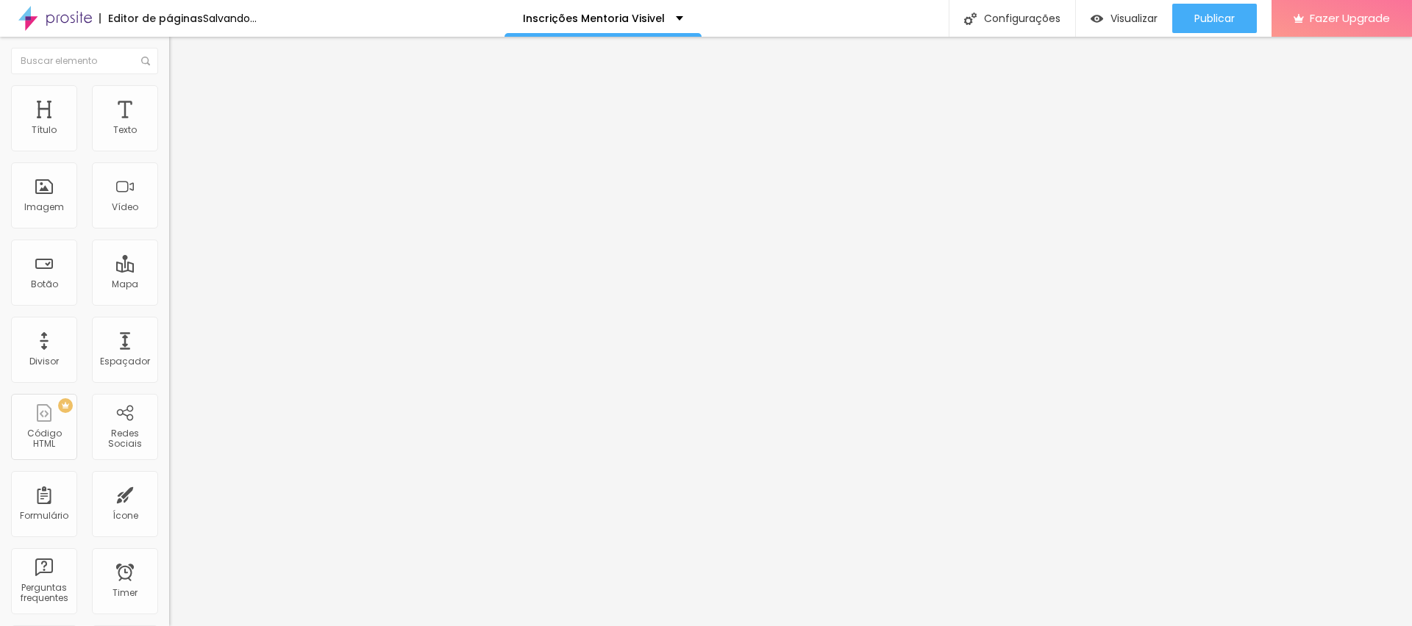
click at [169, 285] on input "range" at bounding box center [216, 291] width 95 height 12
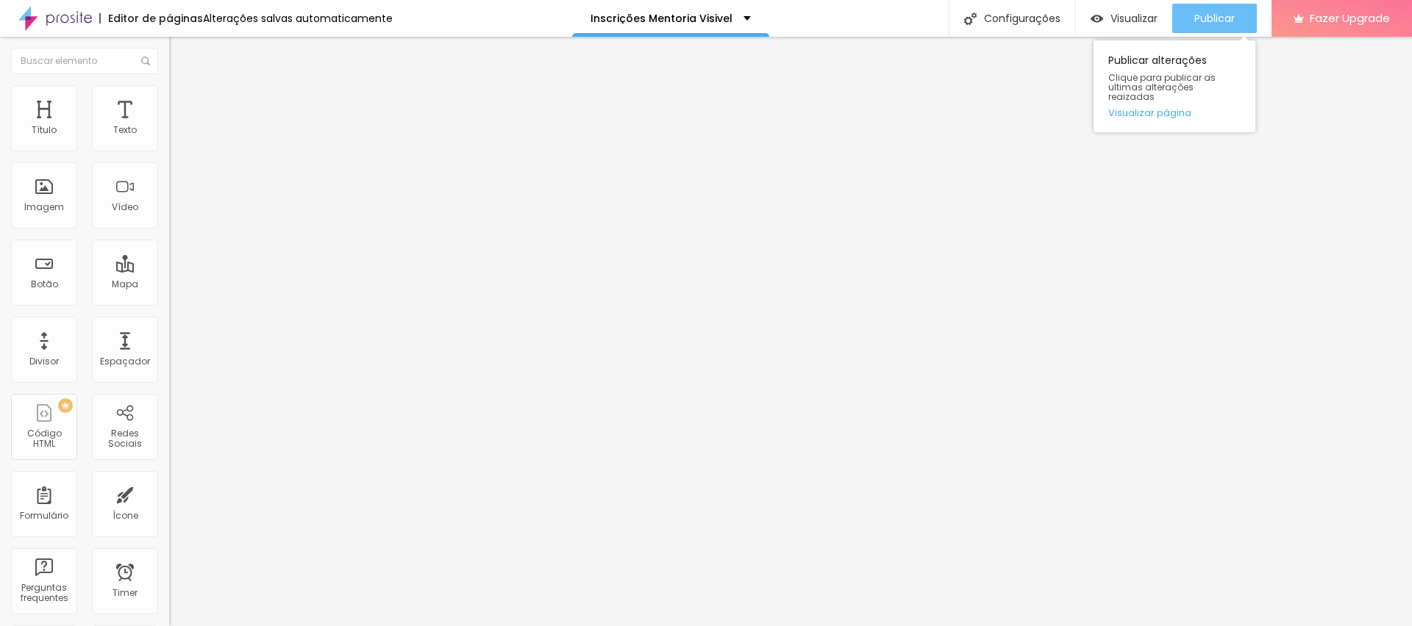
click at [1194, 24] on span "Publicar" at bounding box center [1214, 18] width 40 height 12
click at [182, 101] on span "Estilo" at bounding box center [193, 95] width 23 height 12
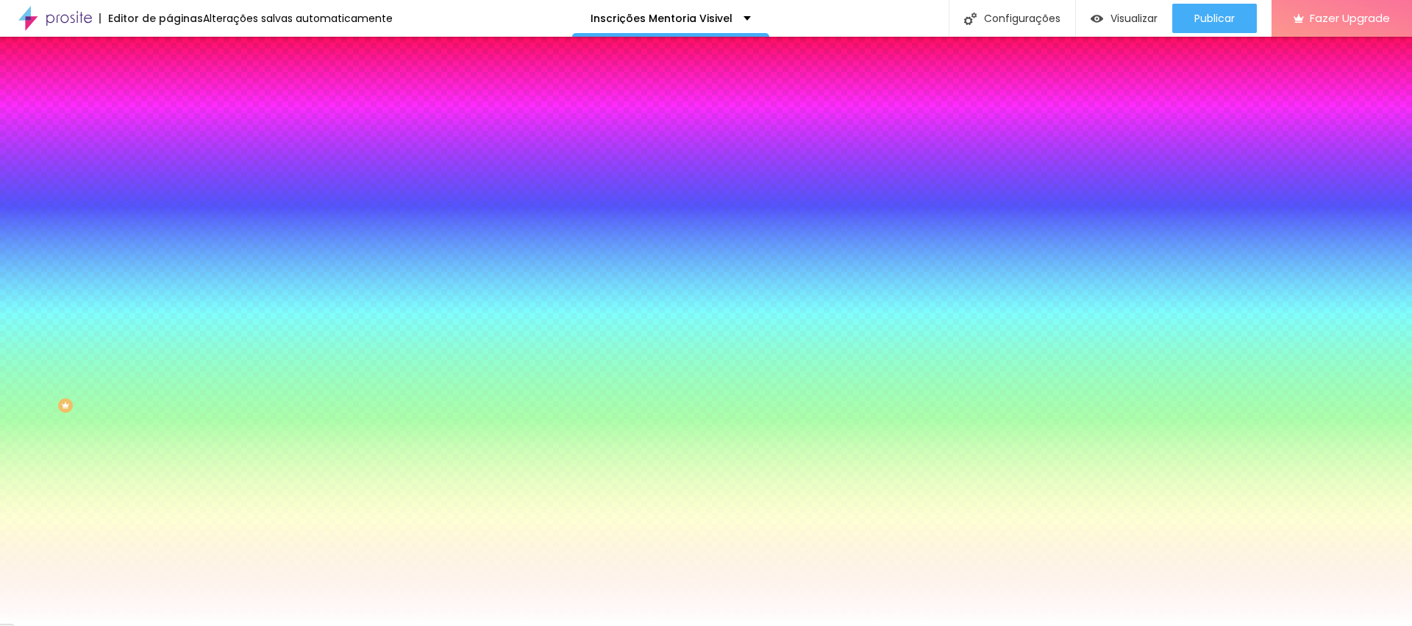
click at [182, 106] on span "Avançado" at bounding box center [206, 110] width 49 height 12
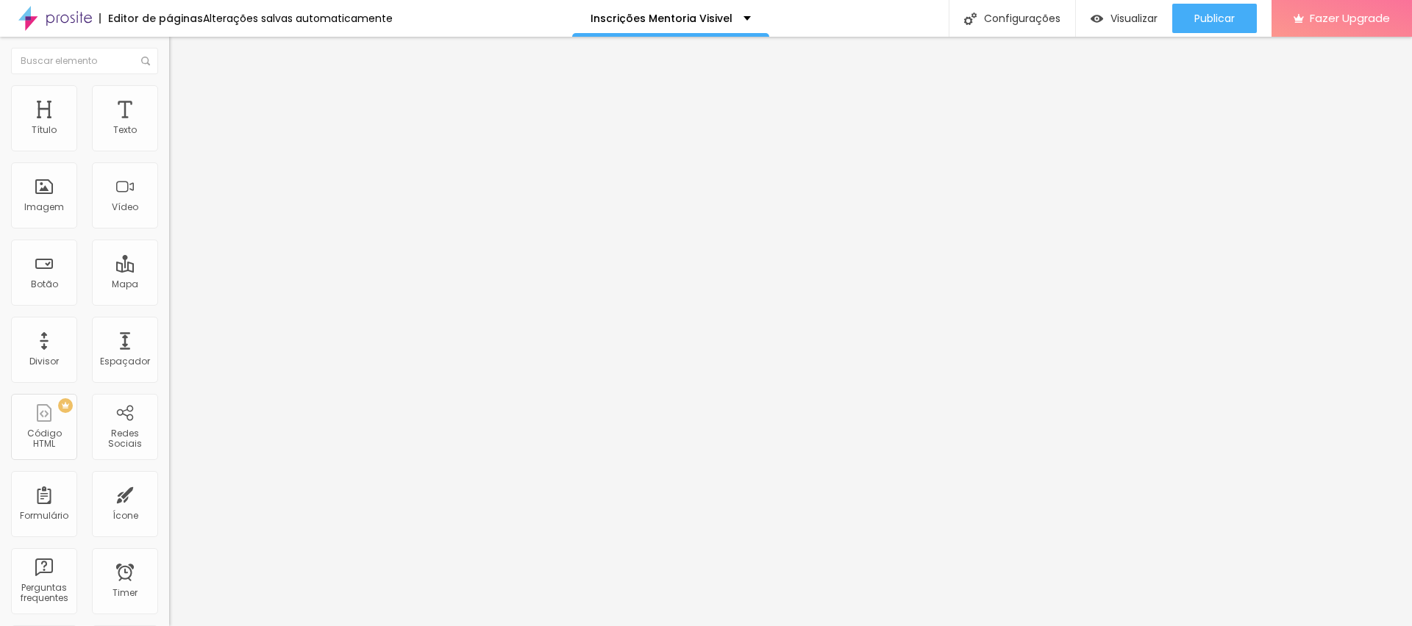
type input "5"
type input "10"
type input "15"
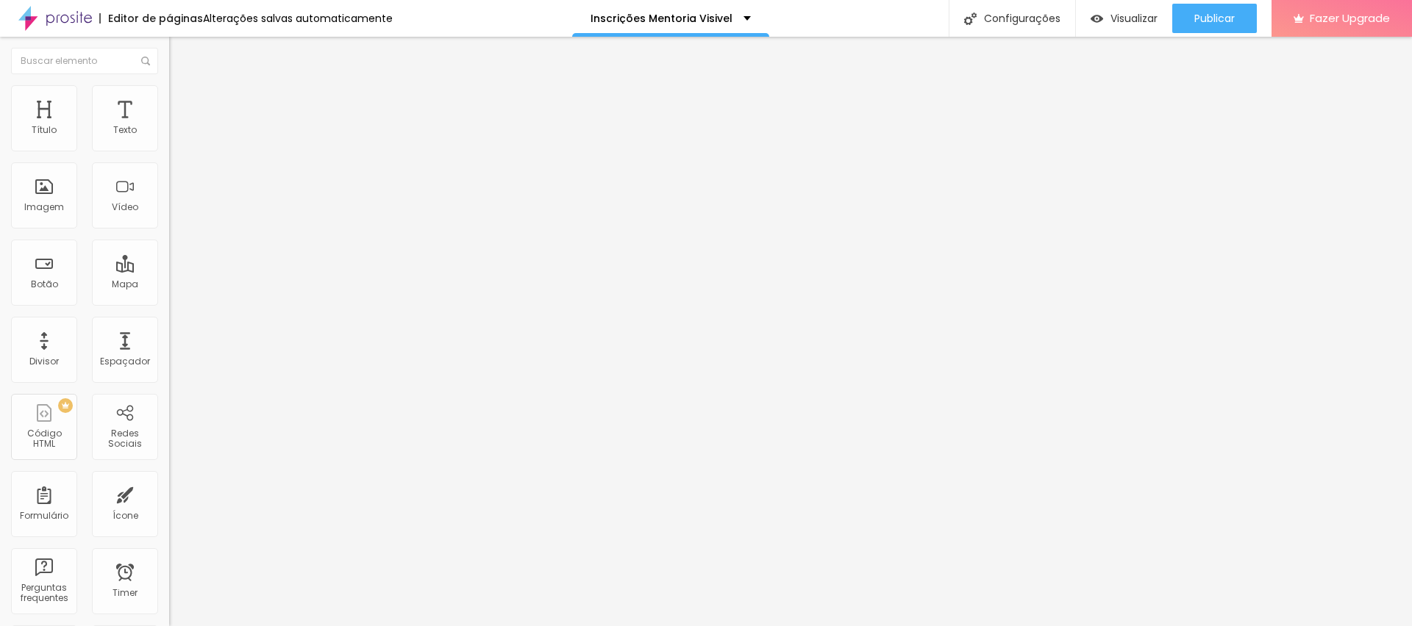
type input "15"
type input "20"
drag, startPoint x: 30, startPoint y: 141, endPoint x: 62, endPoint y: 146, distance: 32.7
type input "20"
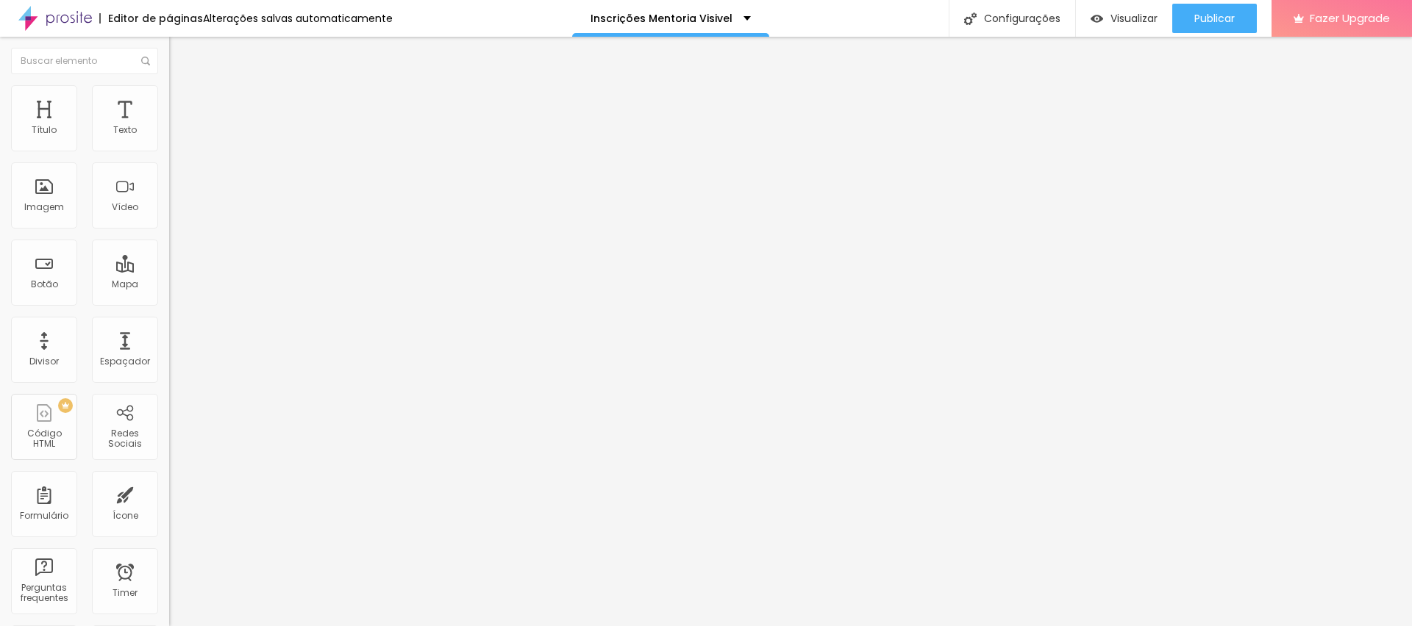
click at [169, 285] on input "range" at bounding box center [216, 291] width 95 height 12
click at [169, 453] on div "20 px Espaçamento Interno ID Html Classes Html Visível nos dispositivos Celular…" at bounding box center [253, 320] width 169 height 411
click at [169, 93] on li "Estilo" at bounding box center [253, 92] width 169 height 15
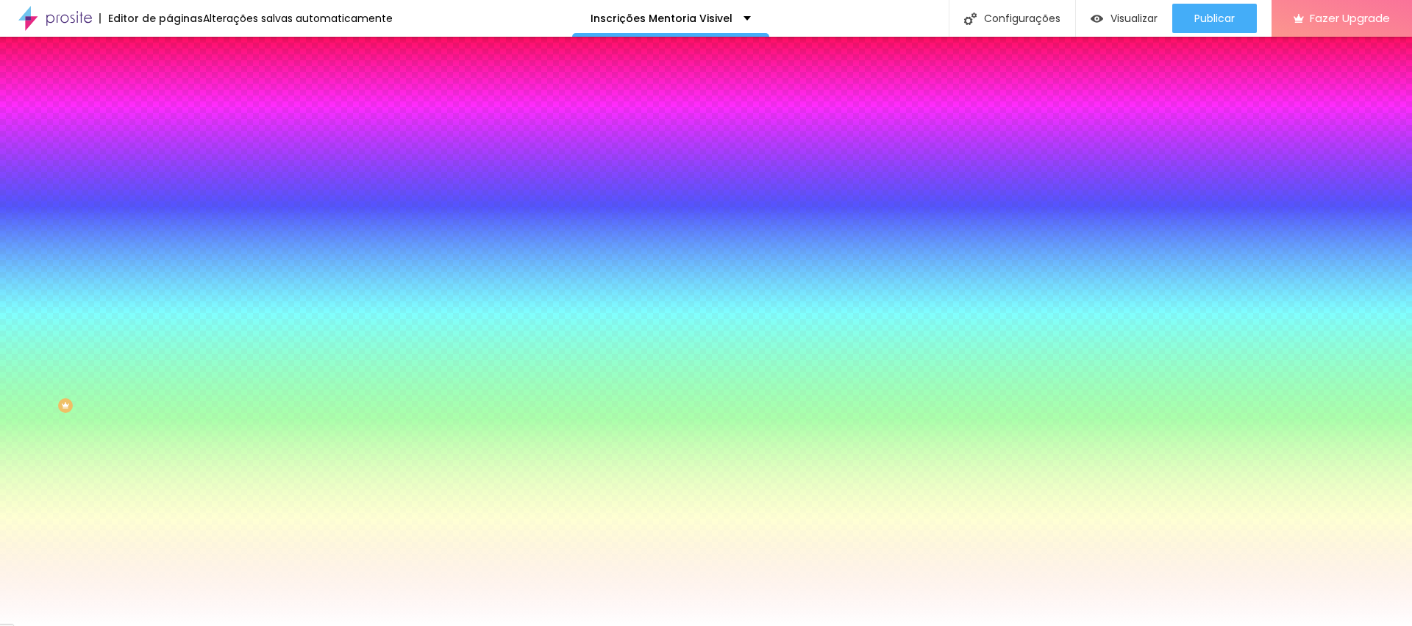
click at [169, 200] on div at bounding box center [253, 200] width 169 height 0
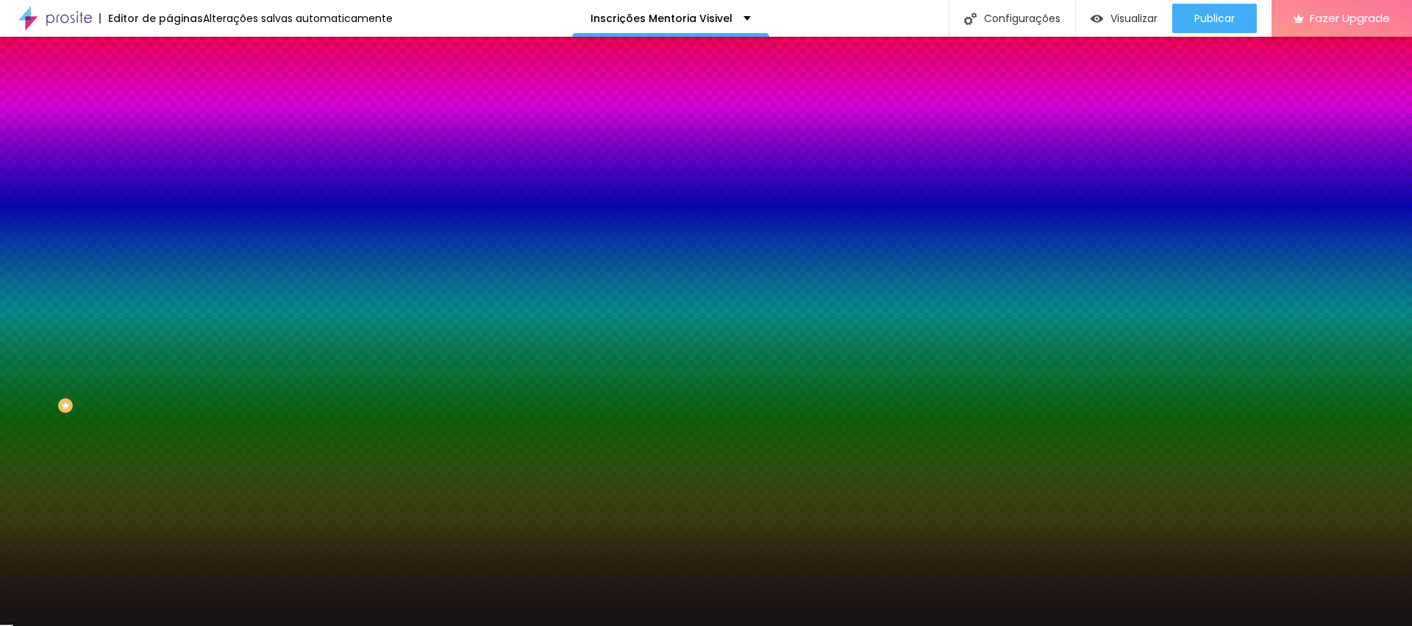
type input "#181818"
drag, startPoint x: 32, startPoint y: 301, endPoint x: 1, endPoint y: 386, distance: 90.0
click at [169, 305] on div "Imagem de fundo Adicionar imagem Efeito da Imagem Nenhum Nenhum Parallax Cor de…" at bounding box center [253, 210] width 169 height 190
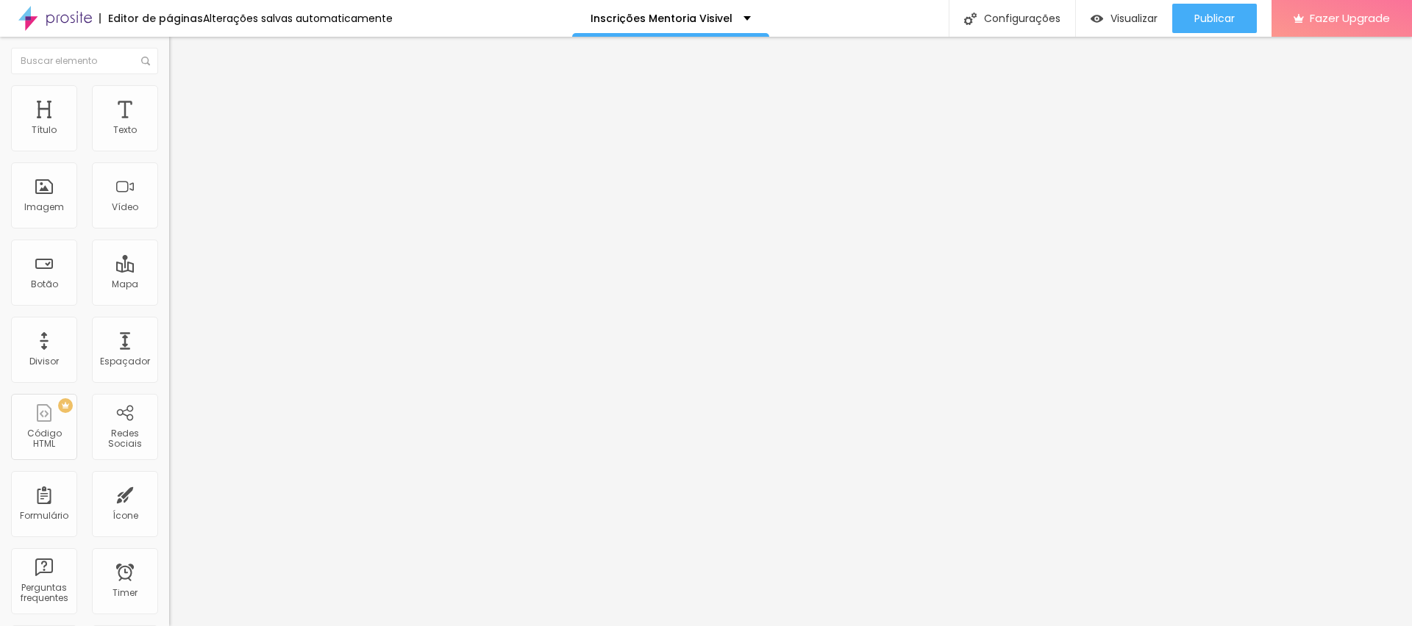
click at [182, 101] on span "Avançado" at bounding box center [206, 95] width 49 height 12
click at [169, 85] on li "Estilo" at bounding box center [253, 78] width 169 height 15
click at [169, 141] on button "button" at bounding box center [179, 133] width 21 height 15
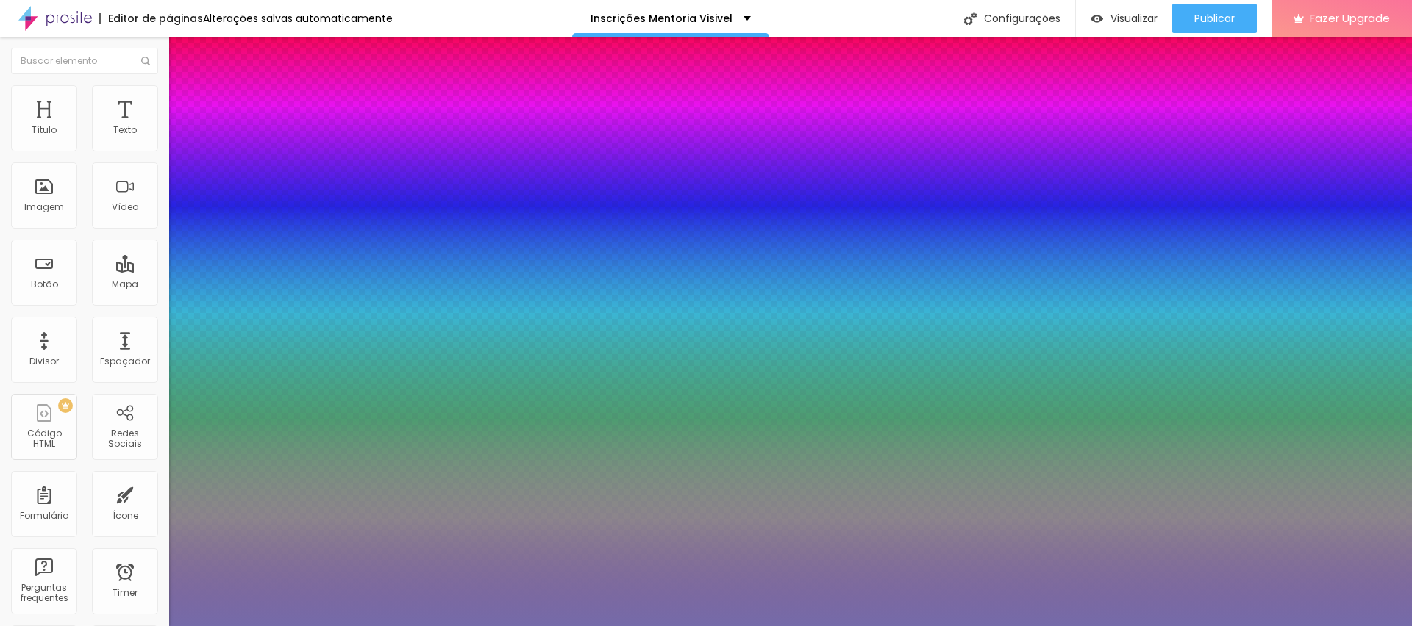
type input "#FFFFFF"
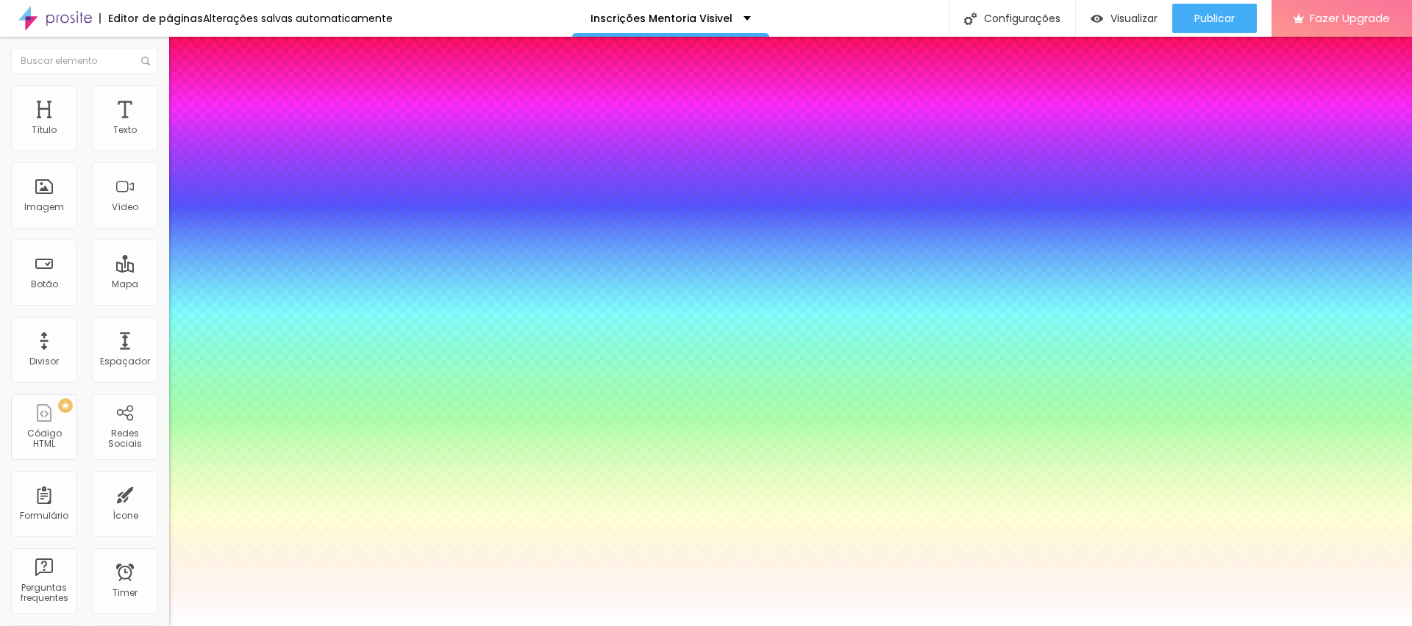
drag, startPoint x: 235, startPoint y: 434, endPoint x: 93, endPoint y: 305, distance: 192.1
click at [93, 305] on body "Editor de páginas Alterações salvas automaticamente Inscrições Mentoria Visivel…" at bounding box center [706, 313] width 1412 height 626
click at [447, 626] on div at bounding box center [706, 626] width 1412 height 0
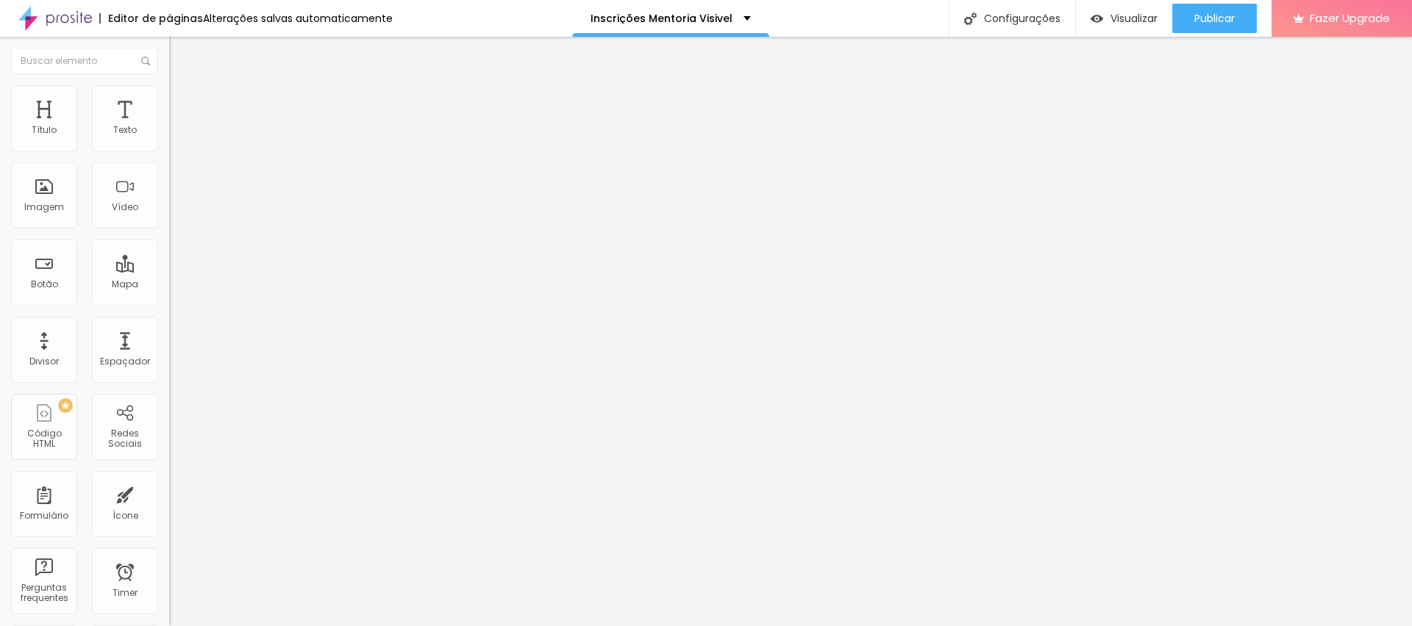
click at [169, 135] on div "Tipografia Voltar ao padrão" at bounding box center [253, 120] width 169 height 41
click at [169, 137] on button "button" at bounding box center [179, 133] width 21 height 15
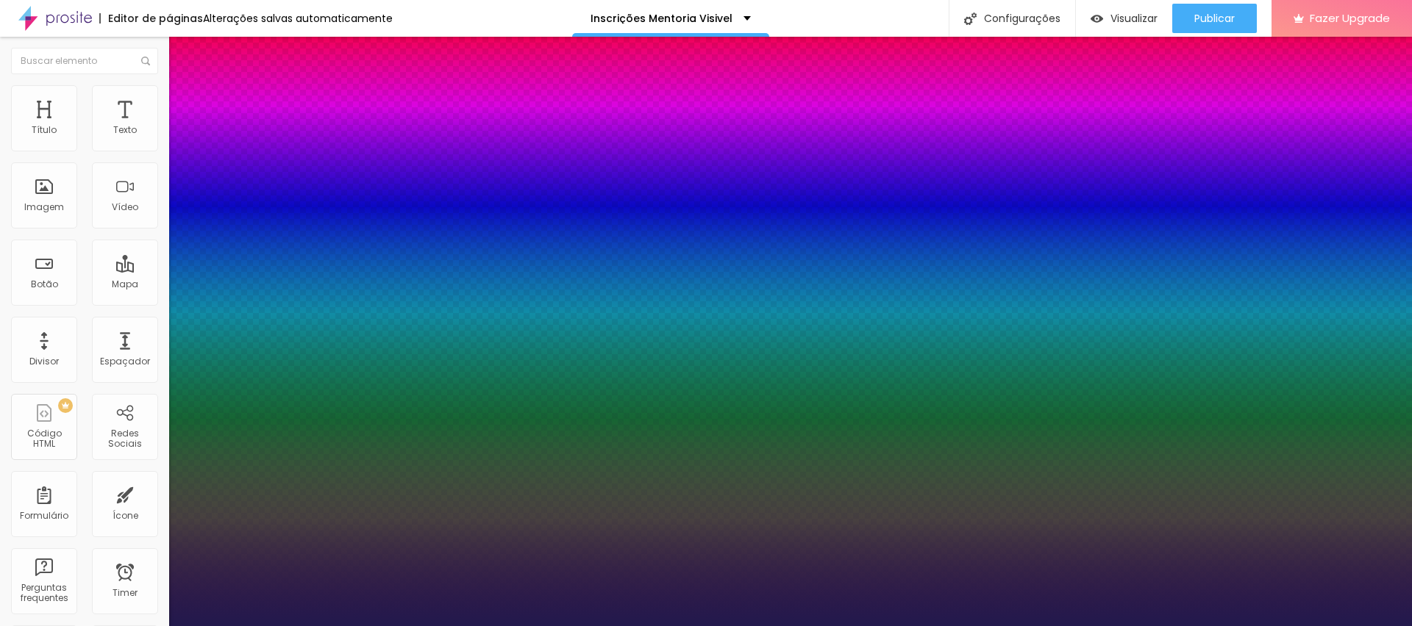
type input "1"
type input "#6B6490"
type input "1"
type input "#7A739F"
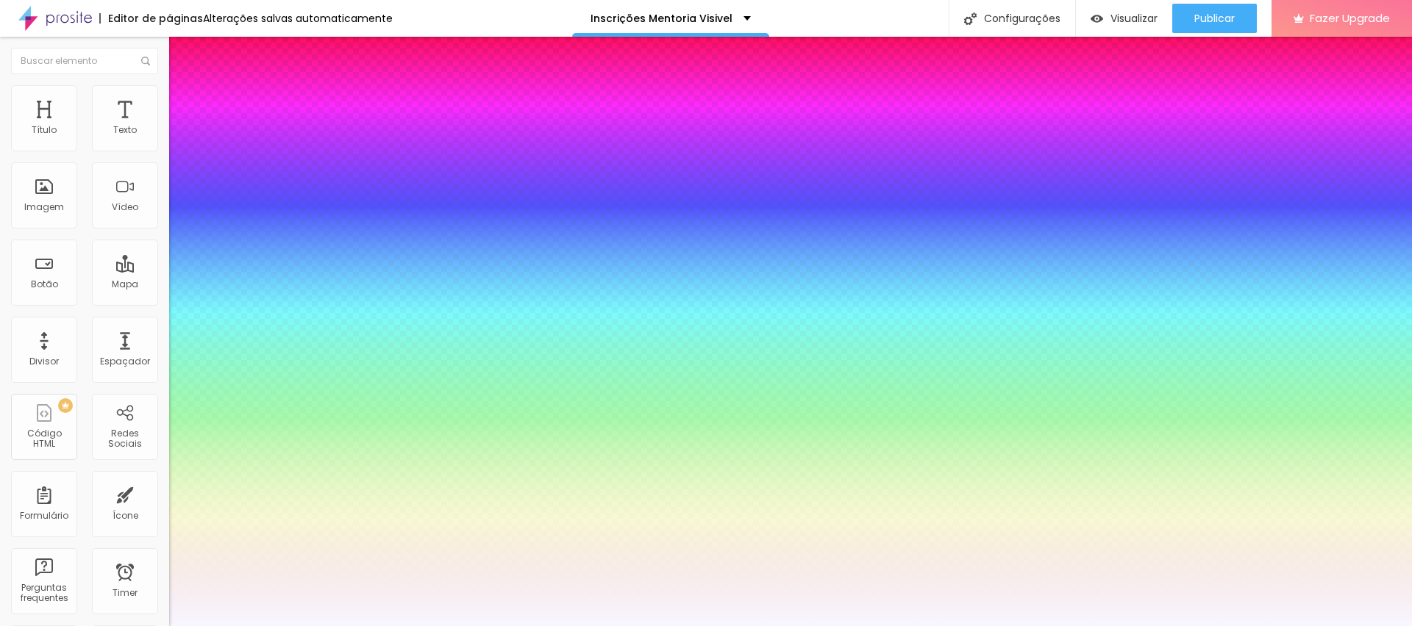
type input "1"
type input "#F8F7FF"
type input "1"
type input "#FFFFFF"
type input "1"
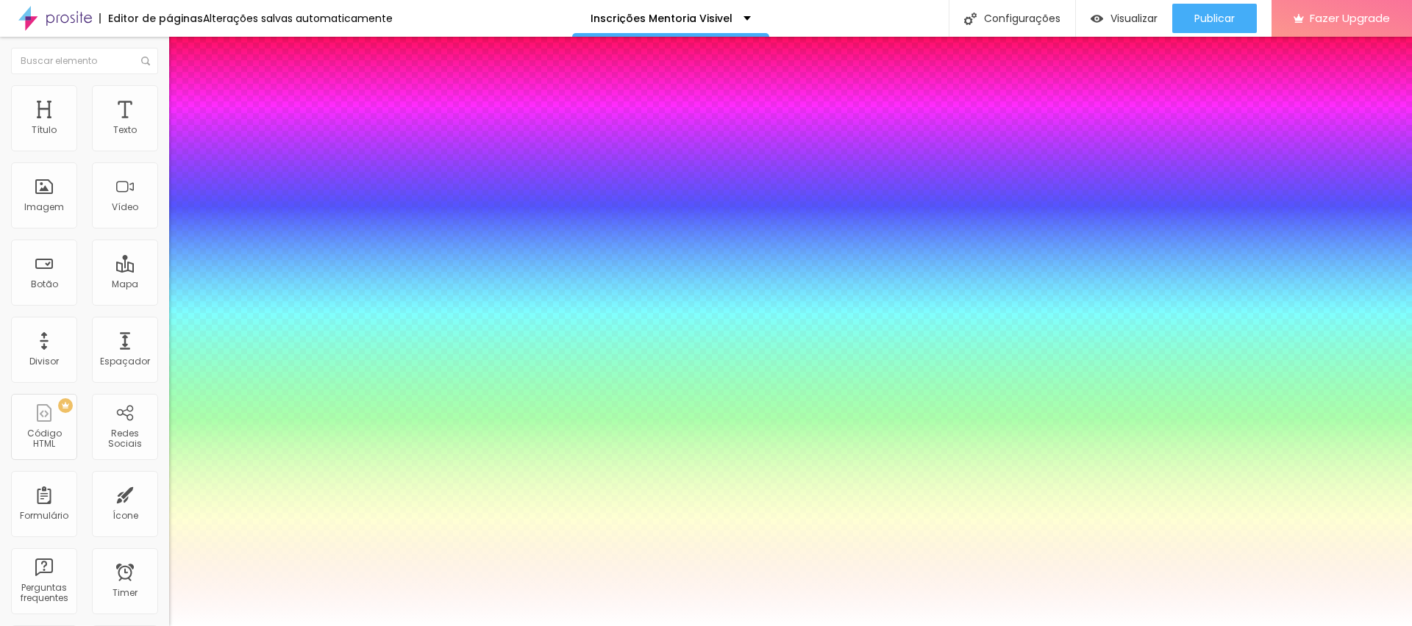
drag, startPoint x: 224, startPoint y: 429, endPoint x: 152, endPoint y: 324, distance: 126.9
click at [256, 626] on div at bounding box center [706, 626] width 1412 height 0
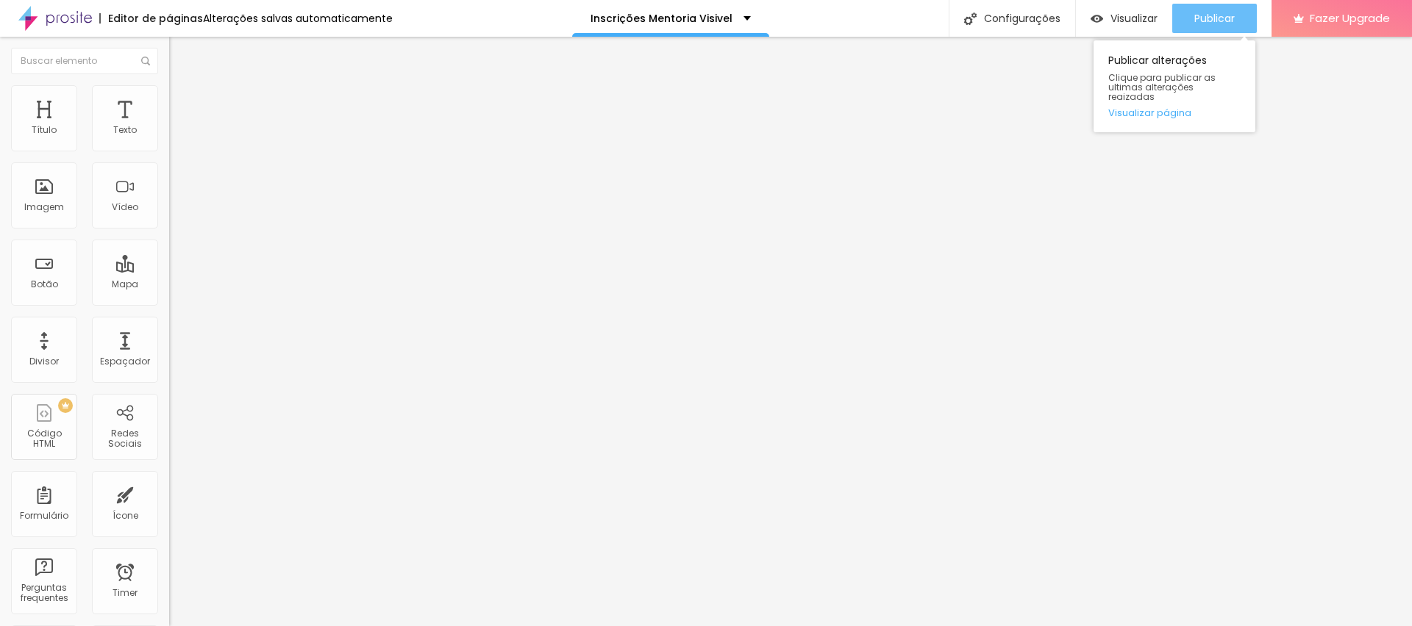
click at [1210, 15] on span "Publicar" at bounding box center [1214, 18] width 40 height 12
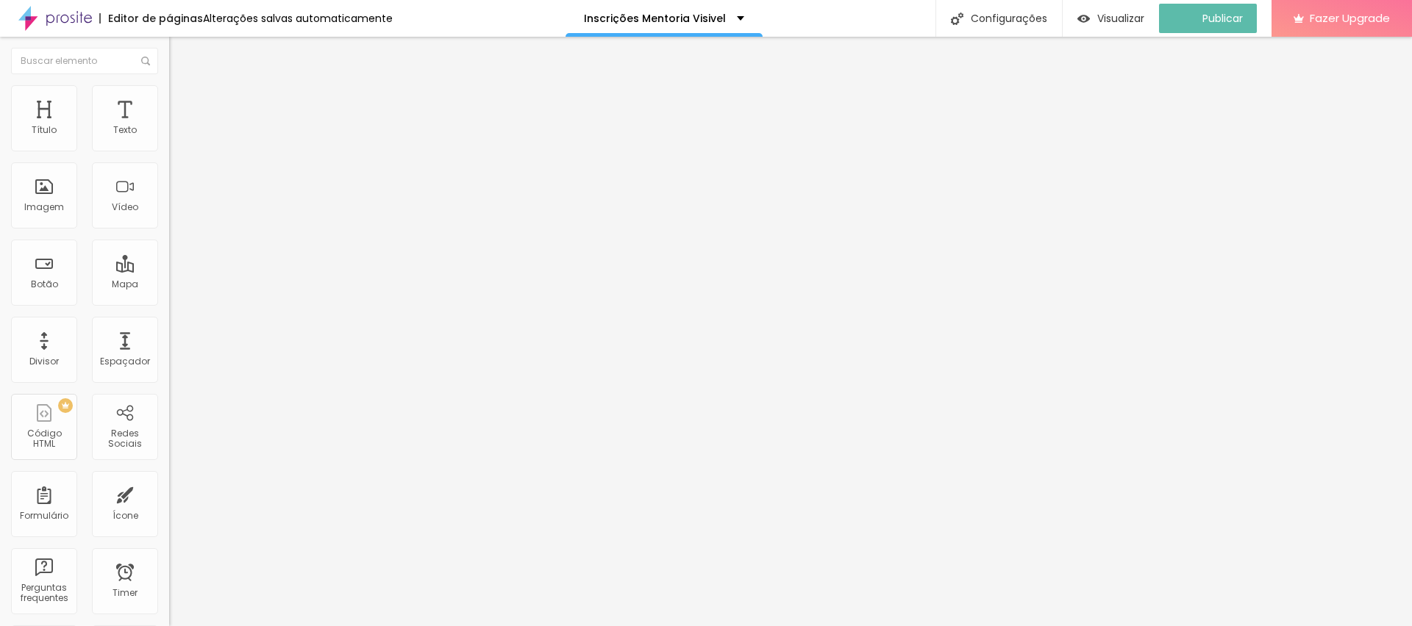
click at [169, 95] on li "Estilo" at bounding box center [253, 92] width 169 height 15
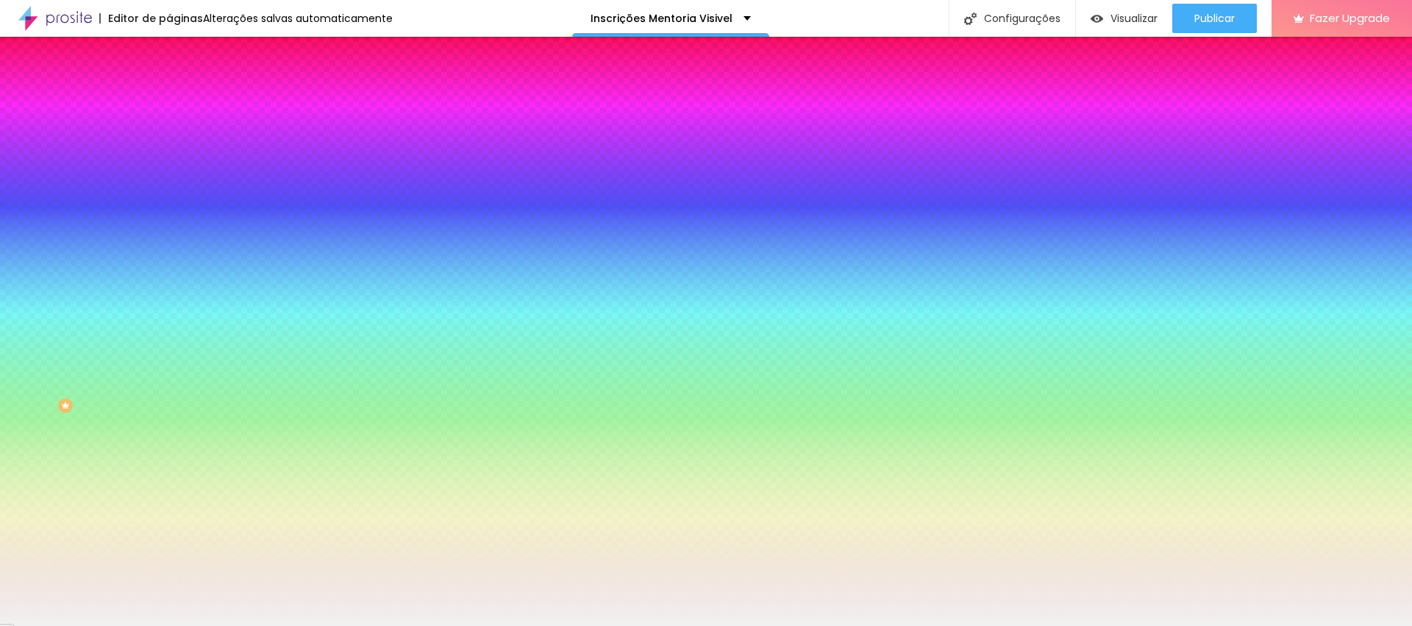
click at [169, 200] on div at bounding box center [253, 200] width 169 height 0
drag, startPoint x: 20, startPoint y: 290, endPoint x: 10, endPoint y: 325, distance: 35.9
click at [169, 305] on div "Imagem de fundo Adicionar imagem Efeito da Imagem Nenhum Nenhum Parallax Cor de…" at bounding box center [253, 210] width 169 height 190
click at [175, 196] on icon "button" at bounding box center [180, 190] width 10 height 10
click at [169, 200] on div at bounding box center [253, 200] width 169 height 0
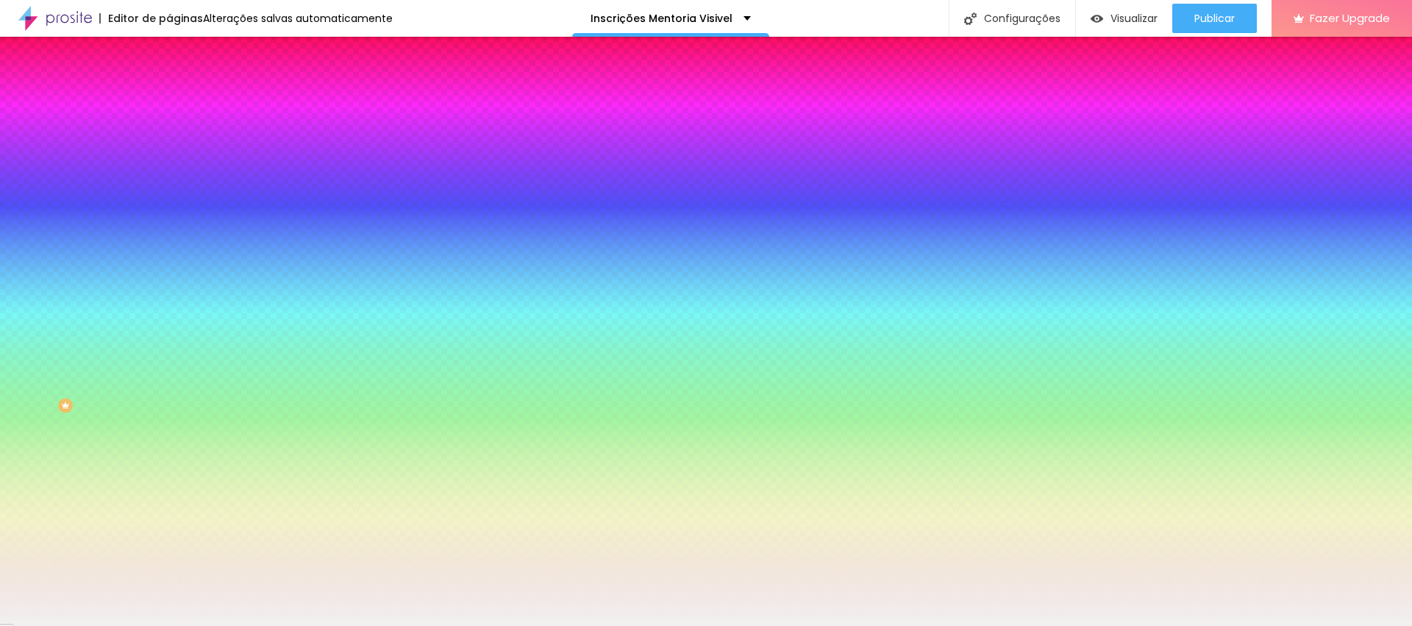
click at [169, 200] on div at bounding box center [253, 200] width 169 height 0
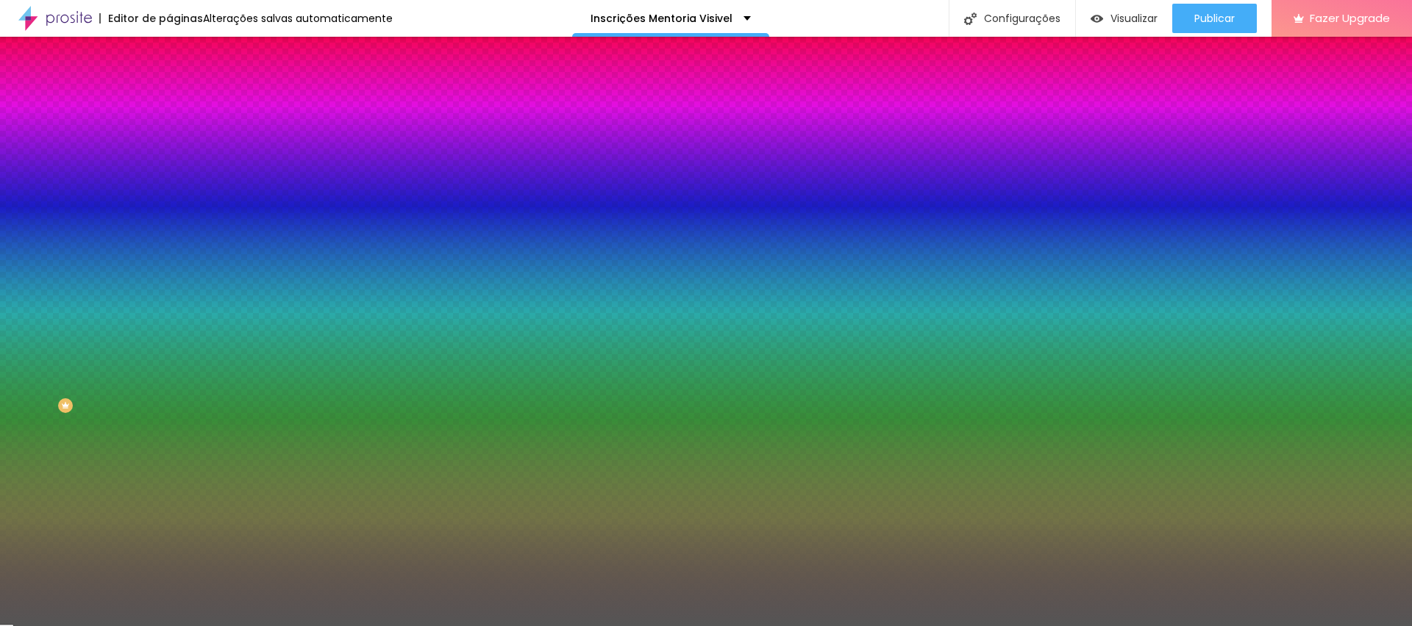
type input "#484848"
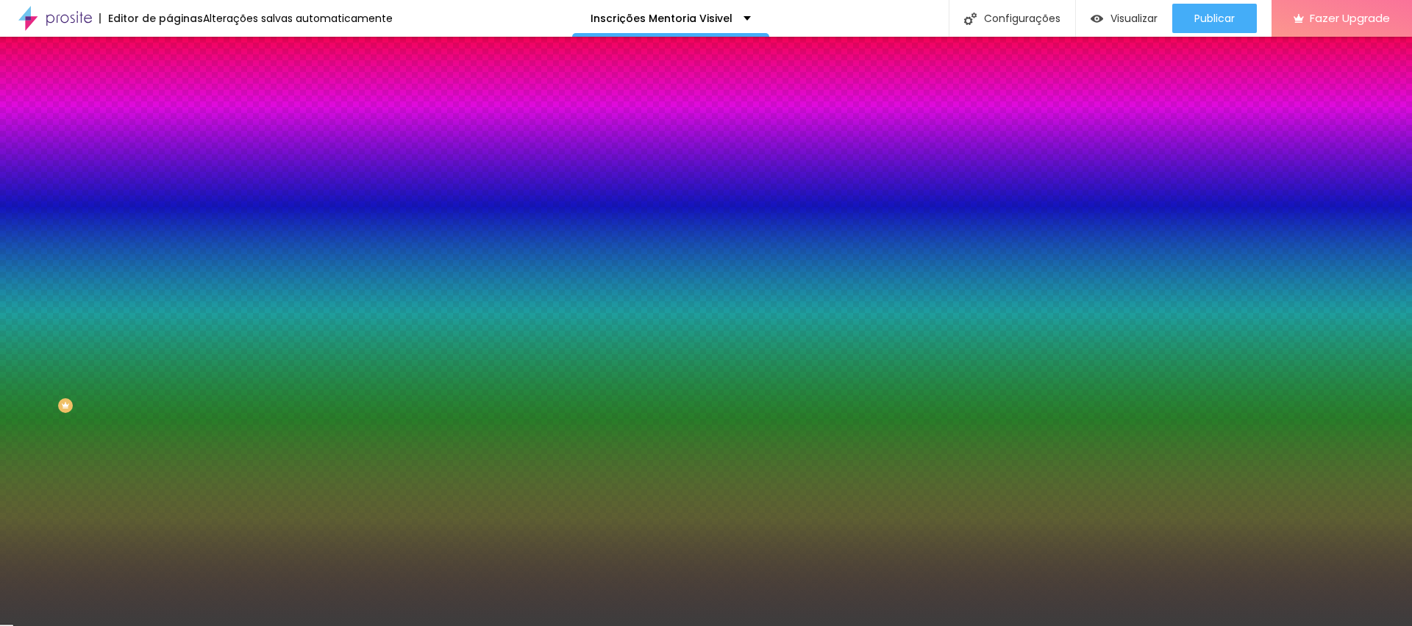
drag, startPoint x: 27, startPoint y: 310, endPoint x: 22, endPoint y: 369, distance: 59.0
click at [22, 369] on div at bounding box center [706, 313] width 1412 height 626
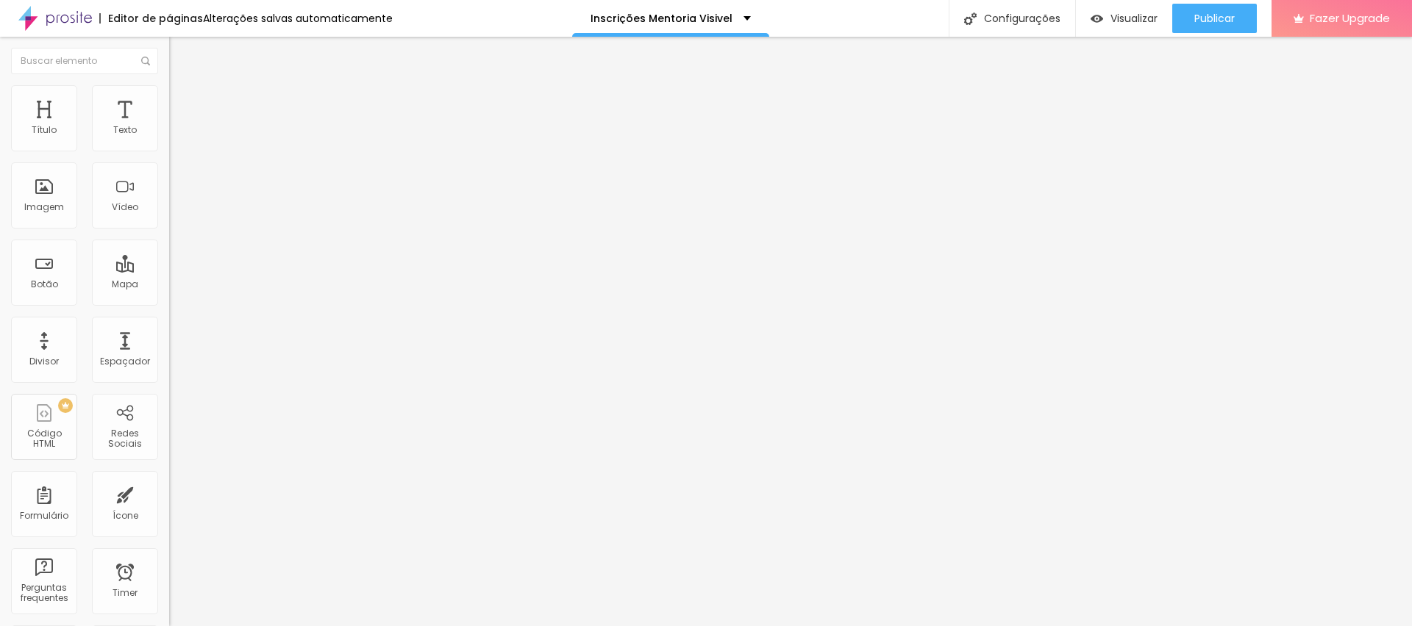
click at [169, 96] on li "Estilo" at bounding box center [253, 92] width 169 height 15
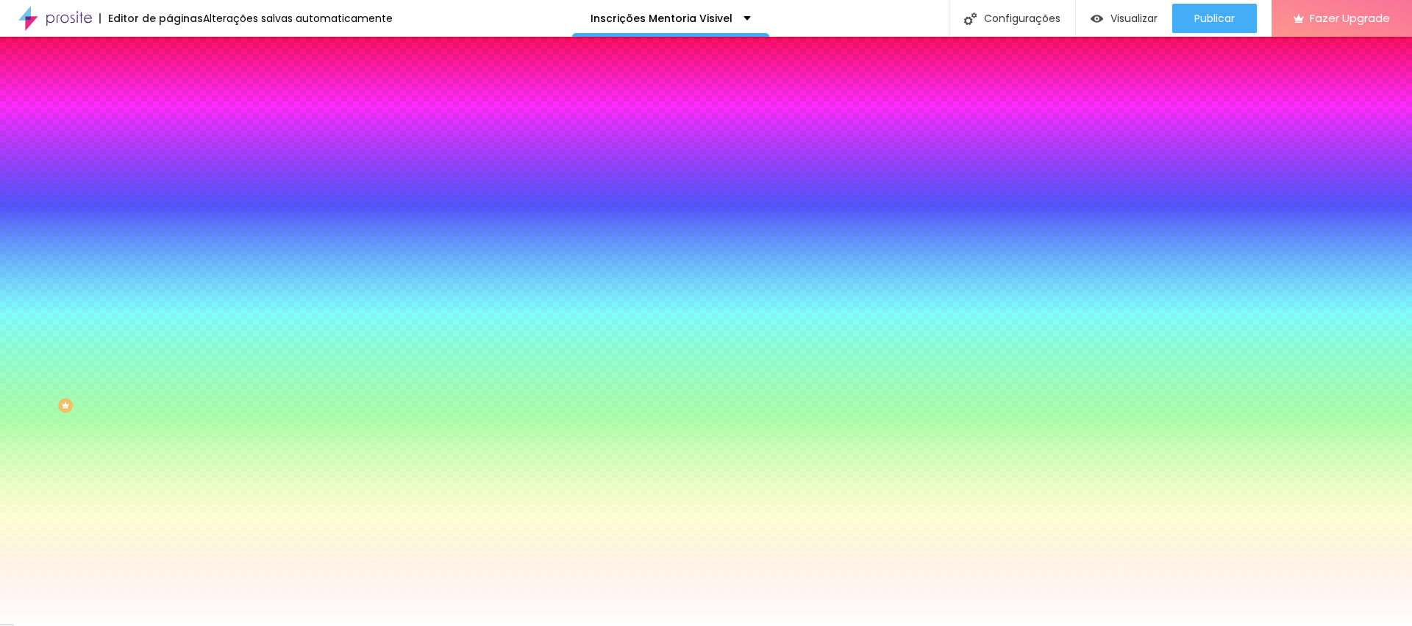
click at [175, 160] on icon "button" at bounding box center [179, 155] width 9 height 9
type input "#FFFFFF"
drag, startPoint x: 231, startPoint y: 371, endPoint x: 134, endPoint y: 312, distance: 113.5
click at [134, 312] on body "Editor de páginas Salvando... Inscrições Mentoria Visivel Configurações Configu…" at bounding box center [706, 313] width 1412 height 626
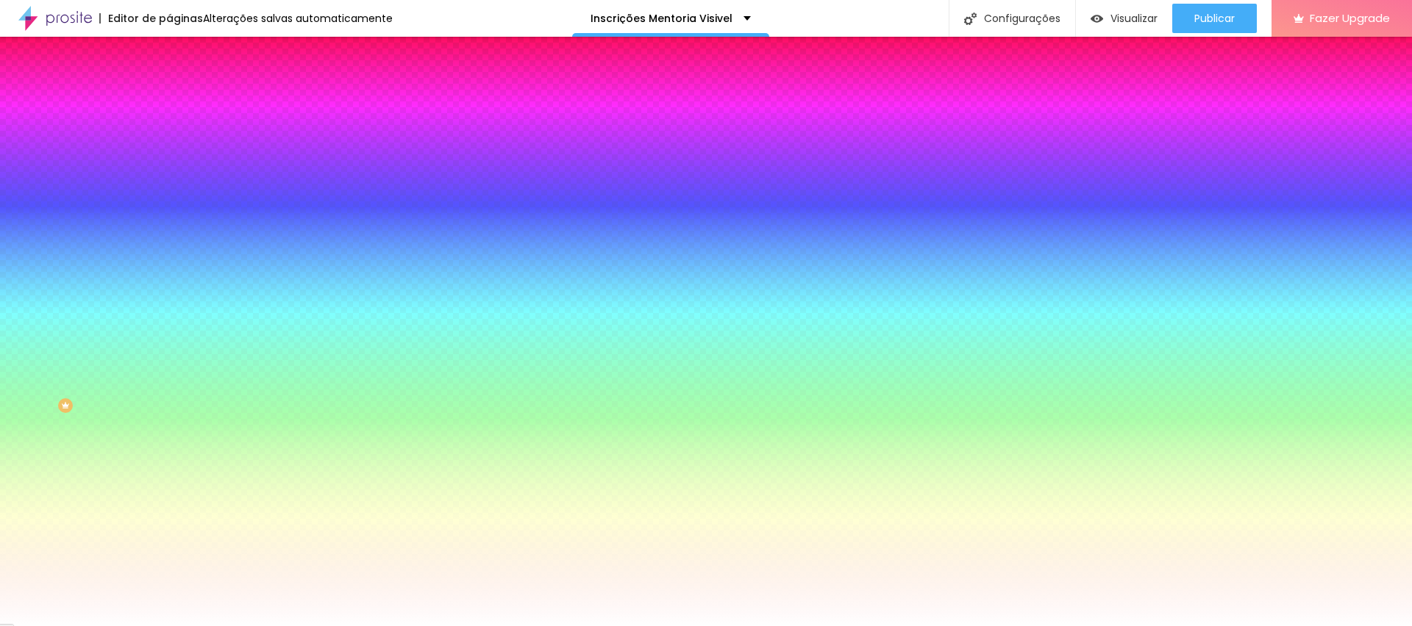
click at [37, 626] on div at bounding box center [706, 626] width 1412 height 0
click at [169, 485] on button "button" at bounding box center [179, 477] width 21 height 15
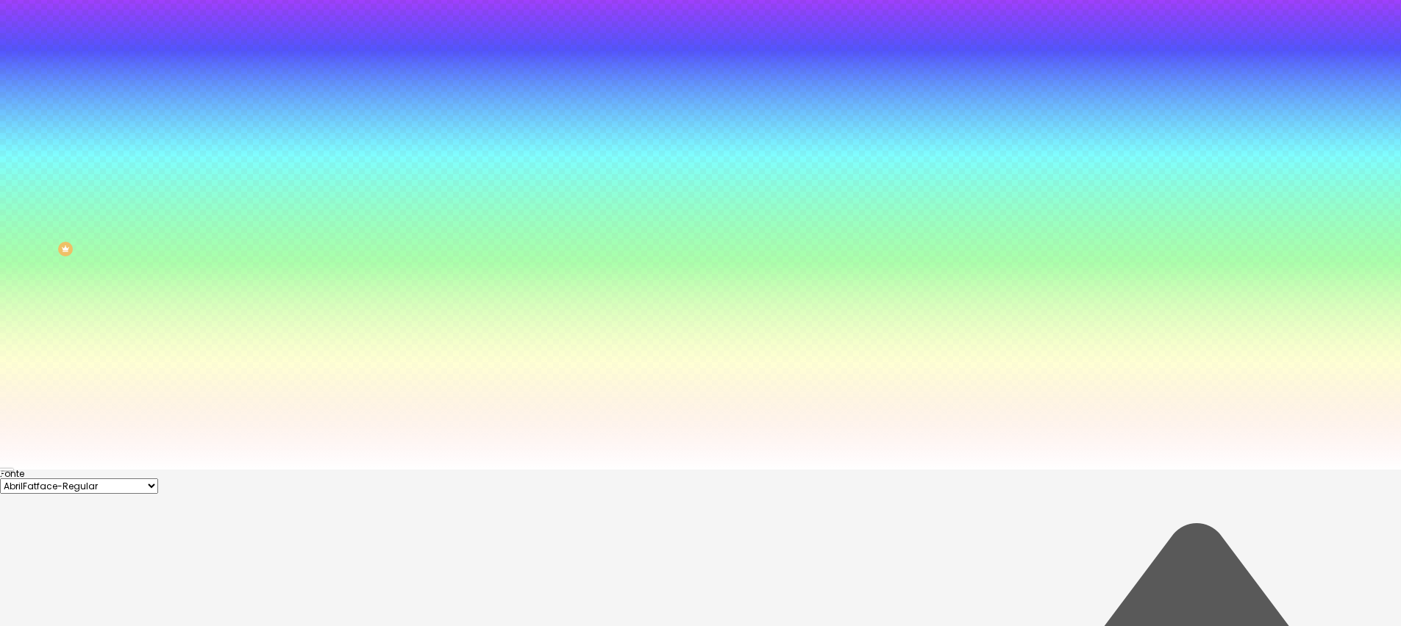
scroll to position [169, 0]
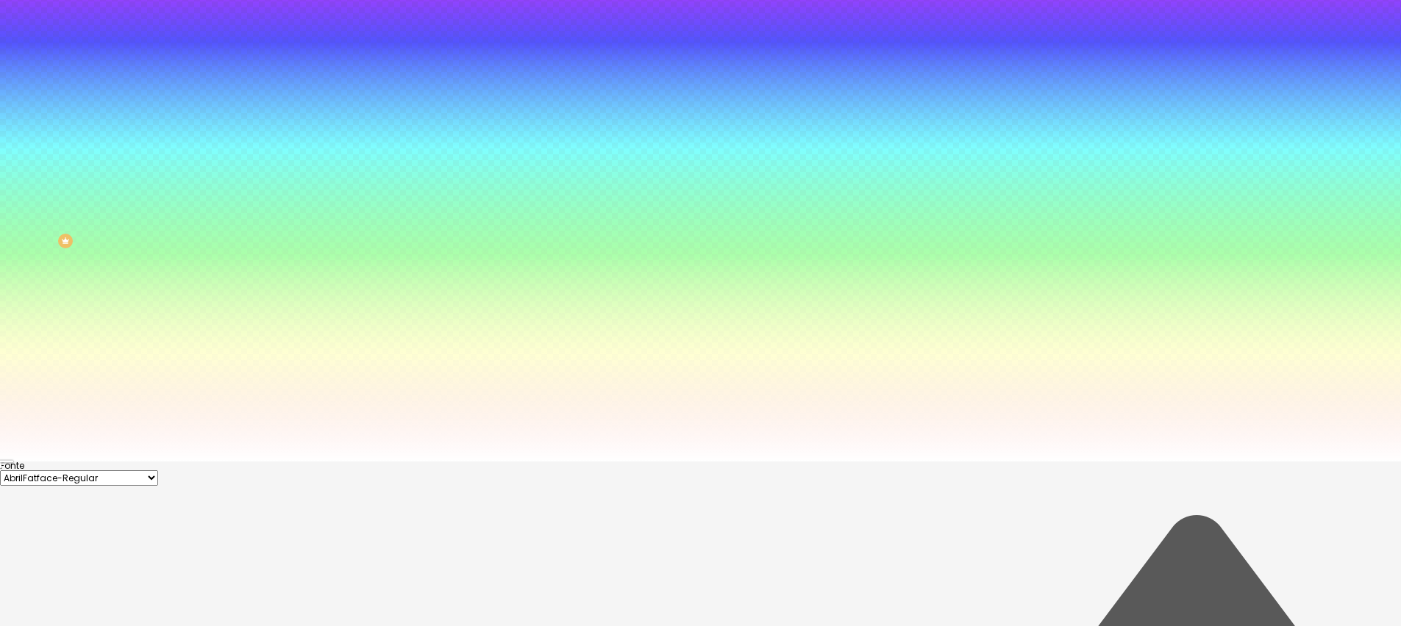
type input "#FFFFFF"
drag, startPoint x: 165, startPoint y: 484, endPoint x: 144, endPoint y: 482, distance: 20.6
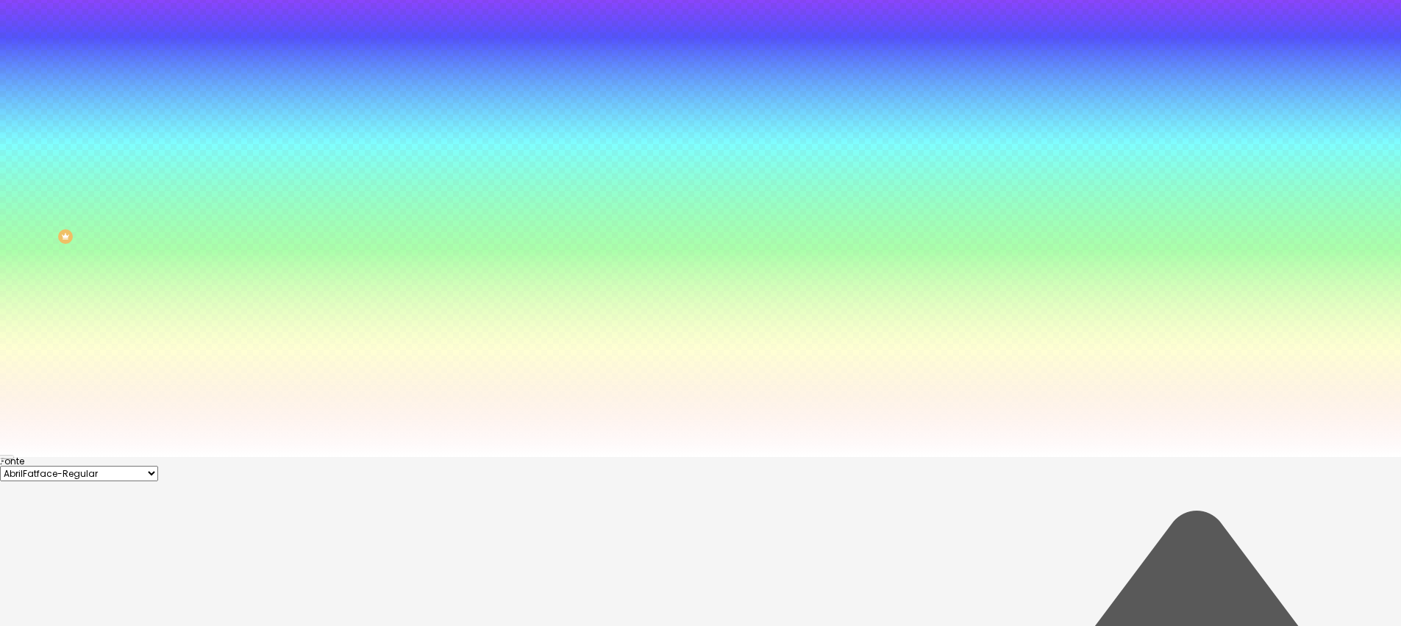
click at [147, 457] on div at bounding box center [700, 457] width 1401 height 0
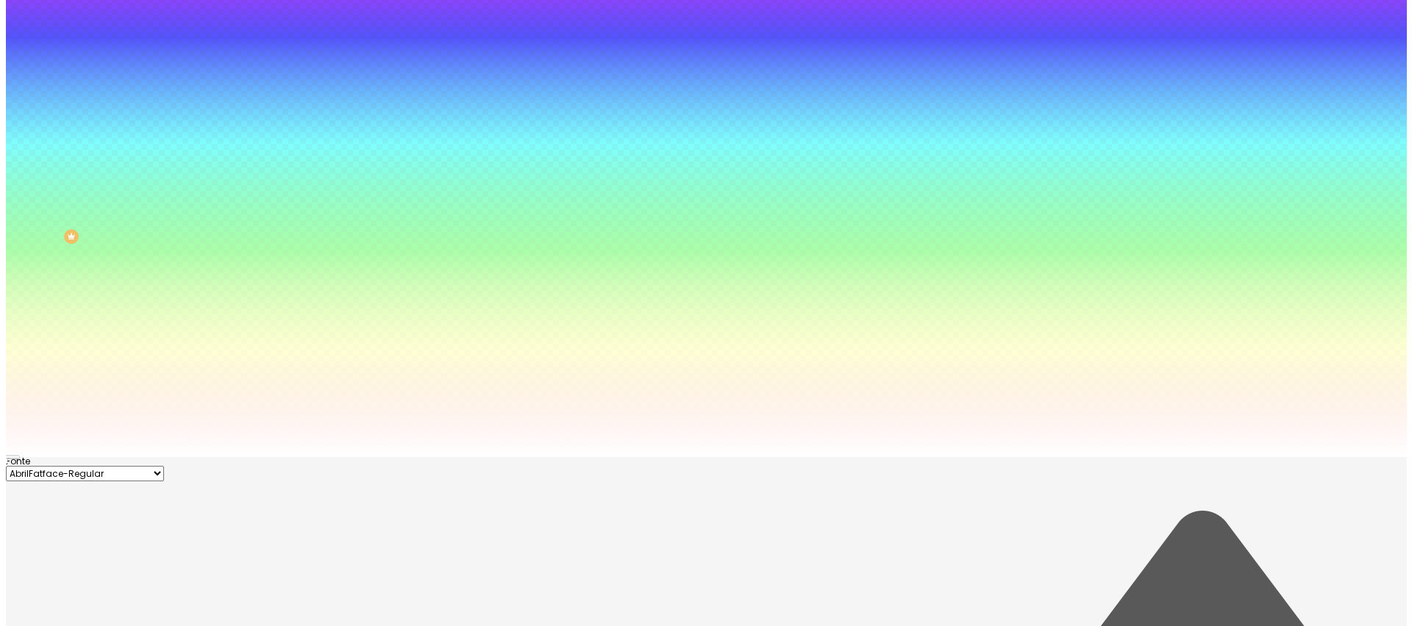
scroll to position [0, 0]
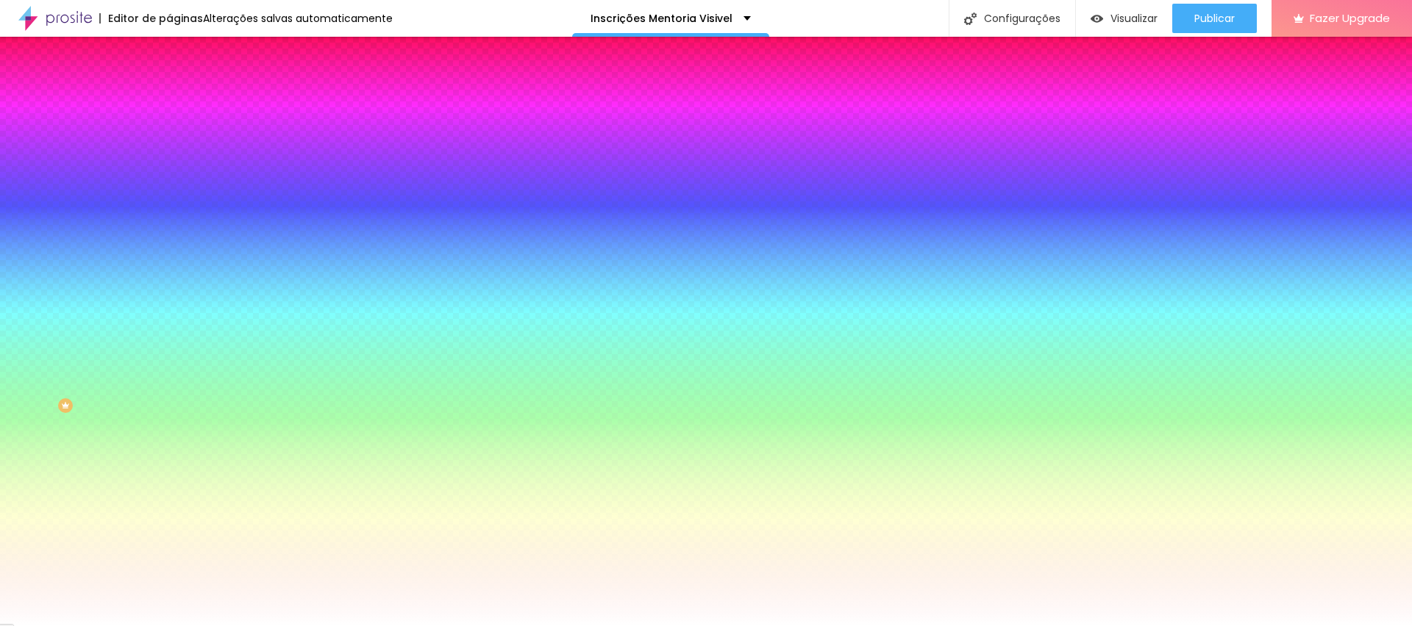
click at [169, 345] on button "button" at bounding box center [179, 336] width 21 height 15
type input "#FFFFFF"
drag, startPoint x: 191, startPoint y: 531, endPoint x: 107, endPoint y: 493, distance: 92.5
click at [107, 493] on body "Editor de páginas Salvando... Inscrições Mentoria Visivel Configurações Configu…" at bounding box center [700, 313] width 1401 height 626
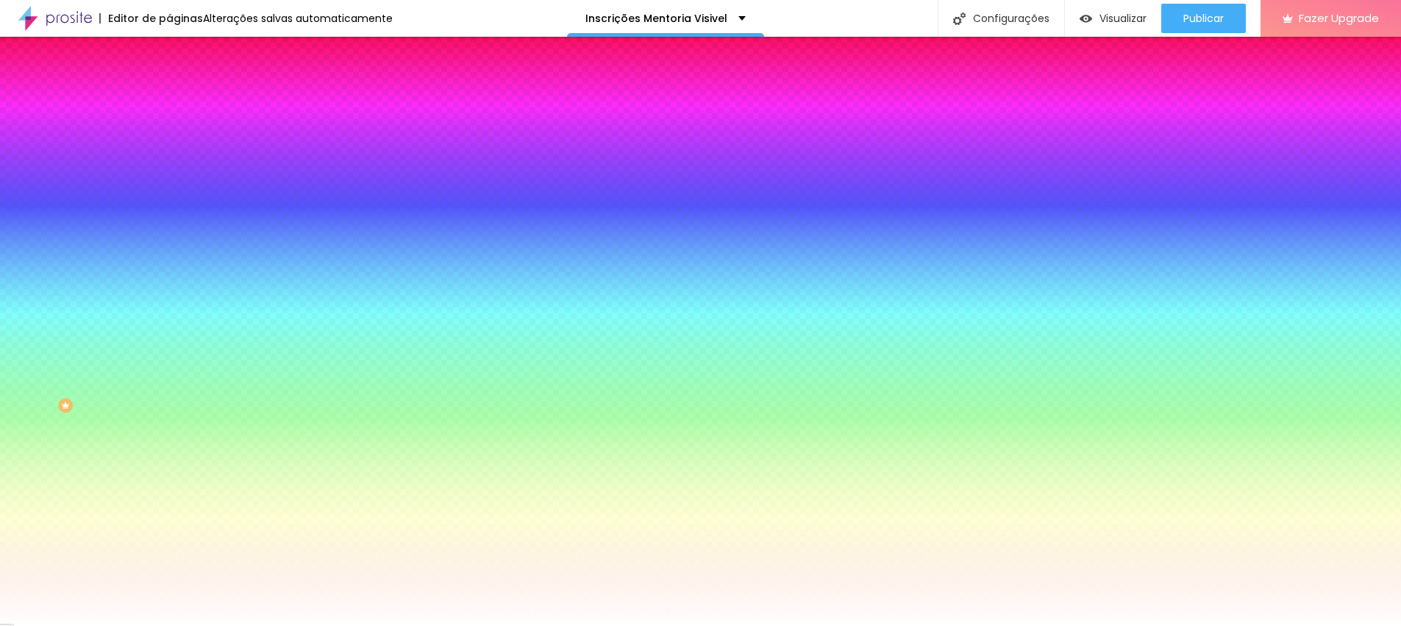
click at [674, 626] on div at bounding box center [700, 626] width 1401 height 0
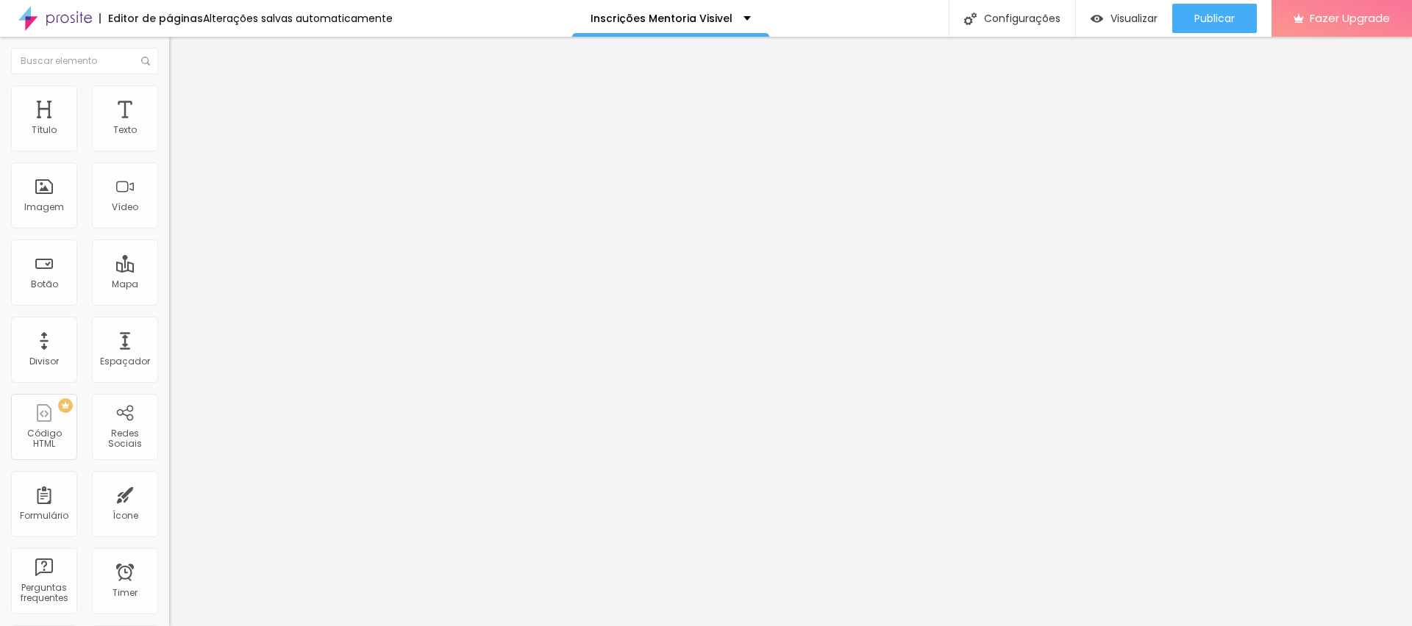
click at [169, 100] on li "Avançado" at bounding box center [253, 92] width 169 height 15
click at [169, 85] on li "Estilo" at bounding box center [253, 78] width 169 height 15
click at [1182, 7] on button "Publicar" at bounding box center [1214, 18] width 85 height 29
click at [1223, 21] on span "Publicar" at bounding box center [1214, 18] width 40 height 12
click at [169, 90] on img at bounding box center [175, 91] width 13 height 13
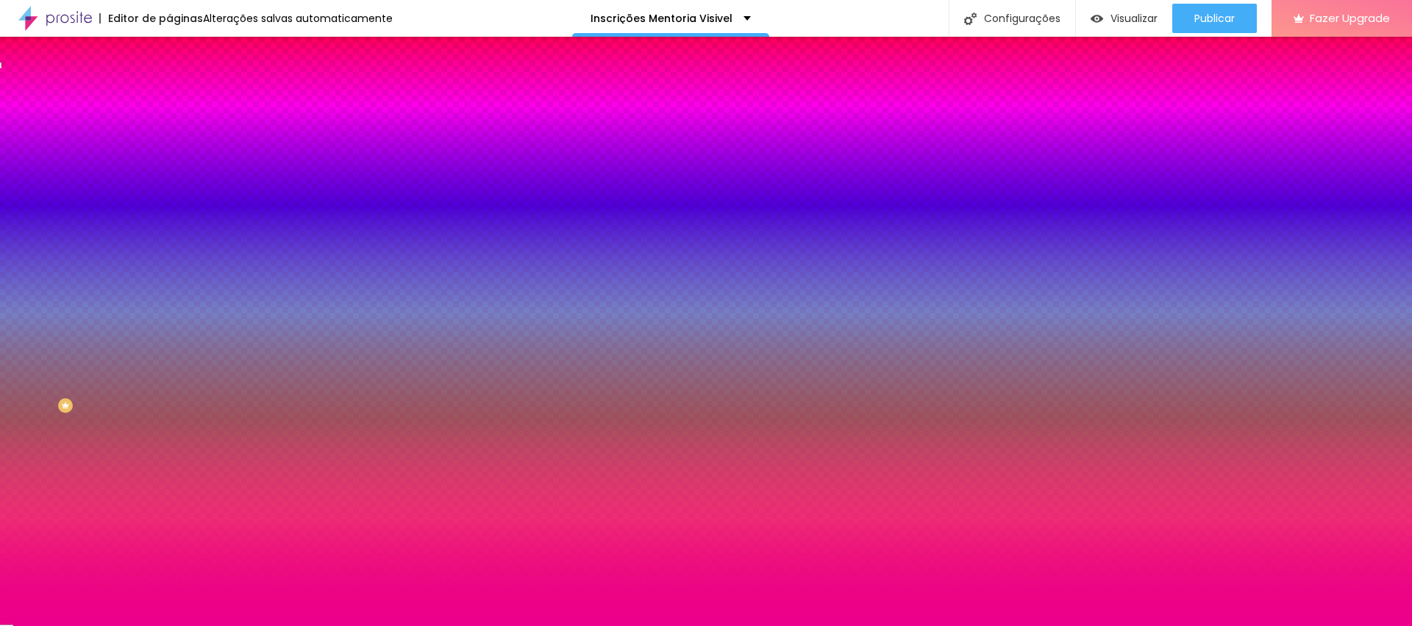
click at [169, 140] on button "Voltar ao padrão" at bounding box center [219, 132] width 100 height 17
click at [169, 140] on div at bounding box center [253, 140] width 169 height 0
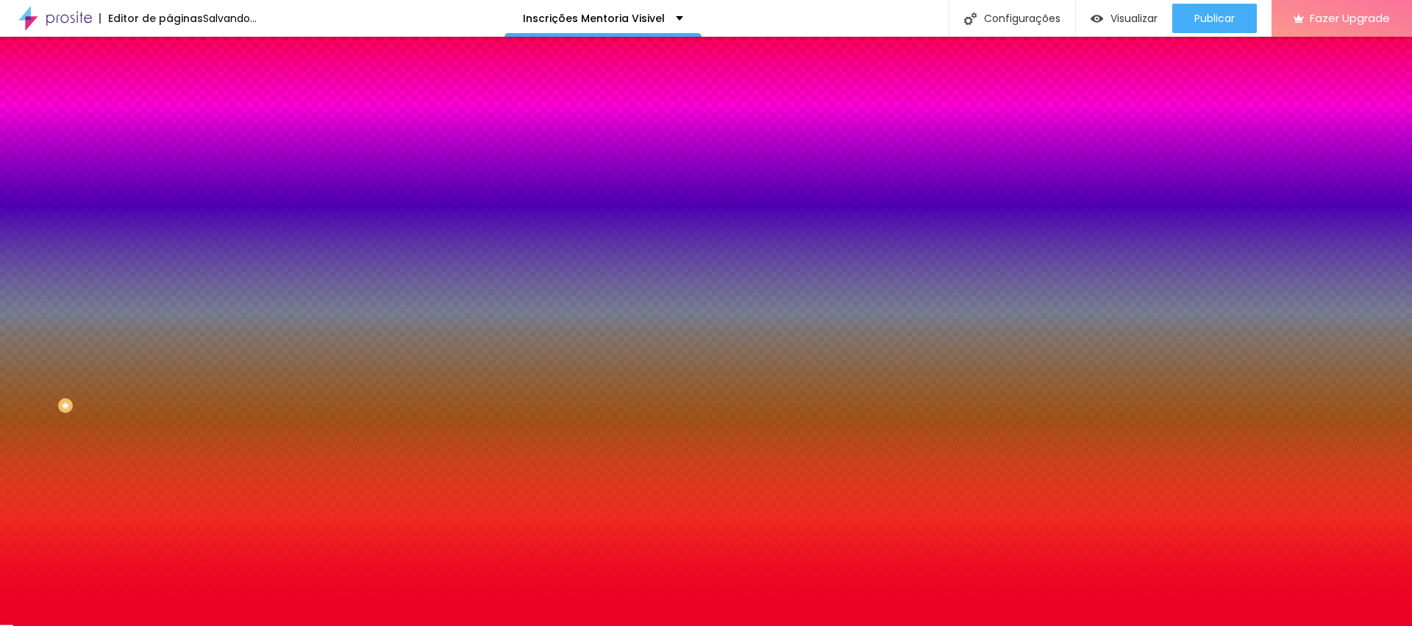
drag, startPoint x: 124, startPoint y: 180, endPoint x: 121, endPoint y: 169, distance: 11.6
click at [169, 155] on div at bounding box center [253, 155] width 169 height 0
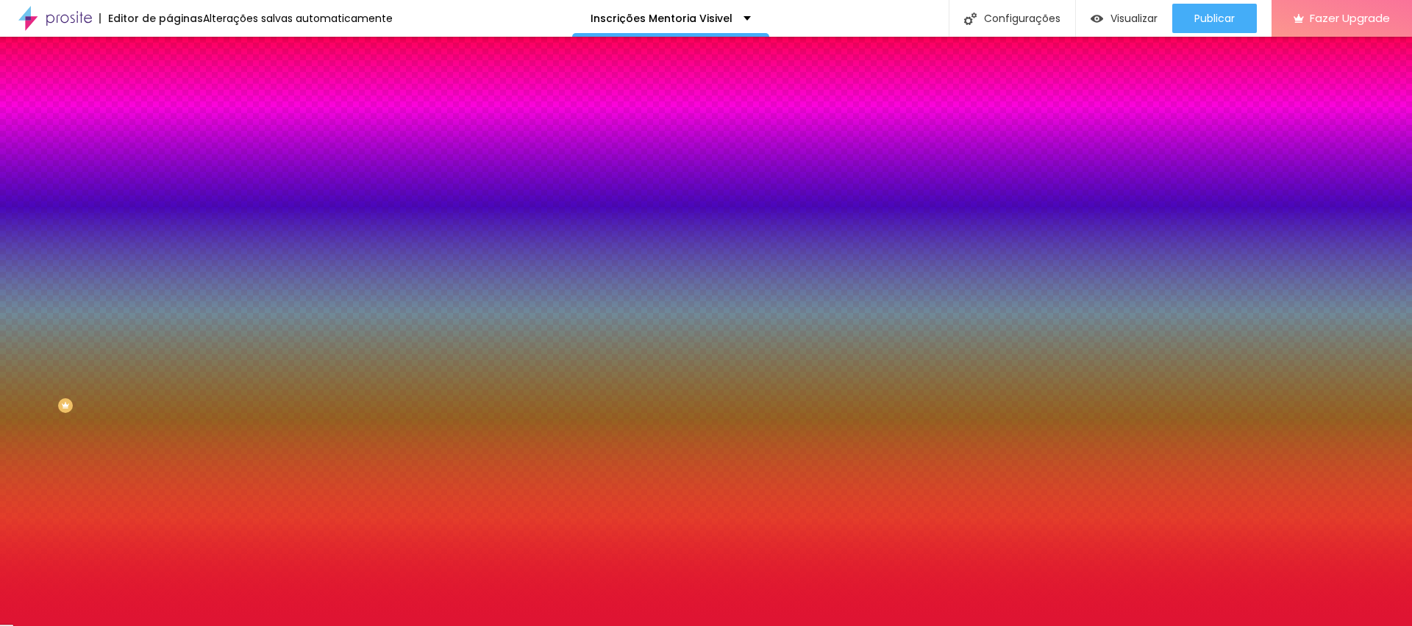
type input "#DB1432"
drag, startPoint x: 116, startPoint y: 170, endPoint x: 110, endPoint y: 182, distance: 13.2
click at [110, 182] on div at bounding box center [706, 313] width 1412 height 626
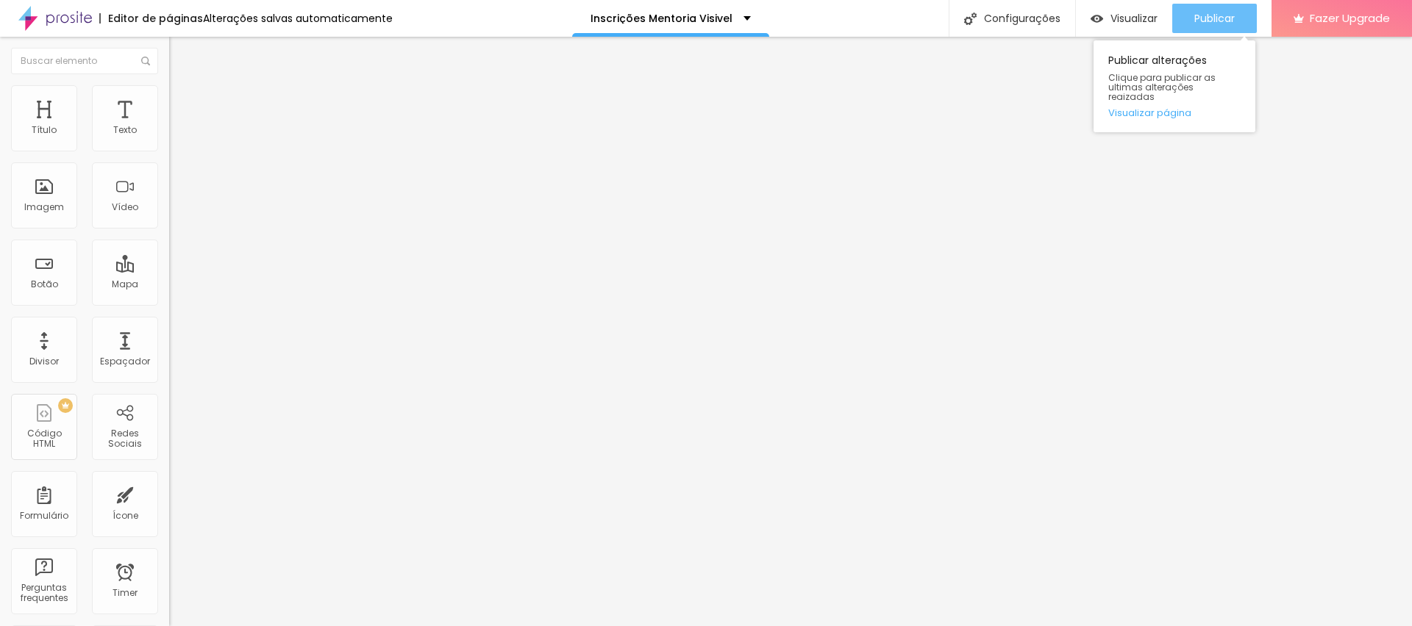
click at [1207, 24] on span "Publicar" at bounding box center [1214, 18] width 40 height 12
click at [1211, 22] on span "Publicar" at bounding box center [1214, 18] width 40 height 12
click at [1238, 20] on button "Publicar" at bounding box center [1214, 18] width 85 height 29
click at [169, 63] on button "Editar Coluna" at bounding box center [253, 54] width 169 height 34
click at [169, 126] on span "Adicionar imagem" at bounding box center [216, 120] width 95 height 12
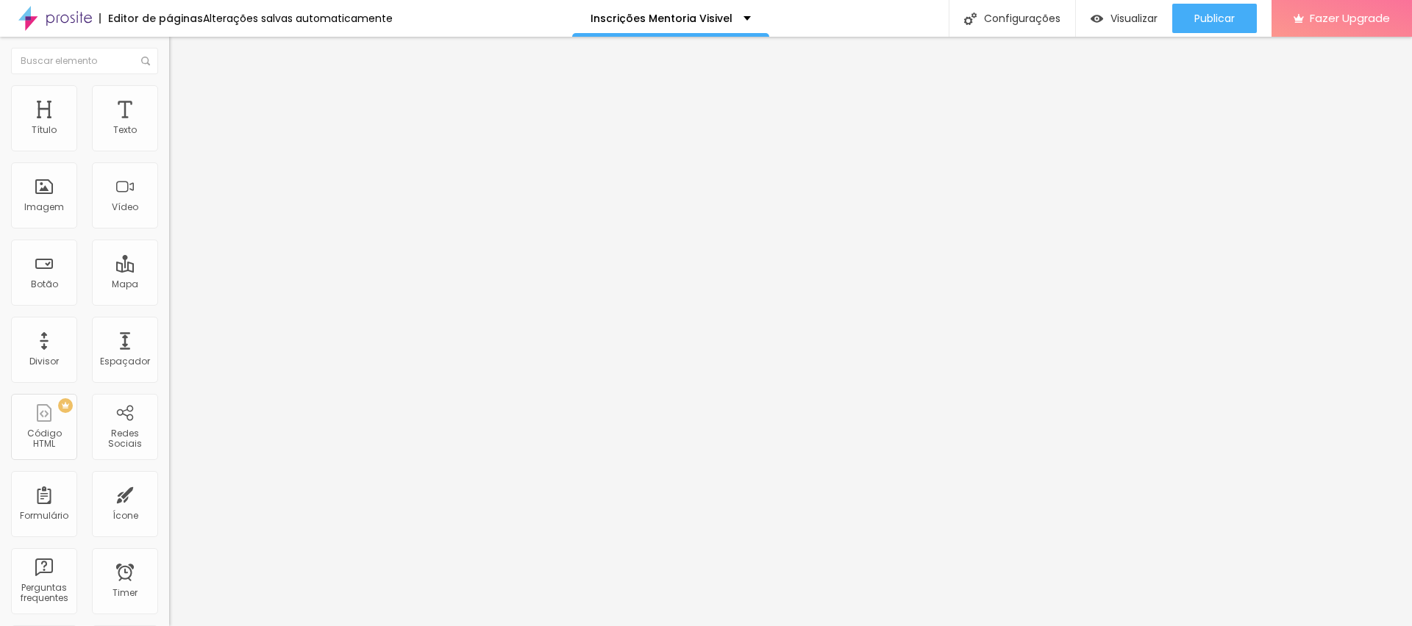
click at [122, 189] on div "Vídeo" at bounding box center [125, 195] width 66 height 66
click at [182, 98] on span "Estilo" at bounding box center [193, 95] width 23 height 12
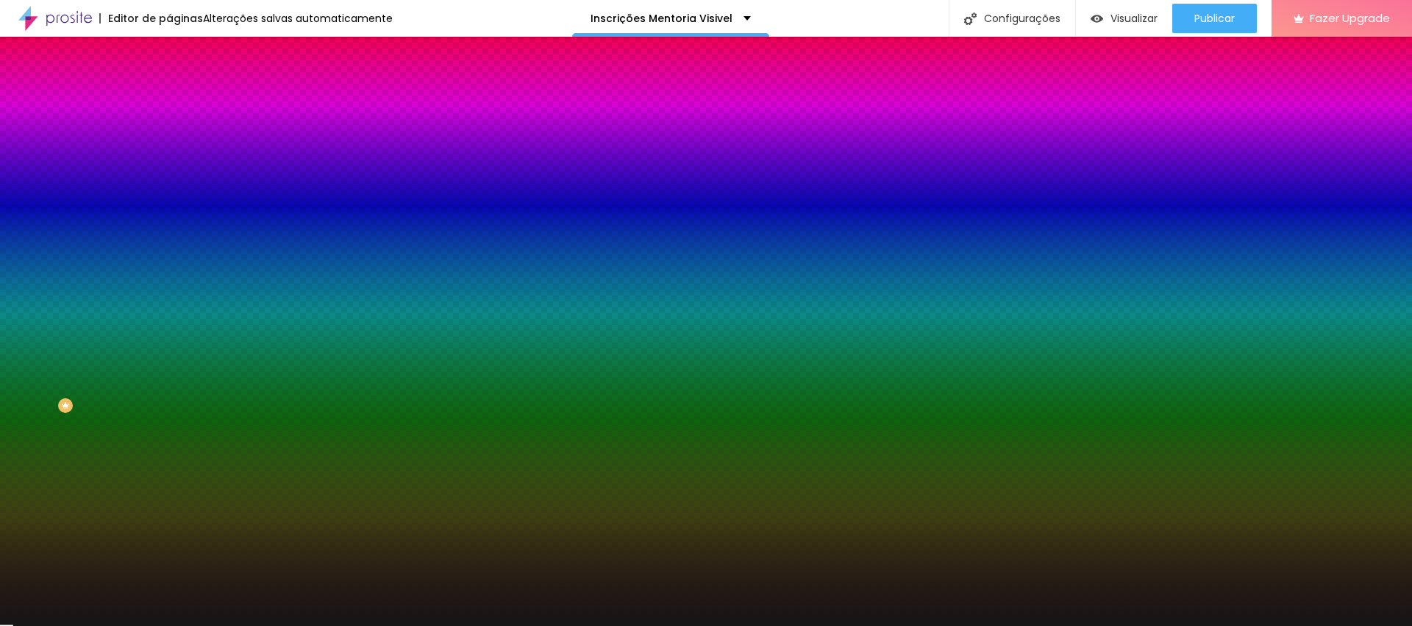
click at [169, 200] on div at bounding box center [253, 200] width 169 height 0
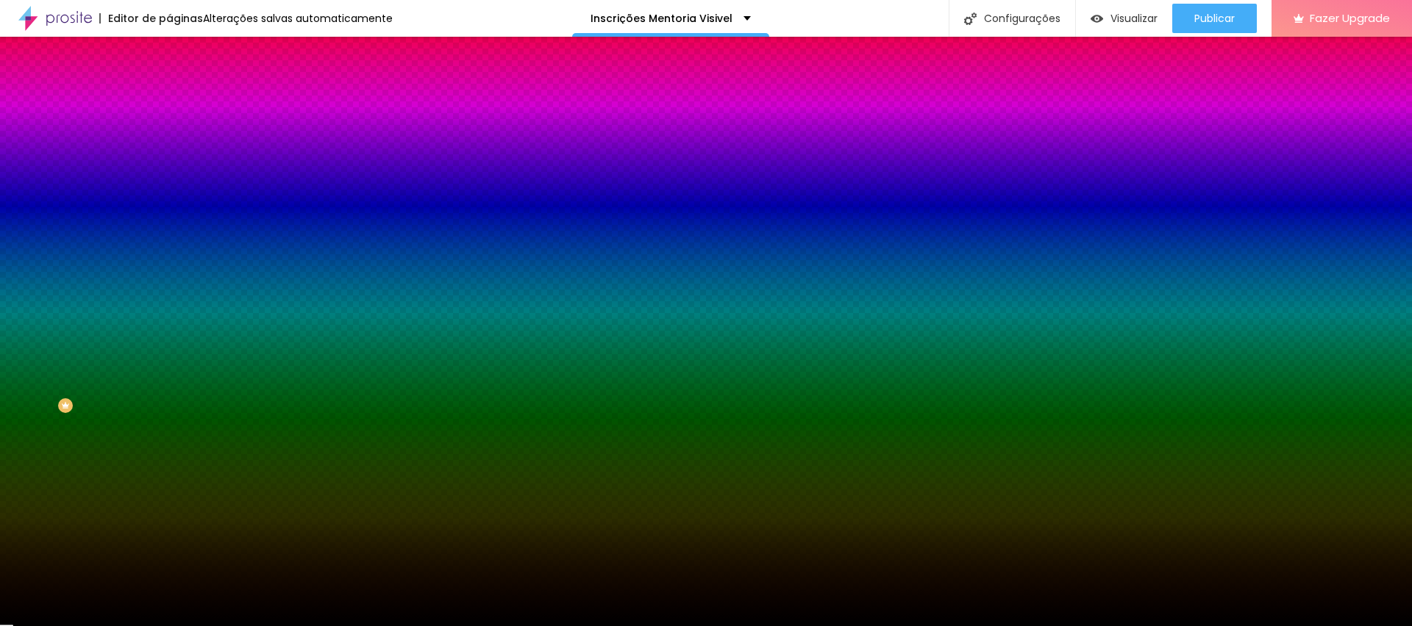
type input "#000000"
drag, startPoint x: 22, startPoint y: 385, endPoint x: 23, endPoint y: 399, distance: 14.0
click at [169, 305] on div "Imagem de fundo Adicionar imagem Efeito da Imagem Nenhum Nenhum Parallax Cor de…" at bounding box center [253, 210] width 169 height 190
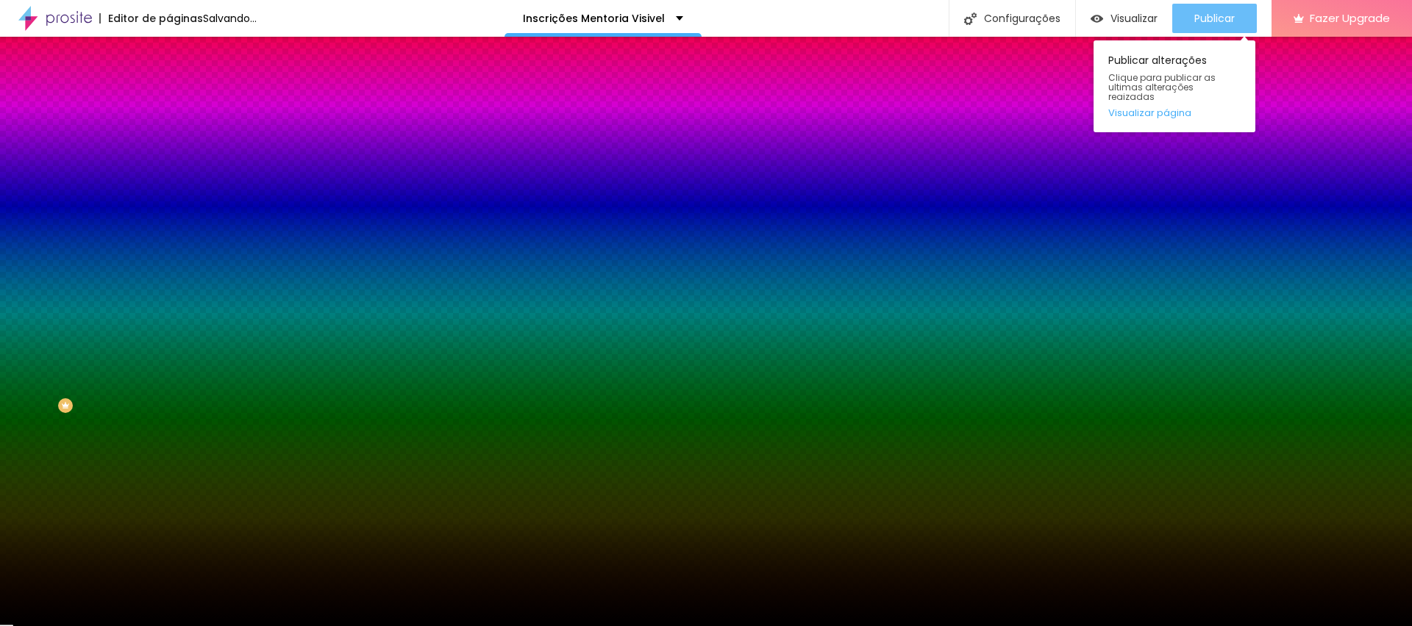
click at [1211, 6] on div "Publicar" at bounding box center [1214, 18] width 40 height 29
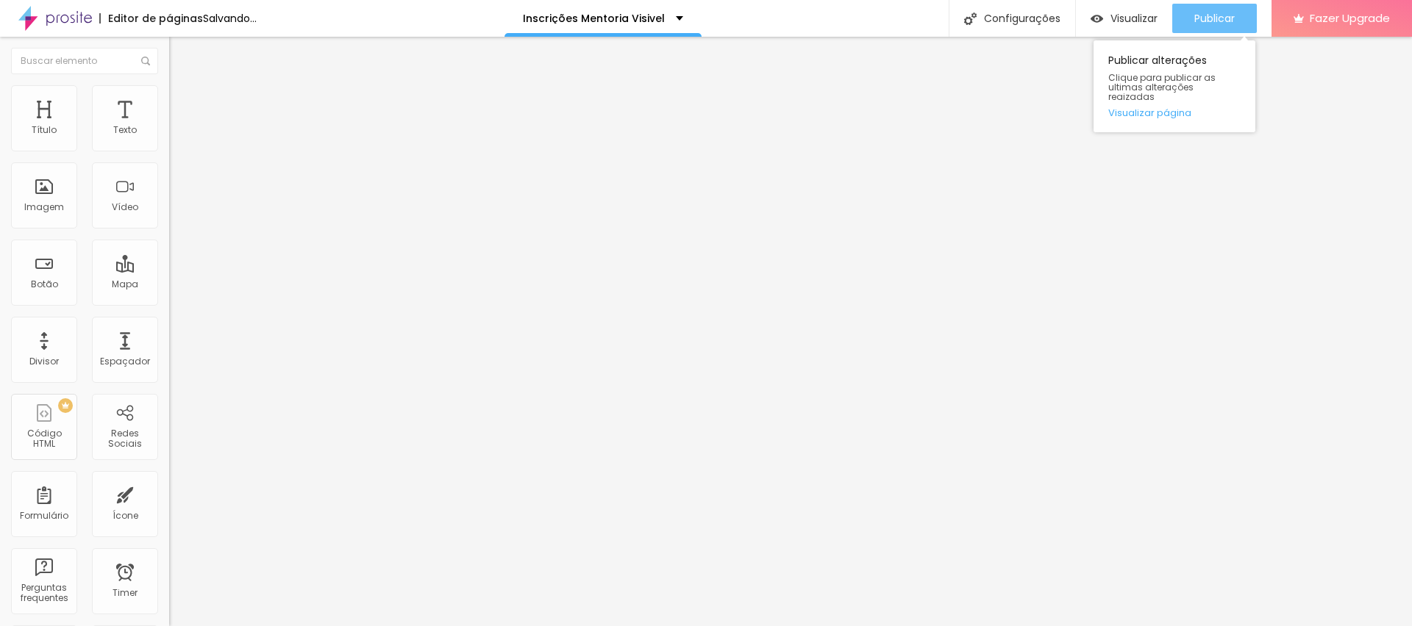
click at [1207, 14] on span "Publicar" at bounding box center [1214, 18] width 40 height 12
click at [1197, 22] on span "Publicar" at bounding box center [1214, 18] width 40 height 12
click at [1225, 18] on span "Publicar" at bounding box center [1214, 18] width 40 height 12
